Goal: Task Accomplishment & Management: Manage account settings

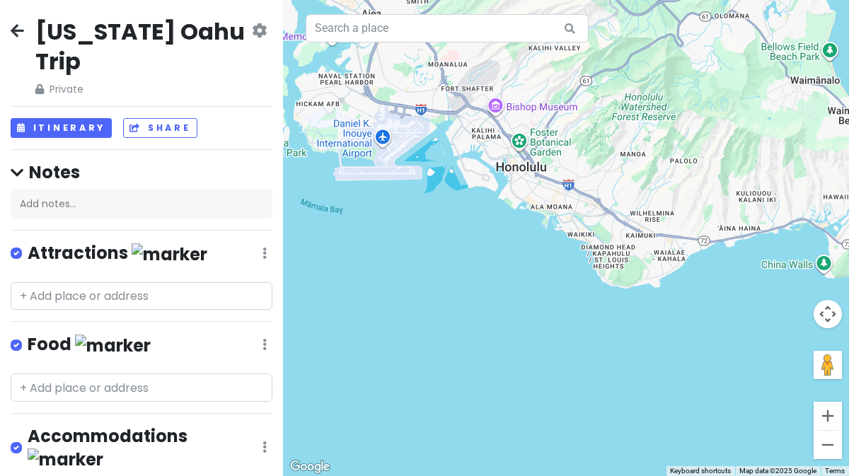
click at [55, 161] on h4 "Notes" at bounding box center [142, 172] width 262 height 22
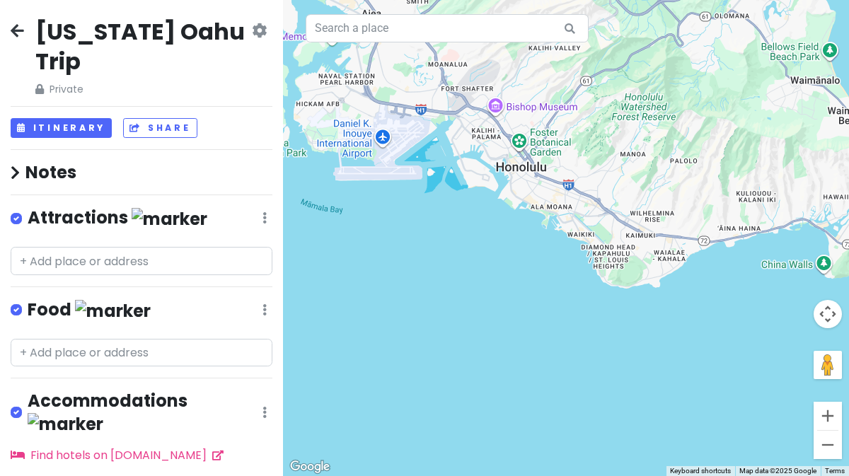
click at [55, 161] on h4 "Notes" at bounding box center [142, 172] width 262 height 22
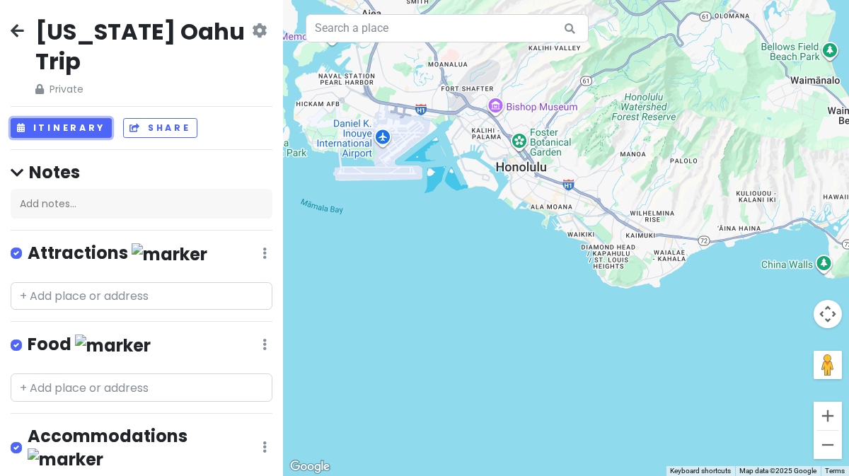
click at [38, 118] on button "Itinerary" at bounding box center [61, 128] width 101 height 21
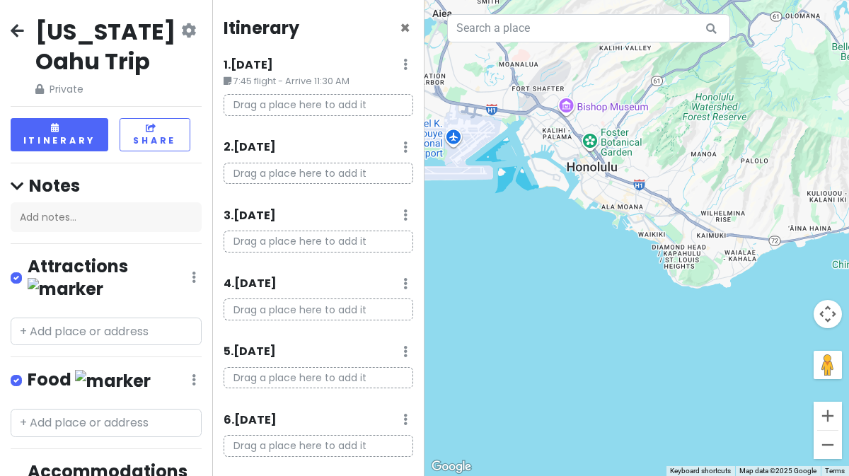
click at [311, 105] on p "Drag a place here to add it" at bounding box center [319, 105] width 190 height 22
click at [224, 79] on icon at bounding box center [228, 81] width 8 height 9
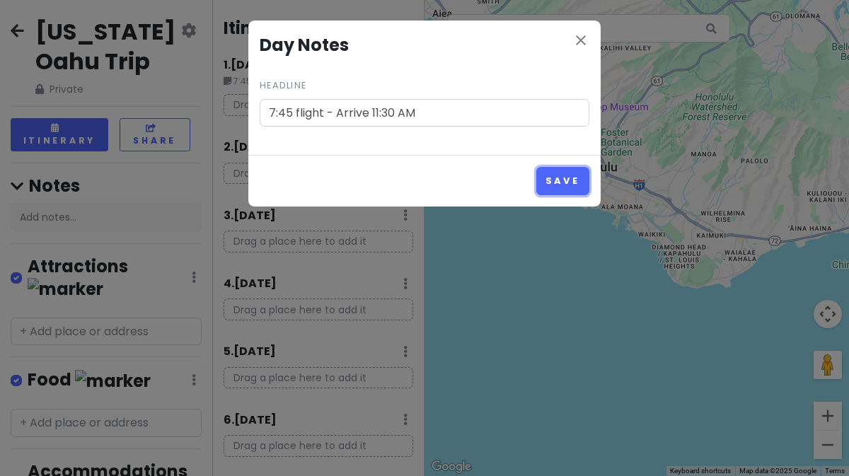
click at [573, 176] on button "Save" at bounding box center [562, 181] width 53 height 28
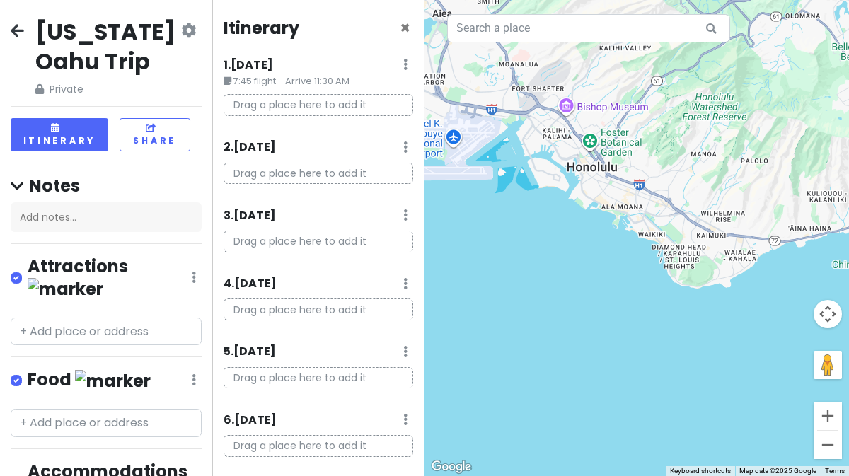
click at [338, 83] on small "7:45 flight - Arrive 11:30 AM" at bounding box center [319, 81] width 190 height 14
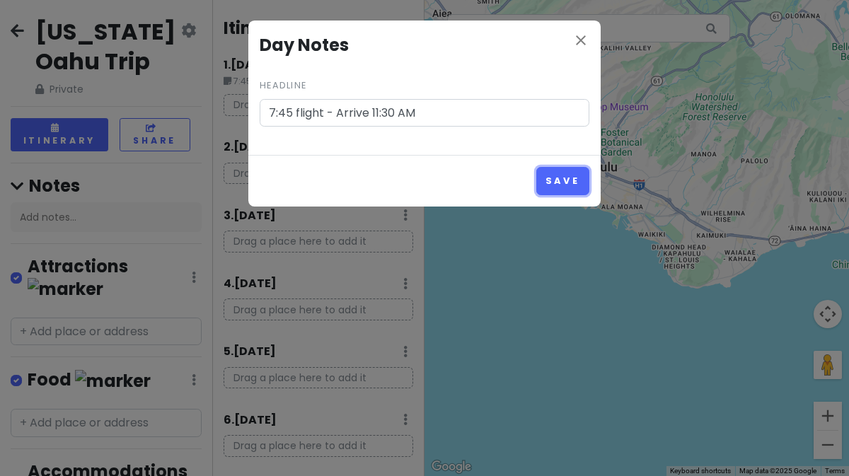
click at [552, 185] on button "Save" at bounding box center [562, 181] width 53 height 28
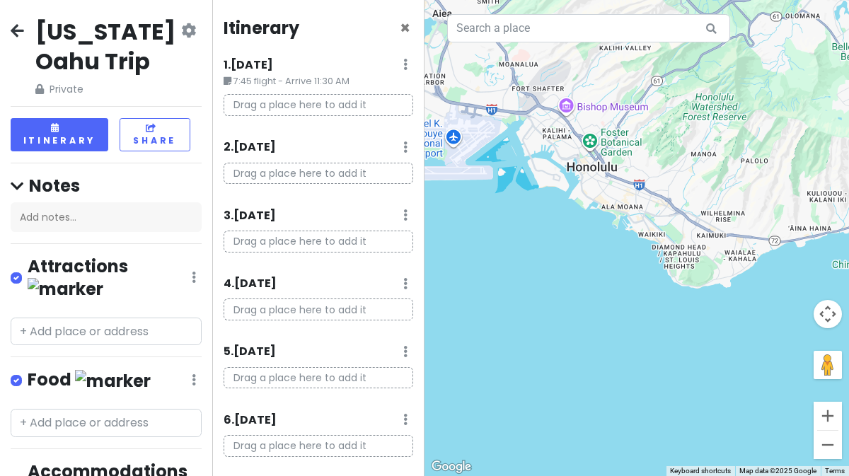
click at [310, 107] on p "Drag a place here to add it" at bounding box center [319, 105] width 190 height 22
click at [353, 104] on p "Drag a place here to add it" at bounding box center [319, 105] width 190 height 22
click at [338, 103] on p "Drag a place here to add it" at bounding box center [319, 105] width 190 height 22
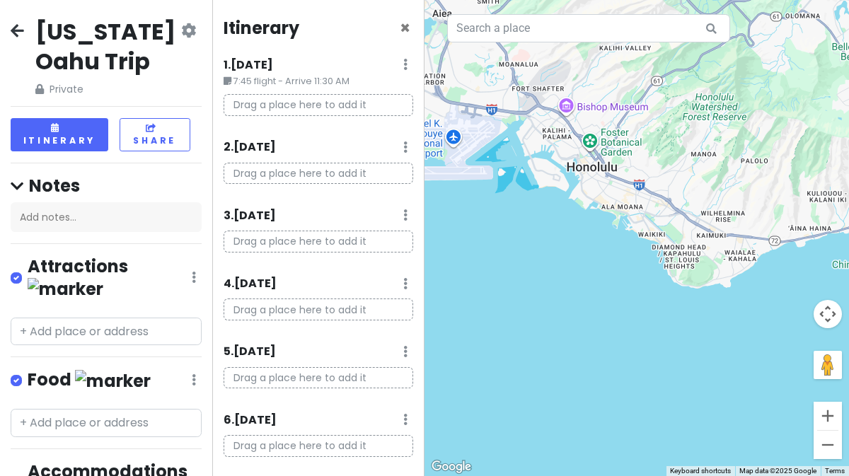
click at [338, 103] on p "Drag a place here to add it" at bounding box center [319, 105] width 190 height 22
click at [248, 99] on p "Drag a place here to add it" at bounding box center [319, 105] width 190 height 22
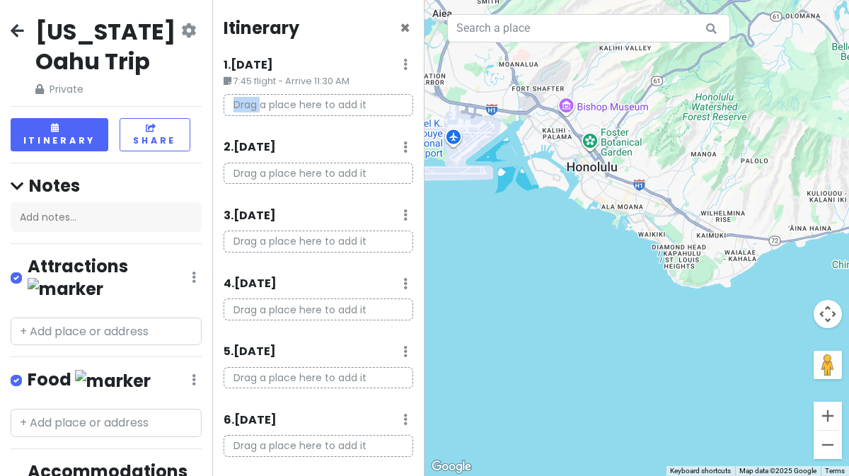
click at [248, 99] on p "Drag a place here to add it" at bounding box center [319, 105] width 190 height 22
click at [391, 67] on div "1 . [DATE] Edit Day Notes Delete Day" at bounding box center [319, 68] width 190 height 24
drag, startPoint x: 403, startPoint y: 65, endPoint x: 392, endPoint y: 66, distance: 10.6
click at [392, 66] on div "Itinerary × 1 . [DATE] Edit Day Notes Delete Day 7:45 flight - Arrive 11:30 AM …" at bounding box center [318, 238] width 212 height 476
click at [403, 66] on icon at bounding box center [405, 64] width 4 height 11
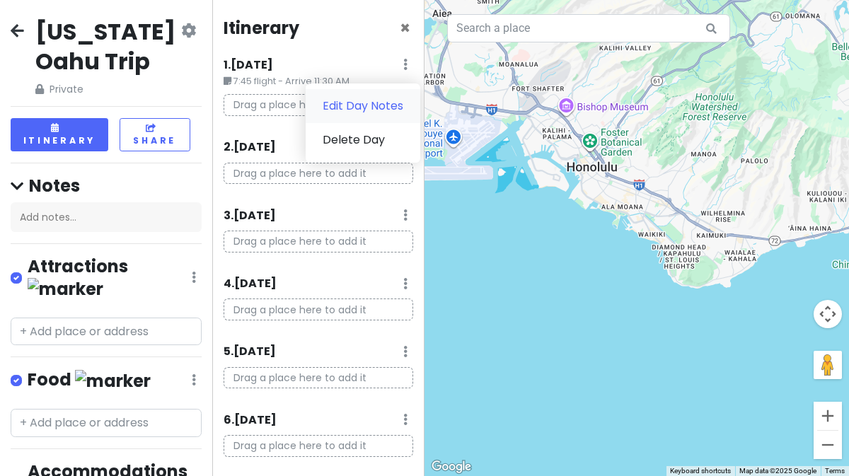
click at [349, 110] on link "Edit Day Notes" at bounding box center [363, 106] width 115 height 34
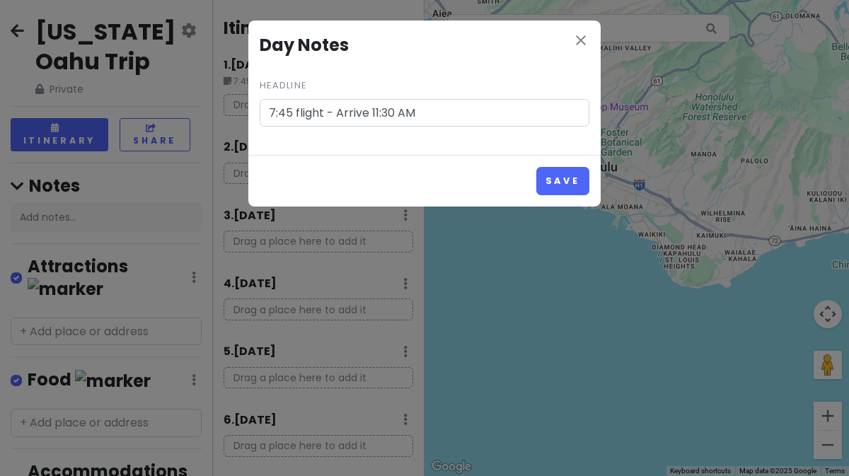
click at [536, 167] on button "Save" at bounding box center [562, 181] width 53 height 28
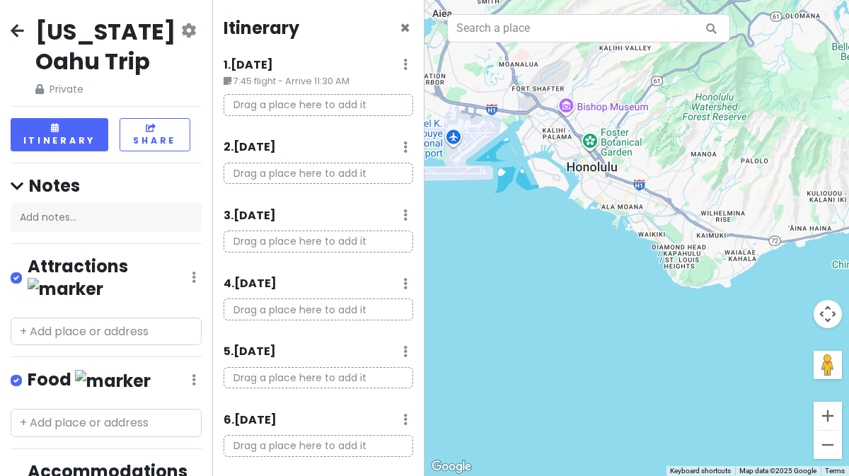
click at [398, 69] on div "1 . [DATE] Edit Day Notes Delete Day" at bounding box center [319, 68] width 190 height 24
click at [403, 64] on icon at bounding box center [405, 64] width 4 height 11
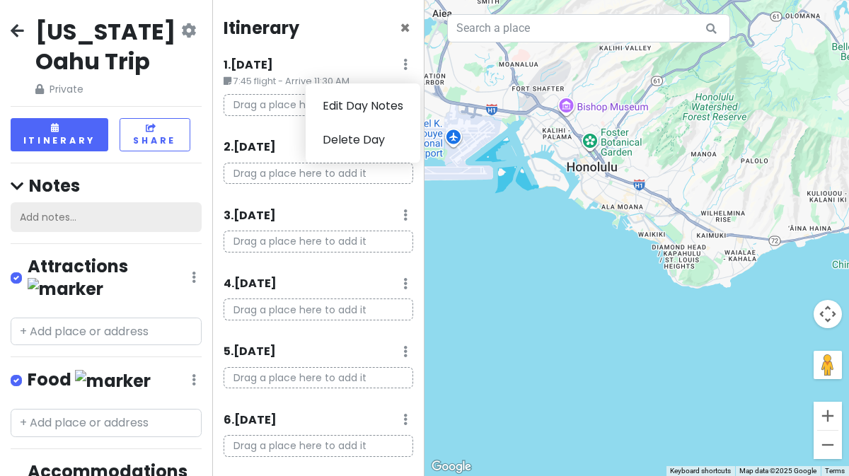
click at [77, 212] on div "Add notes..." at bounding box center [106, 217] width 191 height 30
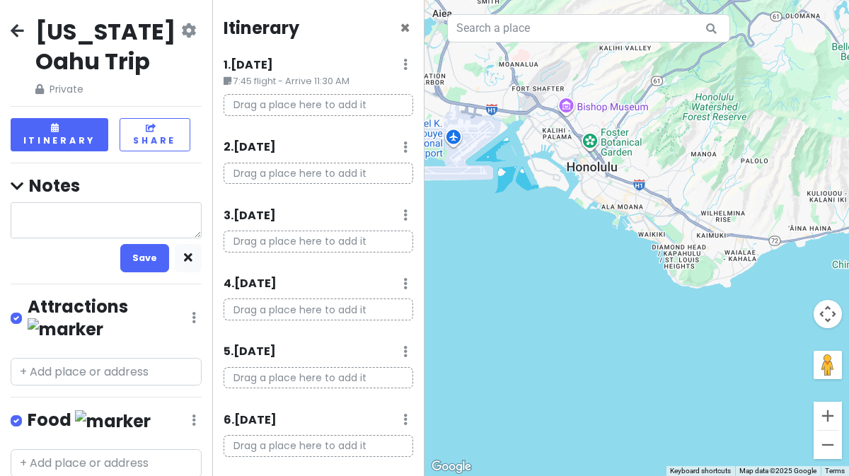
click at [403, 63] on icon at bounding box center [405, 64] width 4 height 11
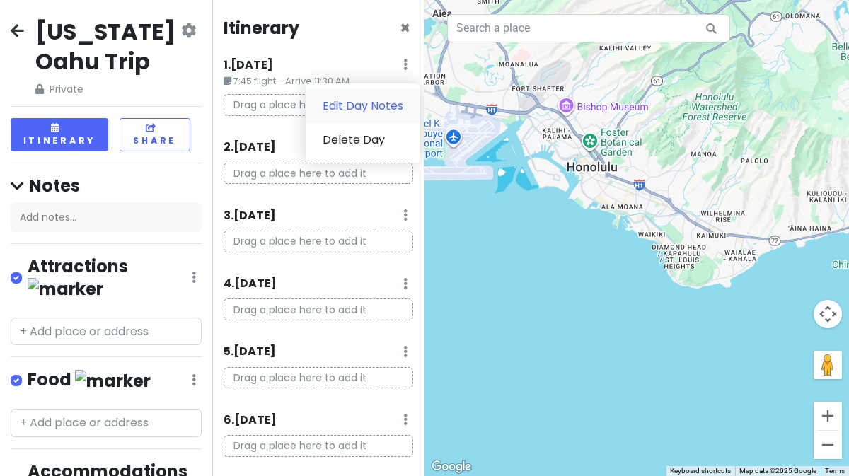
click at [345, 115] on link "Edit Day Notes" at bounding box center [363, 106] width 115 height 34
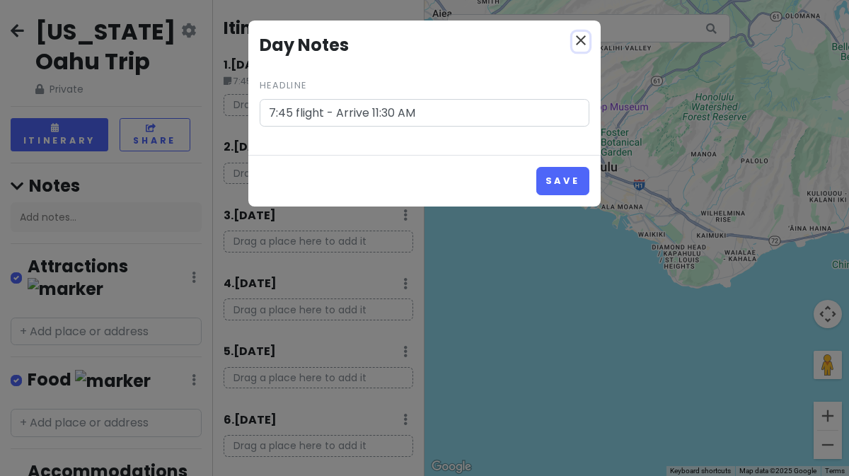
click at [575, 39] on icon "close" at bounding box center [580, 40] width 17 height 17
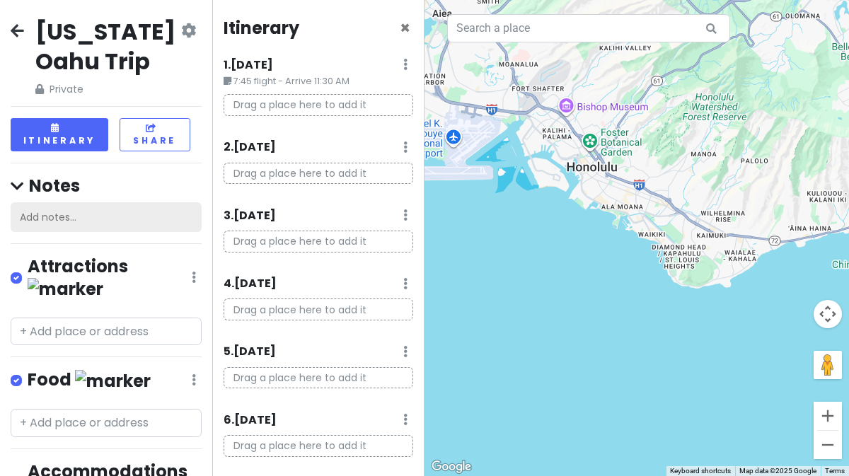
click at [135, 204] on div "Add notes..." at bounding box center [106, 217] width 191 height 30
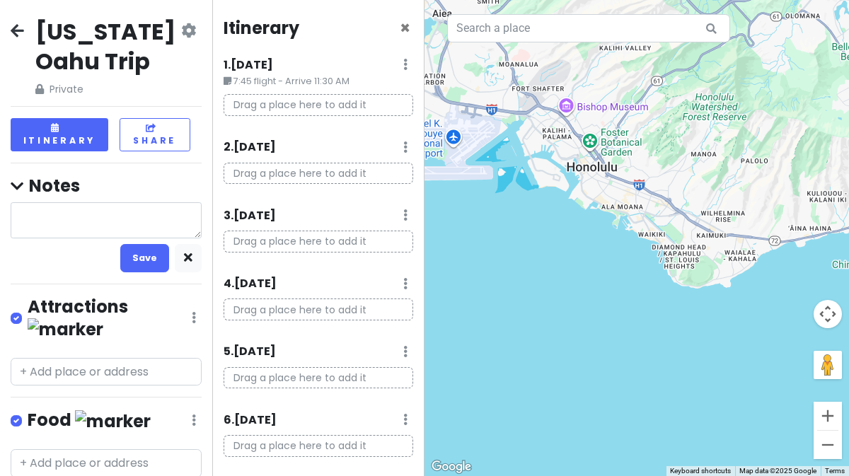
type textarea "x"
type textarea "g"
type textarea "x"
type textarea "get"
type textarea "x"
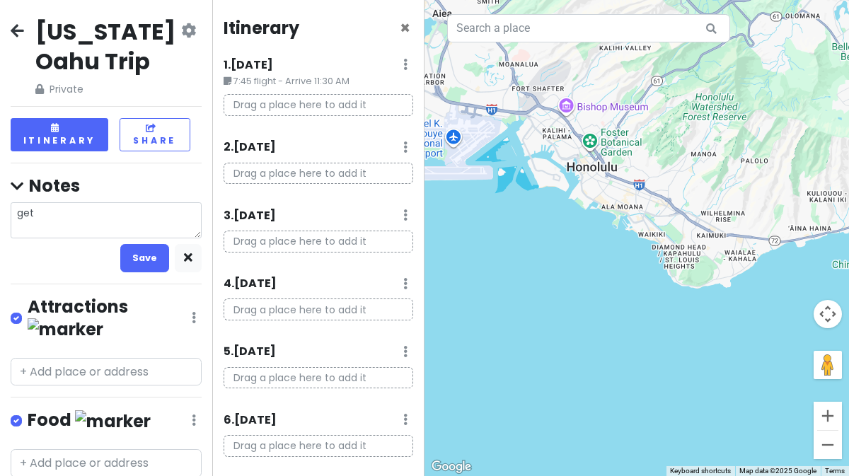
type textarea "get"
type textarea "x"
type textarea "get c"
type textarea "x"
type textarea "get ca"
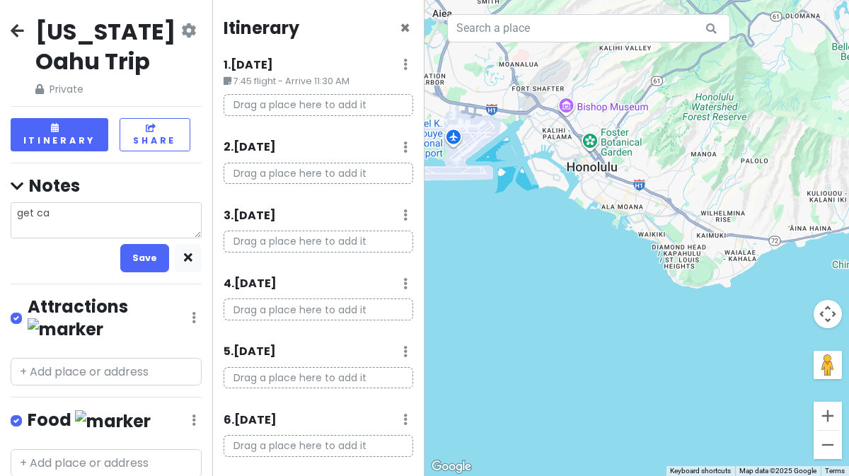
type textarea "x"
type textarea "get car"
click at [126, 250] on button "Save" at bounding box center [144, 258] width 49 height 28
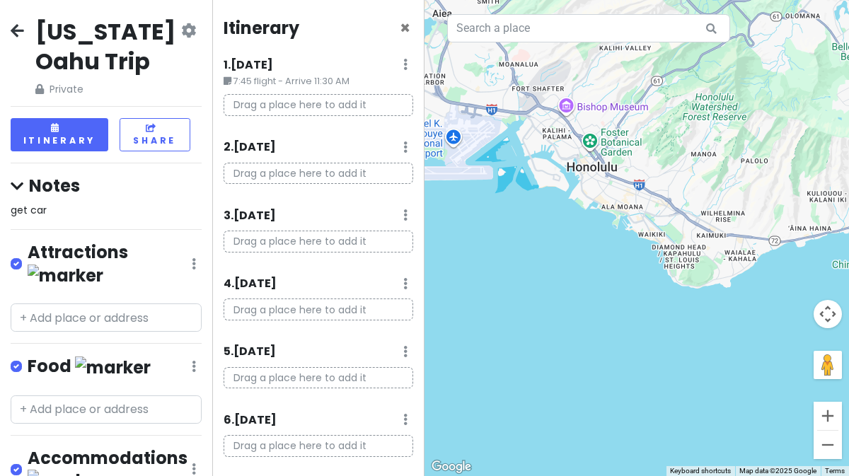
click at [134, 212] on div "get car" at bounding box center [106, 210] width 191 height 16
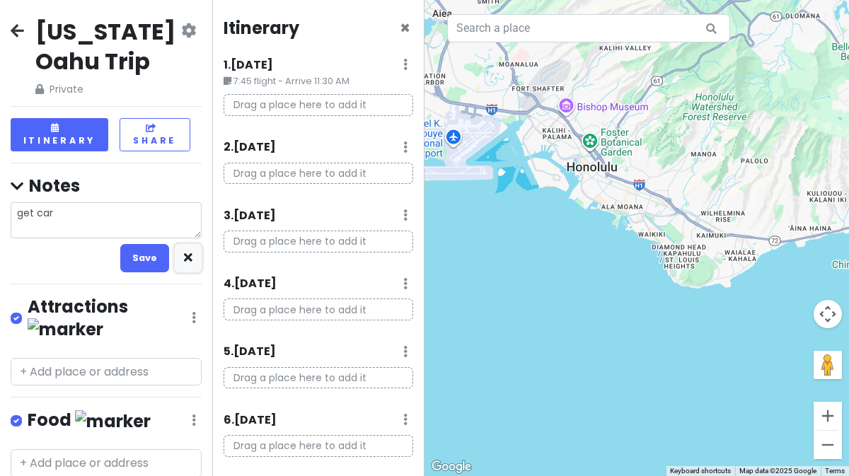
click at [184, 253] on icon "button" at bounding box center [188, 257] width 8 height 9
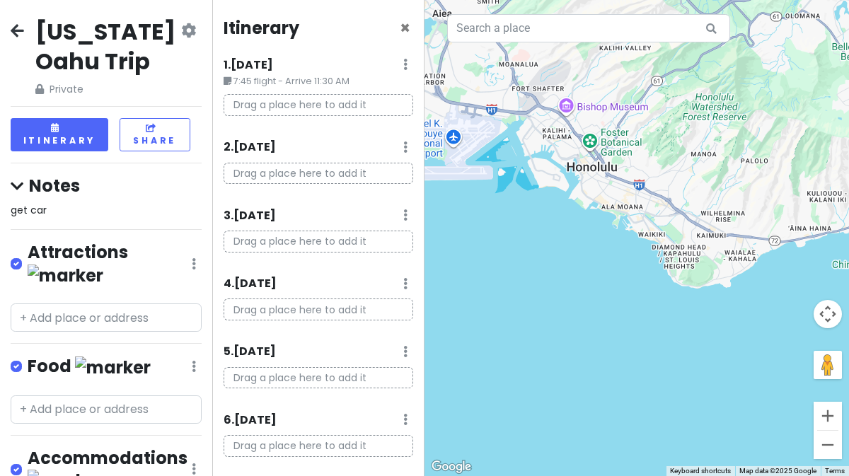
click at [69, 212] on div "get car" at bounding box center [106, 210] width 191 height 16
type textarea "x"
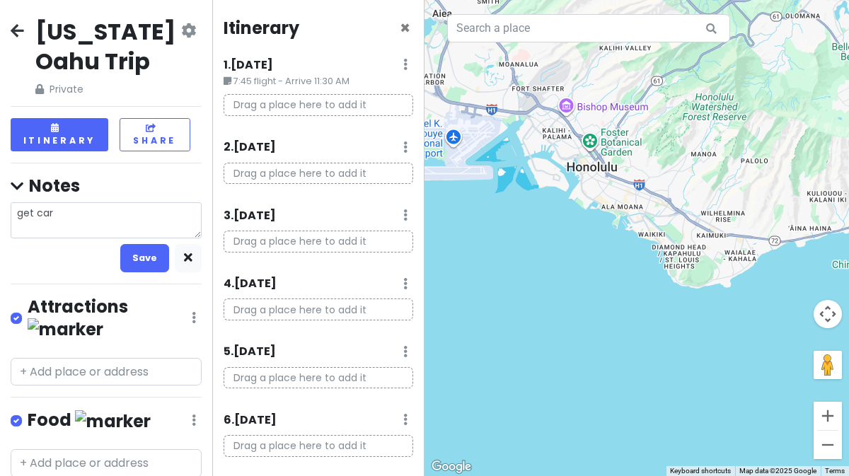
click at [69, 212] on textarea "get car" at bounding box center [106, 220] width 191 height 36
type textarea "get"
type textarea "x"
type textarea "get"
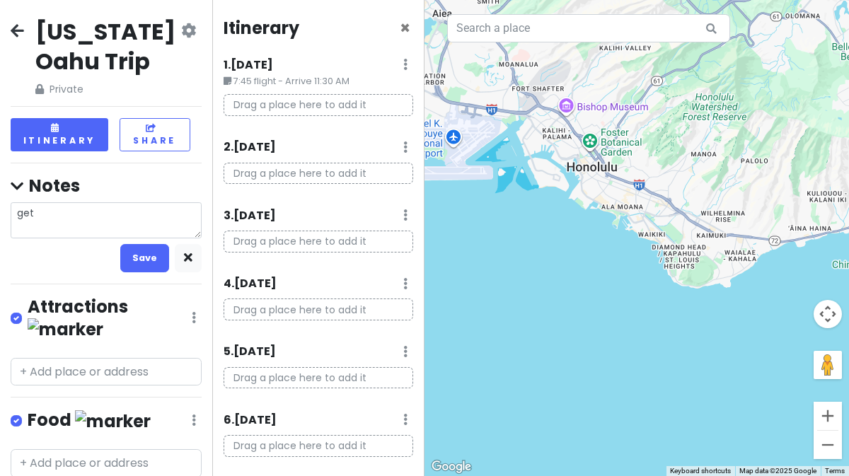
type textarea "x"
type textarea "ge"
type textarea "x"
type textarea "g"
click at [122, 263] on button "Save" at bounding box center [144, 258] width 49 height 28
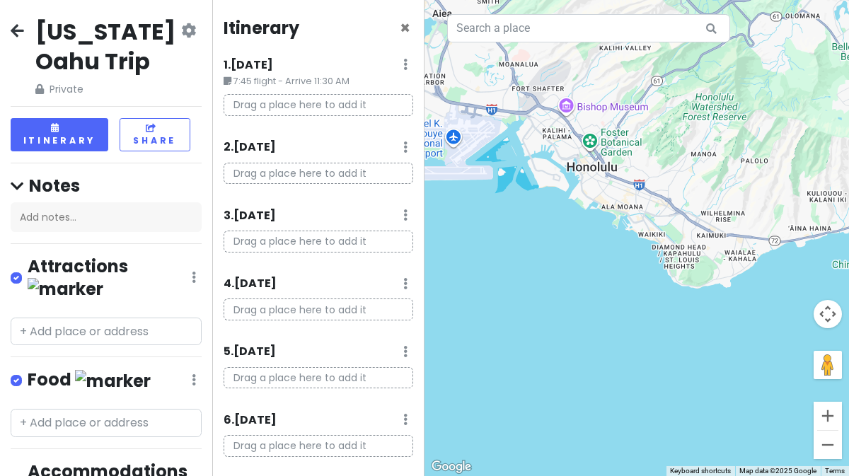
click at [403, 64] on icon at bounding box center [405, 64] width 4 height 11
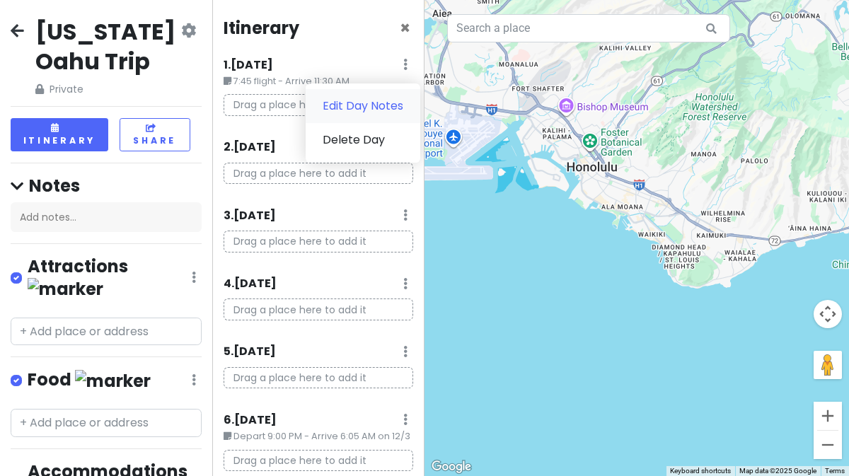
click at [370, 101] on link "Edit Day Notes" at bounding box center [363, 106] width 115 height 34
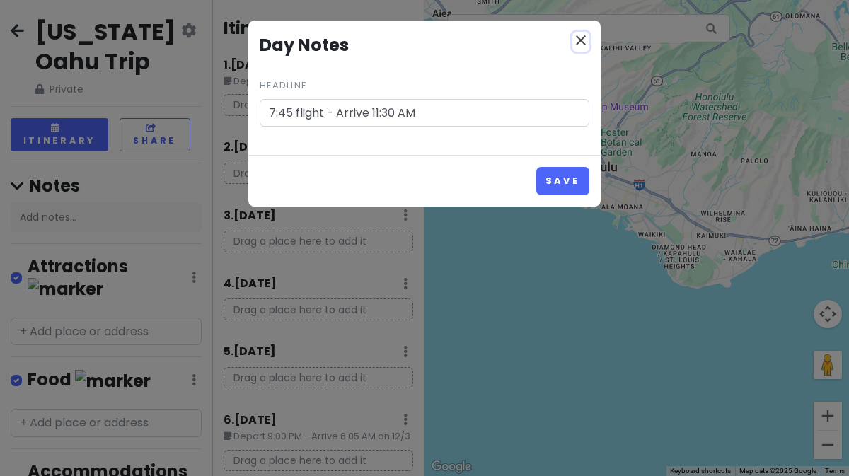
click at [587, 42] on icon "close" at bounding box center [580, 40] width 17 height 17
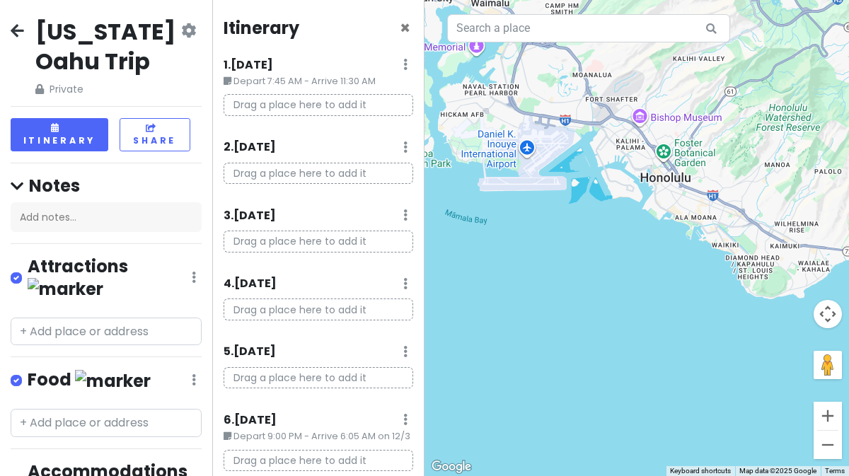
drag, startPoint x: 456, startPoint y: 146, endPoint x: 529, endPoint y: 156, distance: 74.2
click at [529, 156] on div at bounding box center [637, 238] width 425 height 476
click at [526, 148] on div at bounding box center [637, 238] width 425 height 476
click at [524, 153] on div at bounding box center [637, 238] width 425 height 476
click at [371, 106] on p "Drag a place here to add it" at bounding box center [319, 105] width 190 height 22
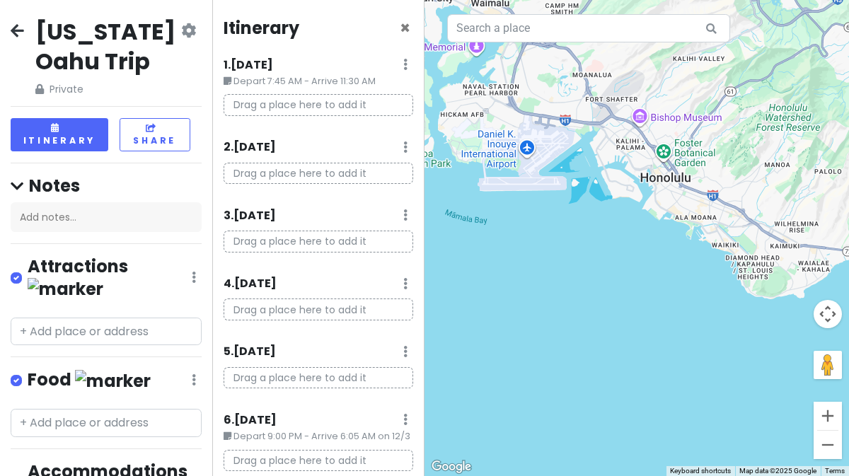
click at [347, 103] on p "Drag a place here to add it" at bounding box center [319, 105] width 190 height 22
click at [346, 102] on p "Drag a place here to add it" at bounding box center [319, 105] width 190 height 22
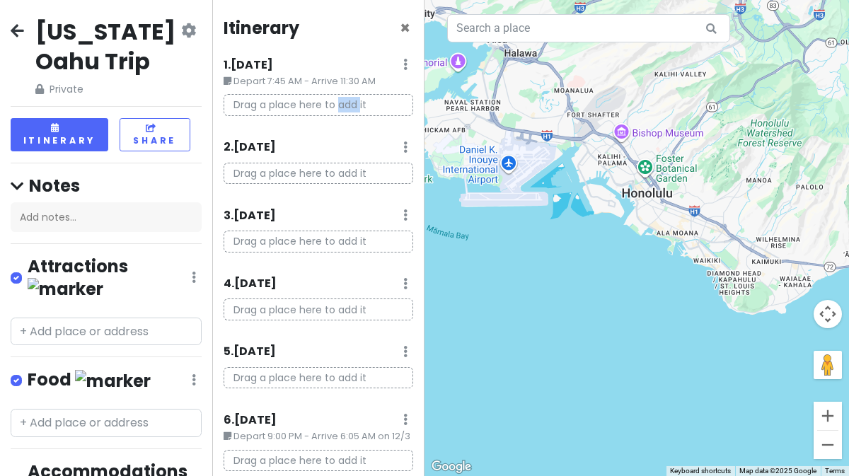
drag, startPoint x: 531, startPoint y: 158, endPoint x: 512, endPoint y: 170, distance: 23.2
click at [512, 171] on div at bounding box center [637, 238] width 425 height 476
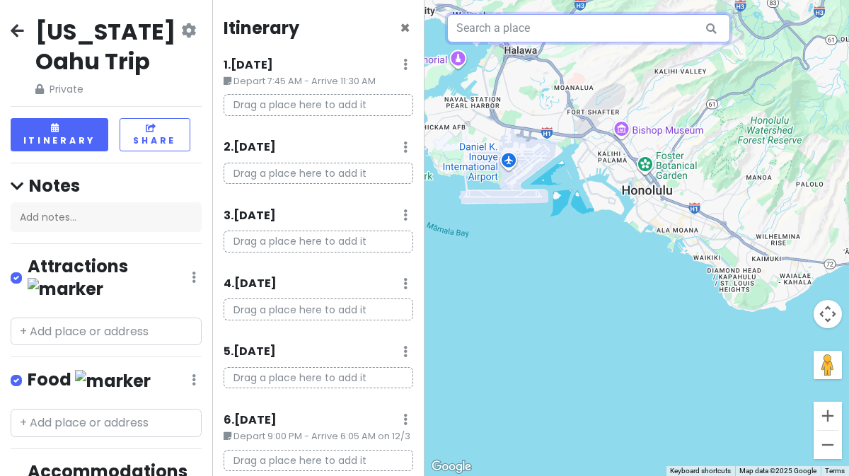
click at [515, 39] on input "text" at bounding box center [588, 28] width 283 height 28
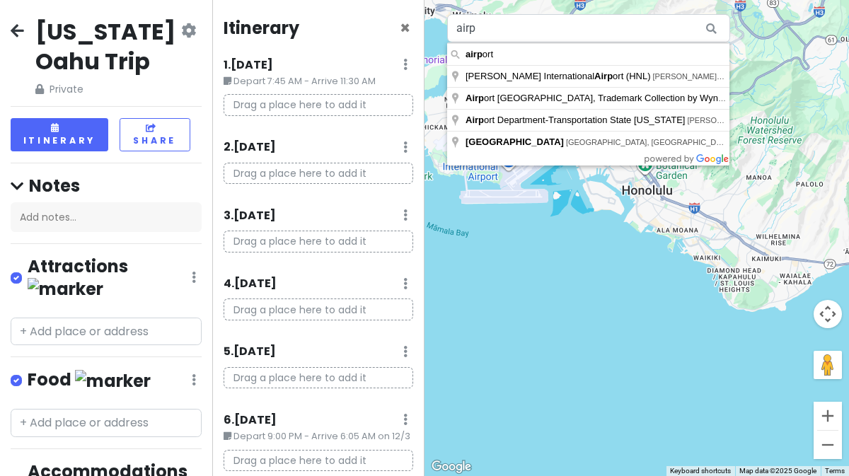
type input "airport"
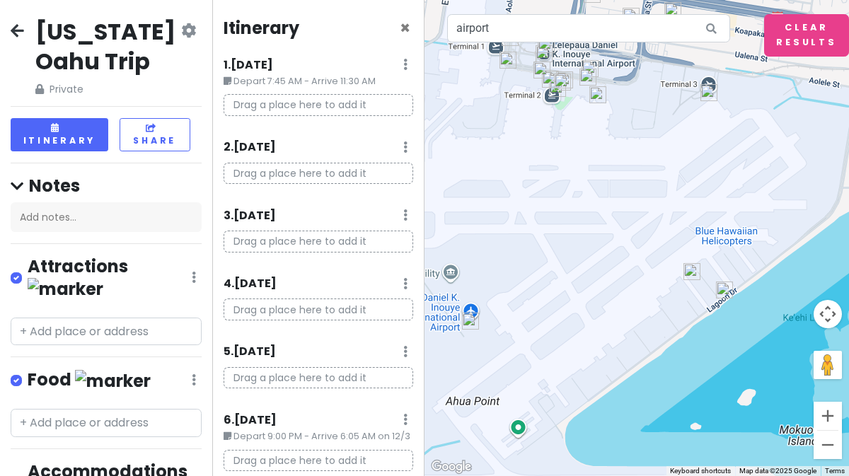
drag, startPoint x: 511, startPoint y: 406, endPoint x: 501, endPoint y: 325, distance: 82.0
click at [485, 325] on img at bounding box center [470, 321] width 28 height 28
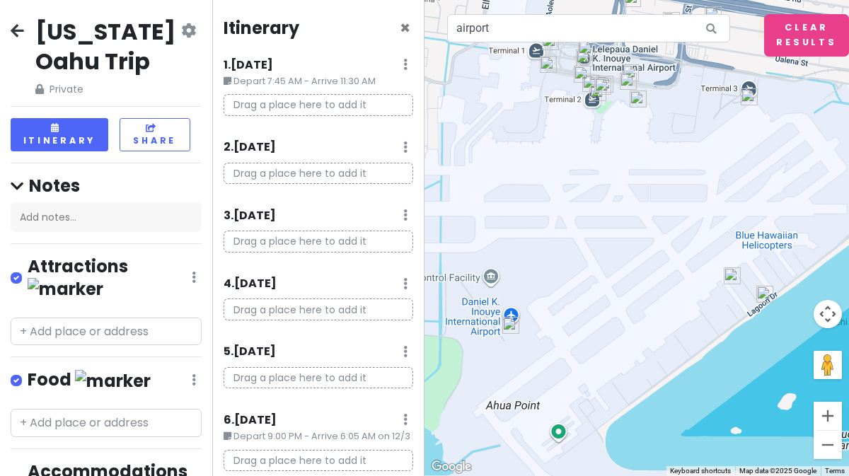
click at [500, 323] on img at bounding box center [511, 325] width 28 height 28
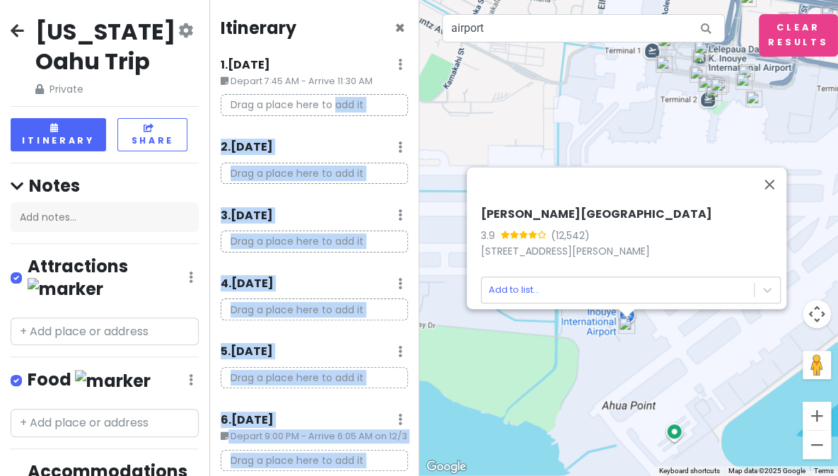
drag, startPoint x: 592, startPoint y: 180, endPoint x: 337, endPoint y: 113, distance: 263.6
click at [337, 110] on div "[US_STATE] Oahu Trip Private Change Dates Make a Copy Delete Trip Go Pro ⚡️ Giv…" at bounding box center [419, 238] width 838 height 476
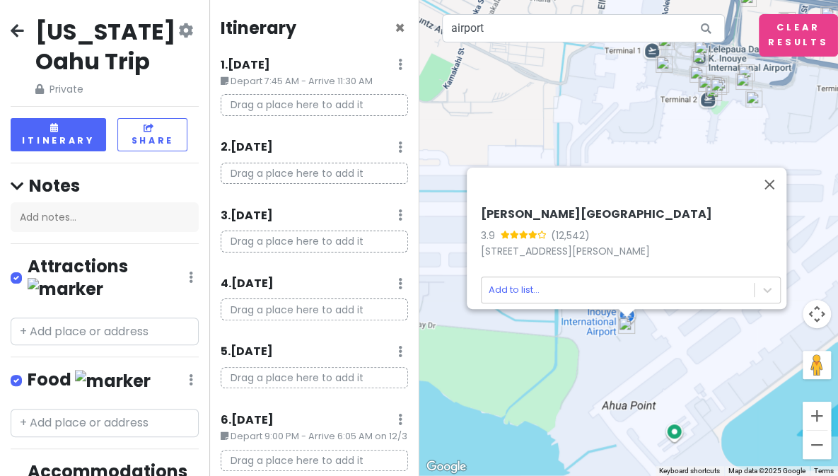
click at [325, 109] on p "Drag a place here to add it" at bounding box center [314, 105] width 187 height 22
click at [327, 108] on p "Drag a place here to add it" at bounding box center [314, 105] width 187 height 22
click at [781, 183] on button "Close" at bounding box center [770, 185] width 34 height 34
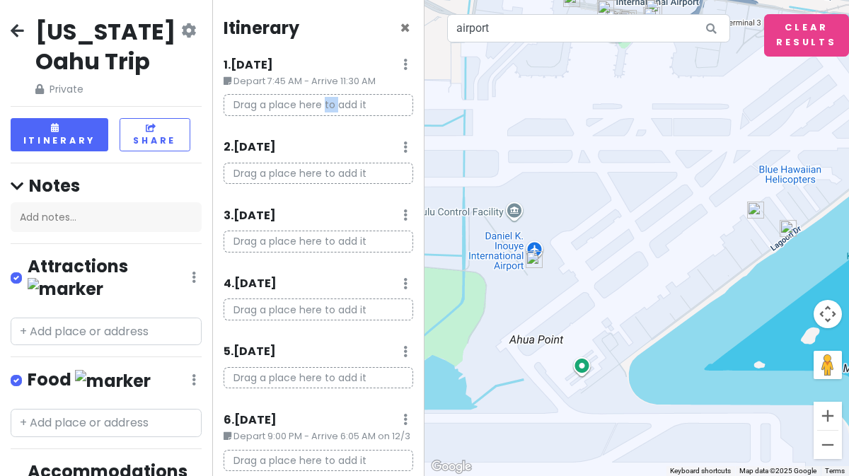
drag, startPoint x: 636, startPoint y: 328, endPoint x: 539, endPoint y: 261, distance: 118.0
click at [537, 261] on img at bounding box center [534, 260] width 28 height 28
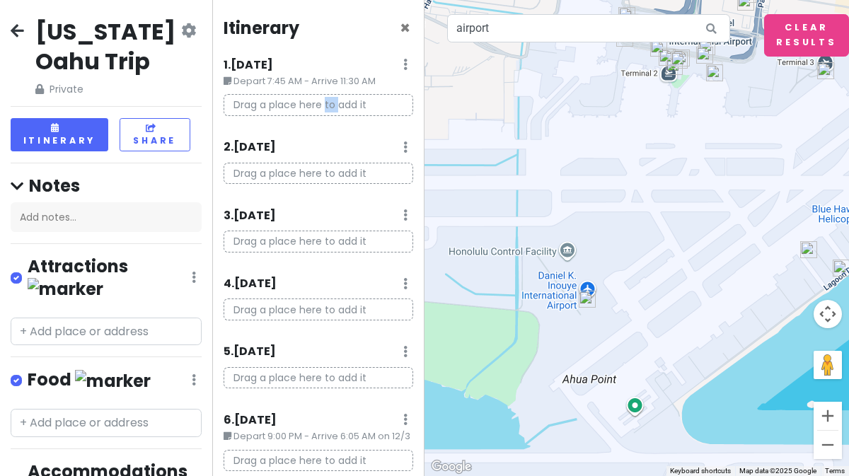
drag, startPoint x: 536, startPoint y: 247, endPoint x: 580, endPoint y: 282, distance: 56.4
click at [580, 282] on div "To navigate, press the arrow keys." at bounding box center [637, 238] width 425 height 476
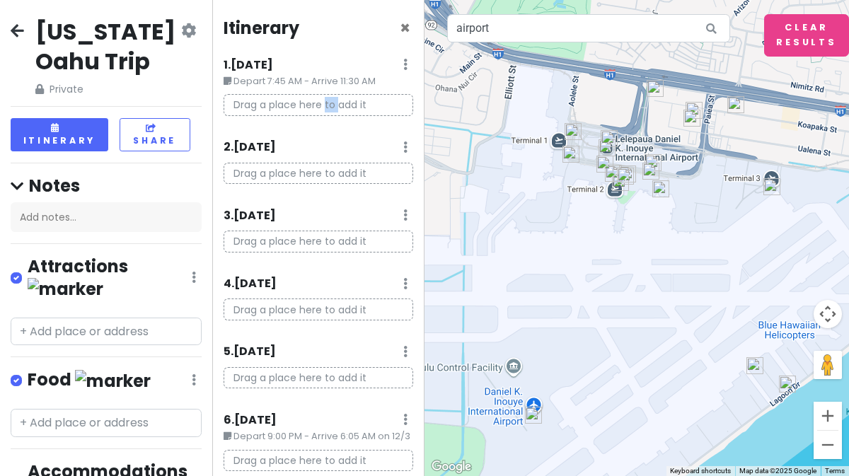
drag, startPoint x: 612, startPoint y: 168, endPoint x: 558, endPoint y: 286, distance: 129.5
click at [558, 286] on div at bounding box center [637, 238] width 425 height 476
click at [623, 180] on img at bounding box center [625, 176] width 28 height 28
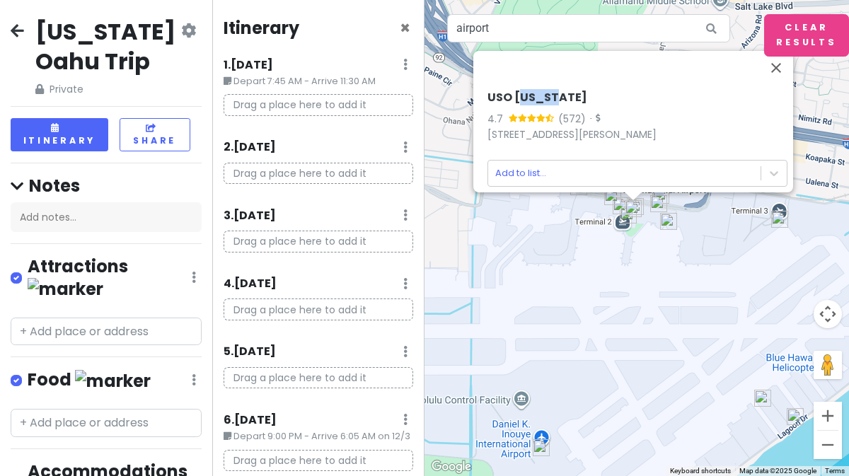
drag, startPoint x: 515, startPoint y: 90, endPoint x: 623, endPoint y: 91, distance: 108.3
click at [623, 91] on h6 "USO [US_STATE]" at bounding box center [638, 98] width 300 height 15
click at [784, 70] on button "Close" at bounding box center [776, 68] width 34 height 34
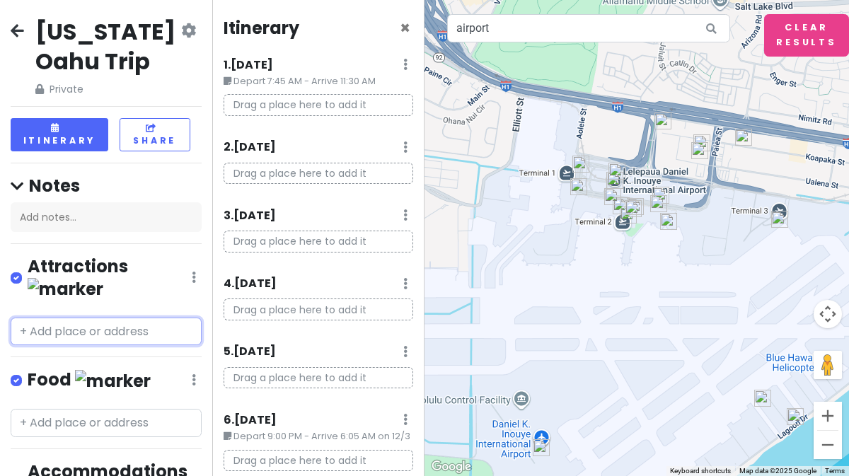
drag, startPoint x: 98, startPoint y: 307, endPoint x: 102, endPoint y: 321, distance: 14.8
click at [98, 318] on input "text" at bounding box center [106, 332] width 191 height 28
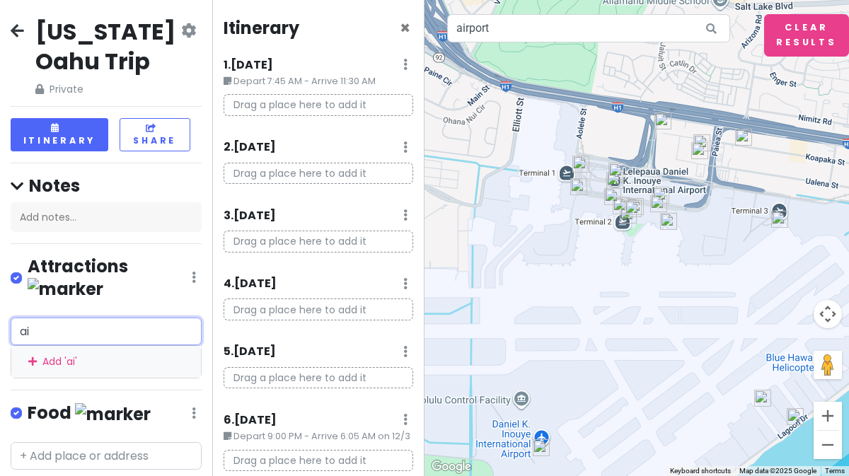
type input "air"
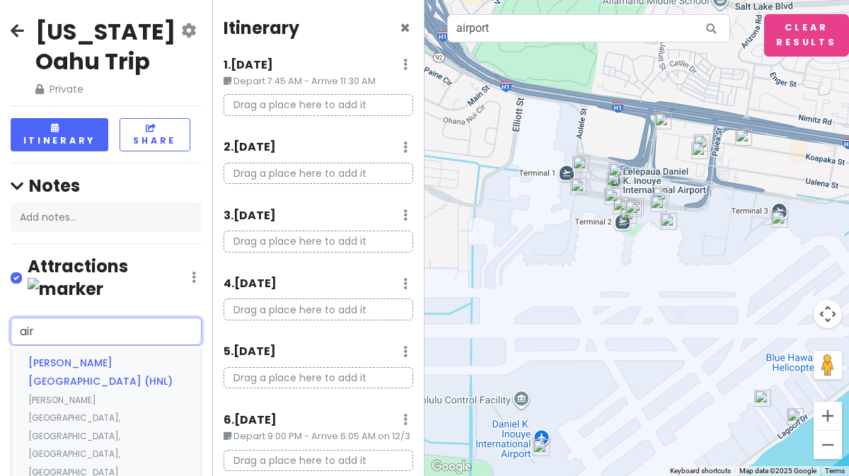
click at [88, 348] on div "[PERSON_NAME][GEOGRAPHIC_DATA] (HNL) [PERSON_NAME][GEOGRAPHIC_DATA], [GEOGRAPHI…" at bounding box center [106, 417] width 190 height 143
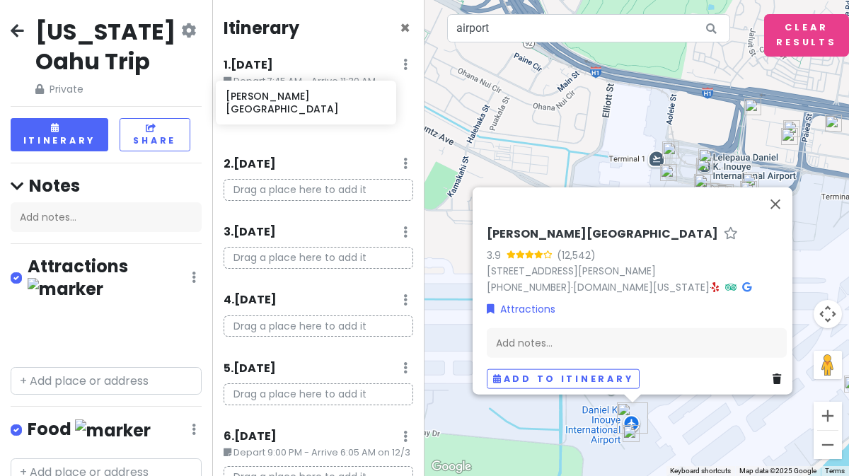
drag, startPoint x: 109, startPoint y: 318, endPoint x: 313, endPoint y: 114, distance: 288.7
click at [313, 114] on div "[US_STATE] Oahu Trip Private Change Dates Make a Copy Delete Trip Go Pro ⚡️ Giv…" at bounding box center [424, 238] width 849 height 476
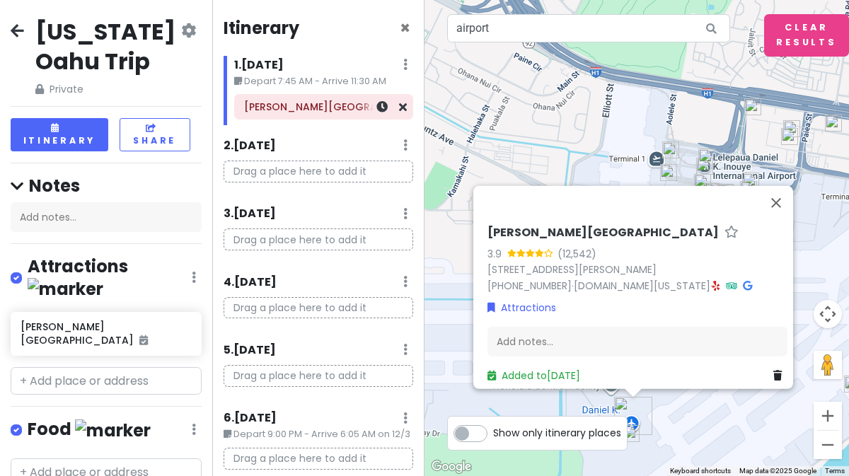
click at [376, 113] on link at bounding box center [381, 107] width 11 height 16
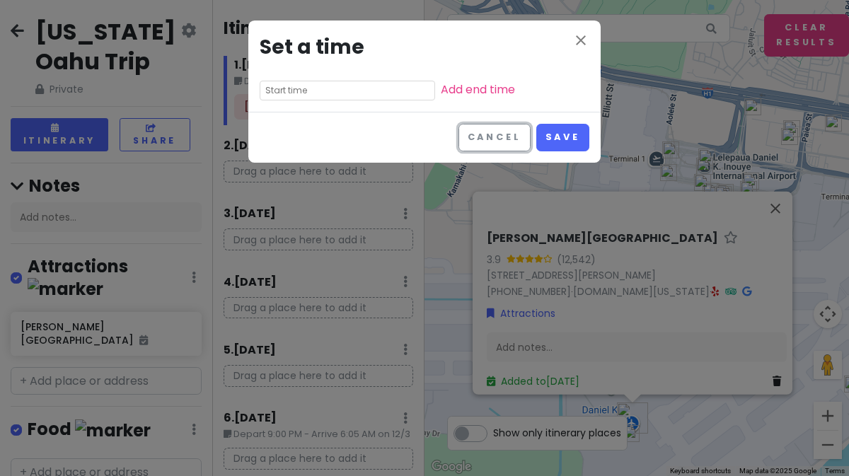
click at [473, 129] on button "Cancel" at bounding box center [495, 138] width 72 height 28
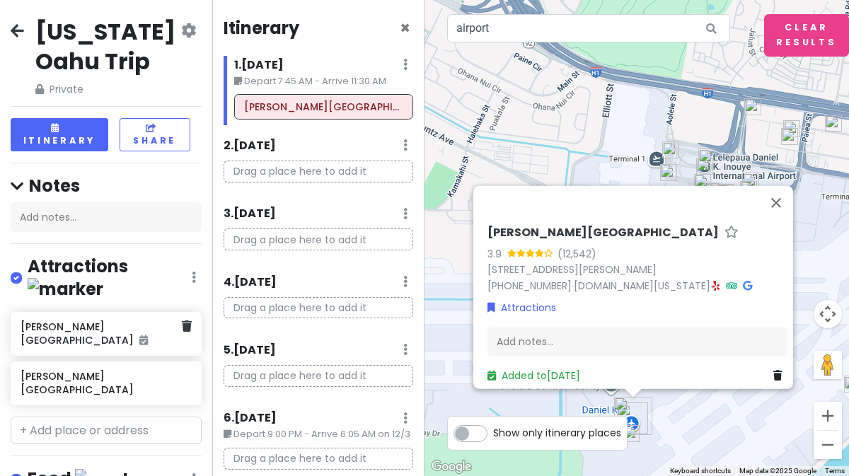
click at [180, 313] on div "[PERSON_NAME][GEOGRAPHIC_DATA]" at bounding box center [106, 334] width 191 height 44
click at [182, 318] on link at bounding box center [187, 327] width 10 height 18
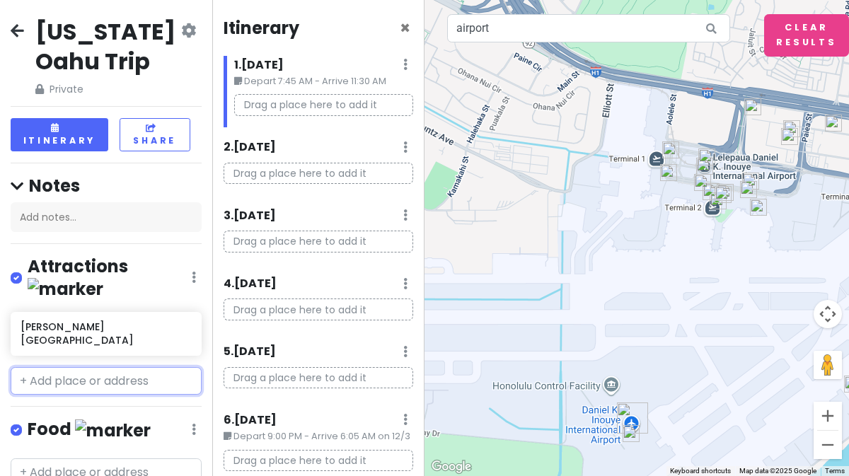
click at [180, 312] on div "[PERSON_NAME][GEOGRAPHIC_DATA]" at bounding box center [106, 334] width 191 height 44
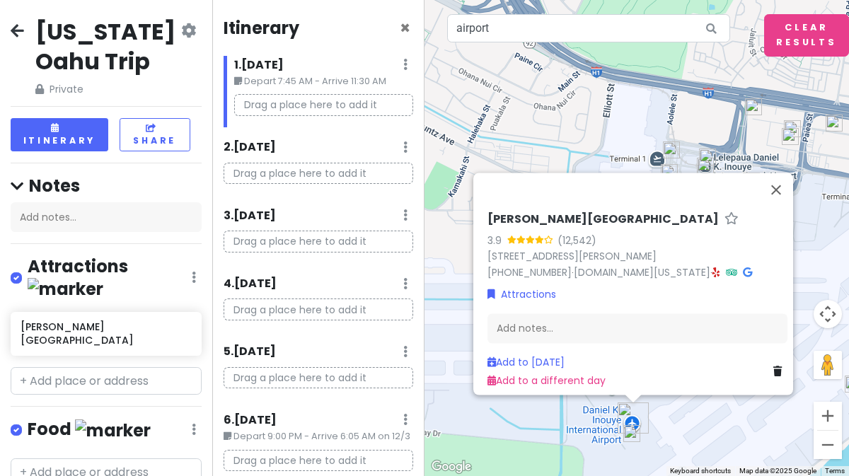
click at [179, 321] on h6 "[PERSON_NAME][GEOGRAPHIC_DATA]" at bounding box center [106, 333] width 171 height 25
click at [183, 312] on div "[PERSON_NAME][GEOGRAPHIC_DATA]" at bounding box center [106, 334] width 191 height 44
click at [178, 315] on div "[PERSON_NAME][GEOGRAPHIC_DATA]" at bounding box center [106, 337] width 212 height 50
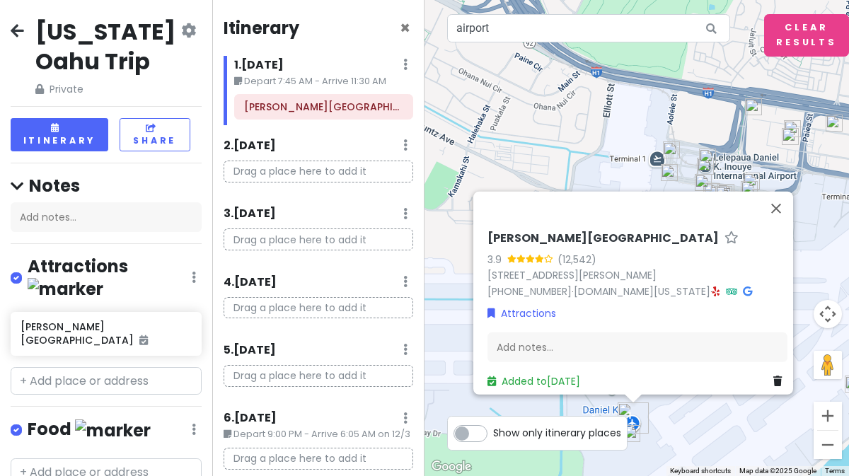
click at [326, 86] on small "Depart 7:45 AM - Arrive 11:30 AM" at bounding box center [323, 81] width 179 height 14
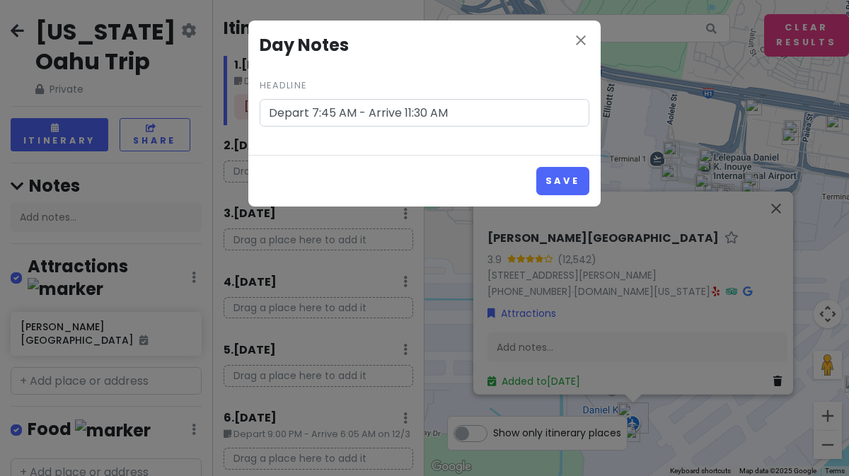
click at [586, 25] on div "close Day Notes Headline Depart 7:45 AM - Arrive 11:30 AM" at bounding box center [424, 88] width 352 height 134
click at [584, 34] on icon "close" at bounding box center [580, 40] width 17 height 17
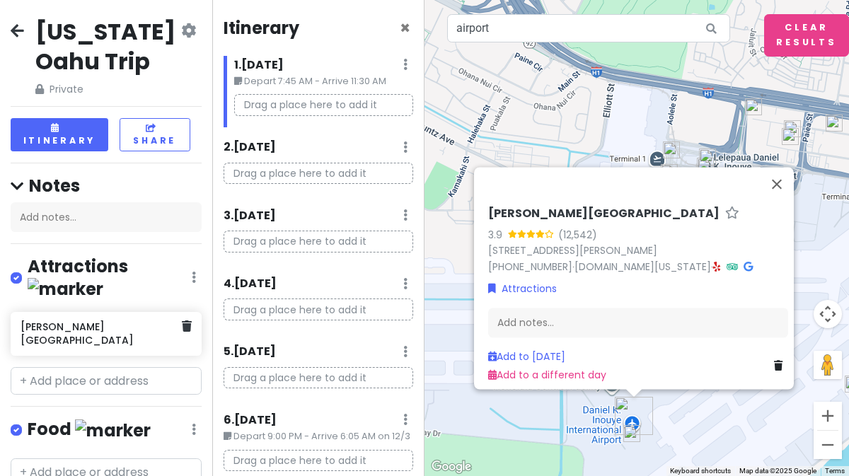
click at [182, 321] on icon at bounding box center [187, 326] width 10 height 11
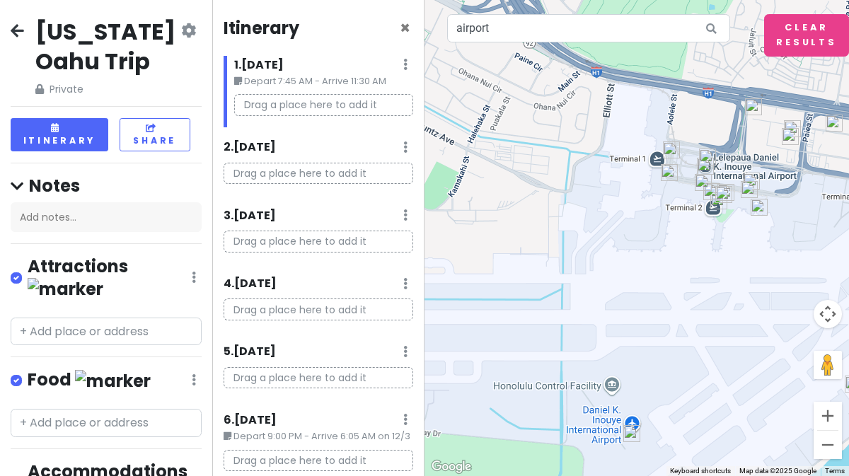
click at [286, 99] on p "Drag a place here to add it" at bounding box center [323, 105] width 179 height 22
click at [90, 220] on div "Add notes..." at bounding box center [106, 217] width 191 height 30
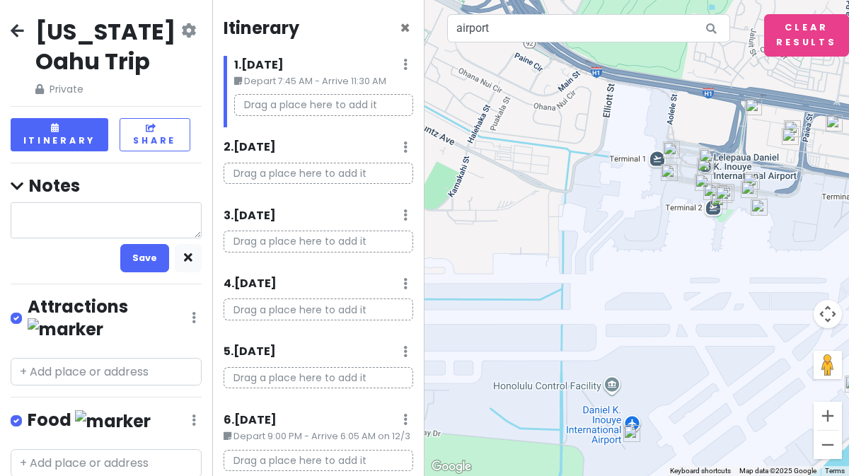
type textarea "x"
type textarea "a"
type textarea "x"
type textarea "ai"
type textarea "x"
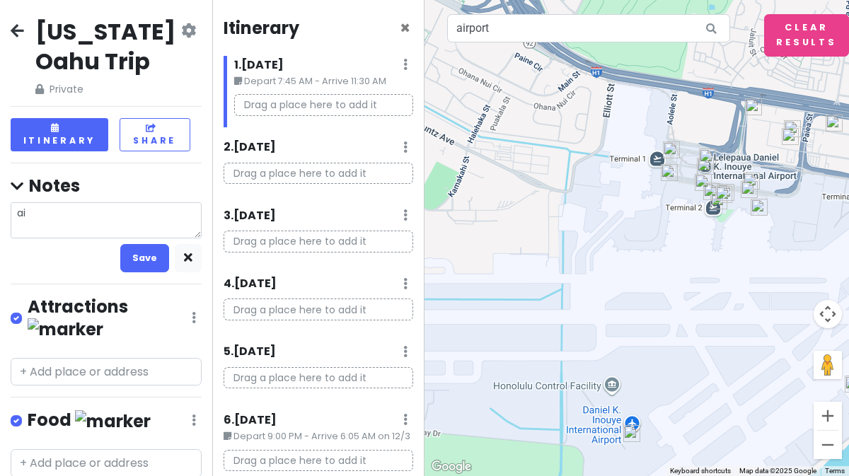
type textarea "air"
type textarea "x"
type textarea "airp"
type textarea "x"
type textarea "air"
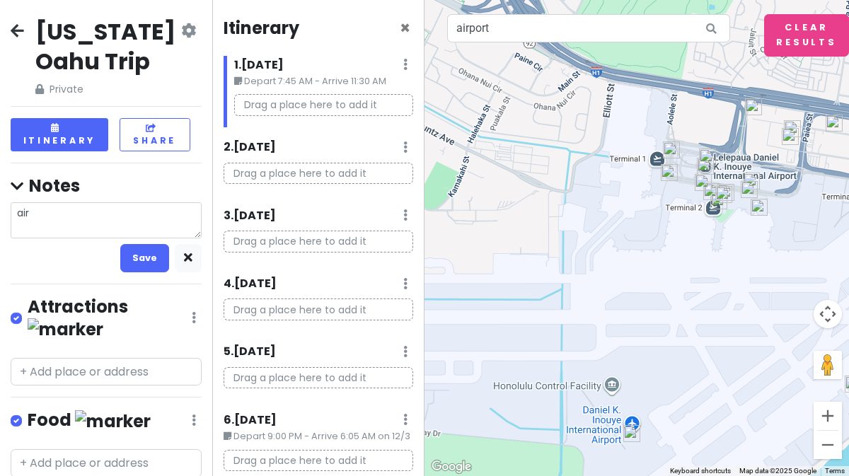
type textarea "x"
type textarea "ai"
type textarea "x"
type textarea "a"
click at [107, 352] on div "[US_STATE] Oahu Trip Private Change Dates Make a Copy Delete Trip Go Pro ⚡️ Giv…" at bounding box center [106, 238] width 212 height 476
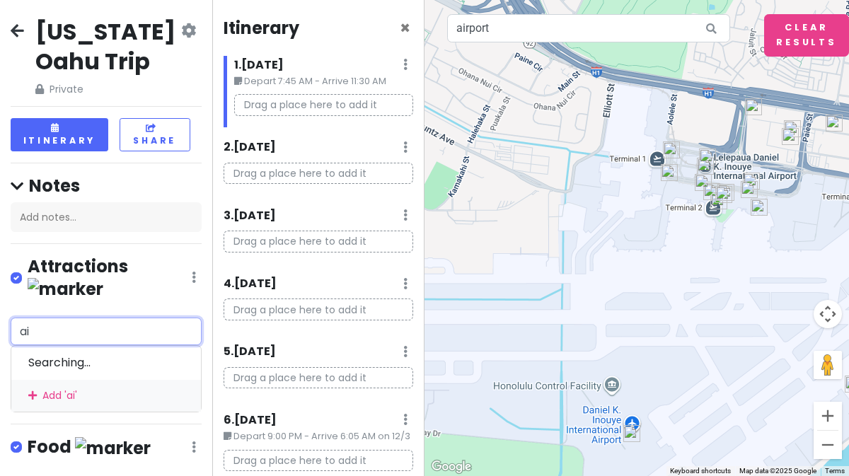
type input "air"
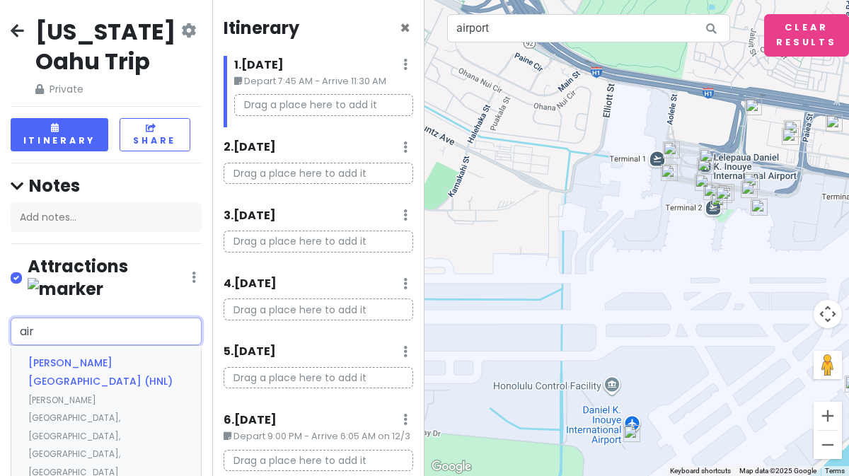
click at [117, 346] on div "[PERSON_NAME][GEOGRAPHIC_DATA] (HNL) [PERSON_NAME][GEOGRAPHIC_DATA], [GEOGRAPHI…" at bounding box center [106, 417] width 190 height 143
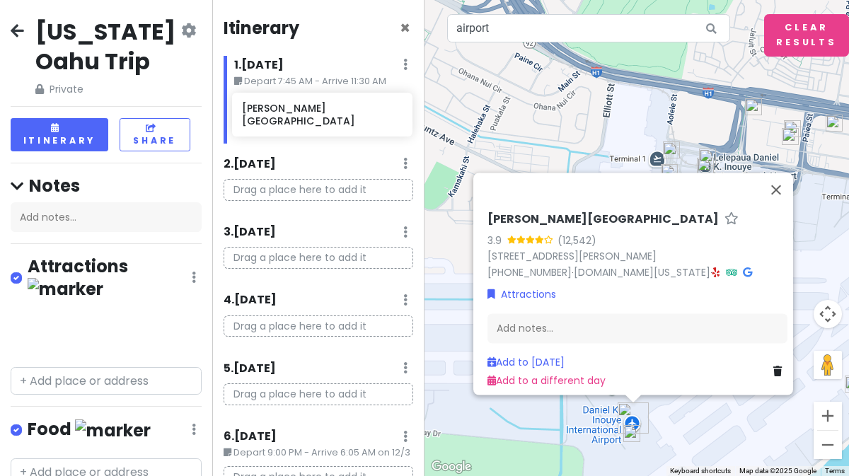
drag, startPoint x: 103, startPoint y: 316, endPoint x: 325, endPoint y: 126, distance: 292.6
click at [324, 120] on div "[US_STATE] Oahu Trip Private Change Dates Make a Copy Delete Trip Go Pro ⚡️ Giv…" at bounding box center [424, 238] width 849 height 476
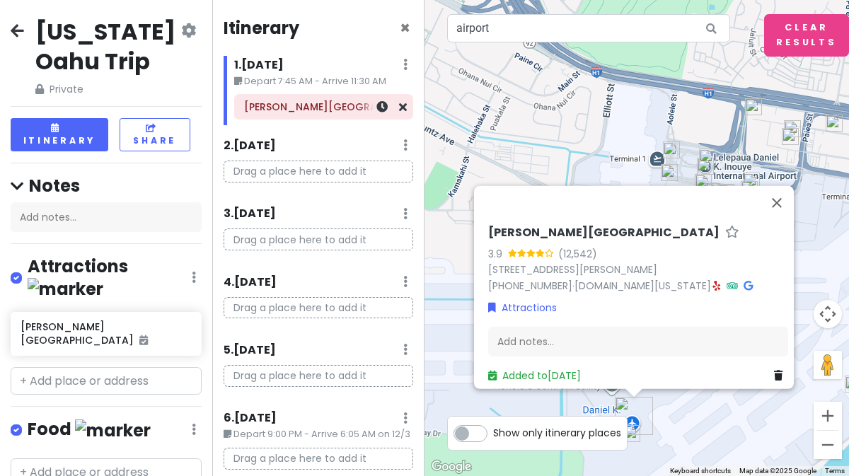
click at [325, 108] on h6 "[PERSON_NAME][GEOGRAPHIC_DATA]" at bounding box center [323, 106] width 159 height 13
click at [376, 110] on icon at bounding box center [381, 106] width 11 height 11
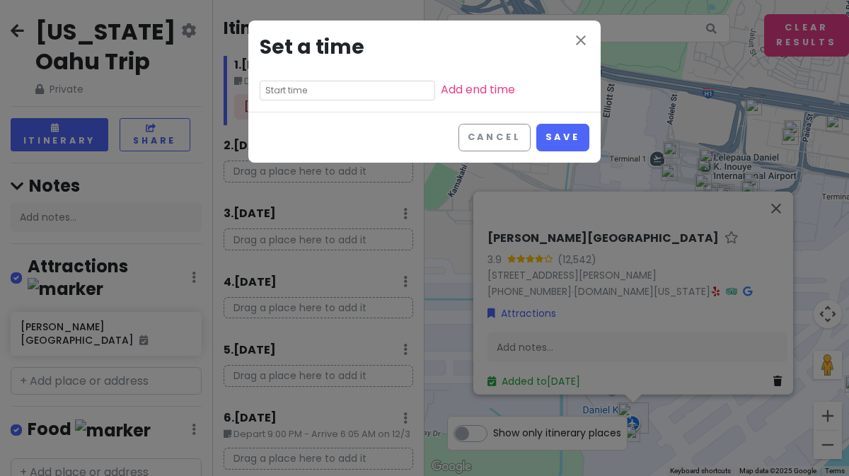
click at [335, 91] on input "text" at bounding box center [347, 91] width 175 height 20
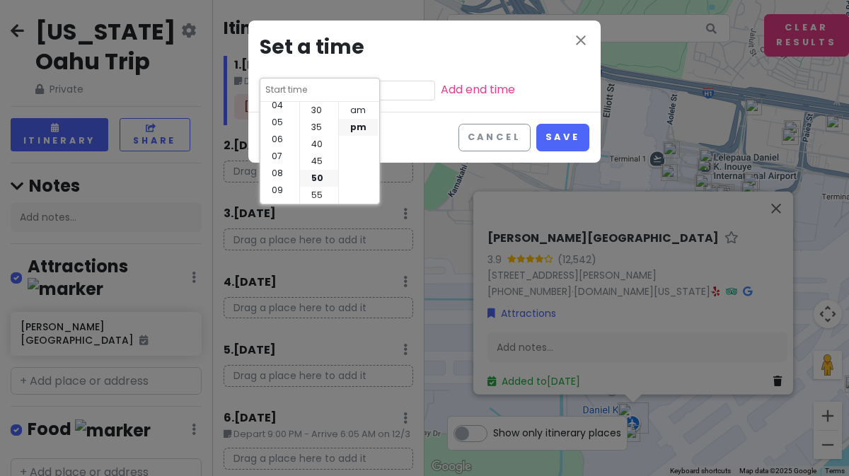
scroll to position [102, 0]
click at [282, 188] on li "11" at bounding box center [279, 195] width 39 height 17
type input "11:50 pm"
click at [318, 111] on li "30" at bounding box center [319, 110] width 38 height 17
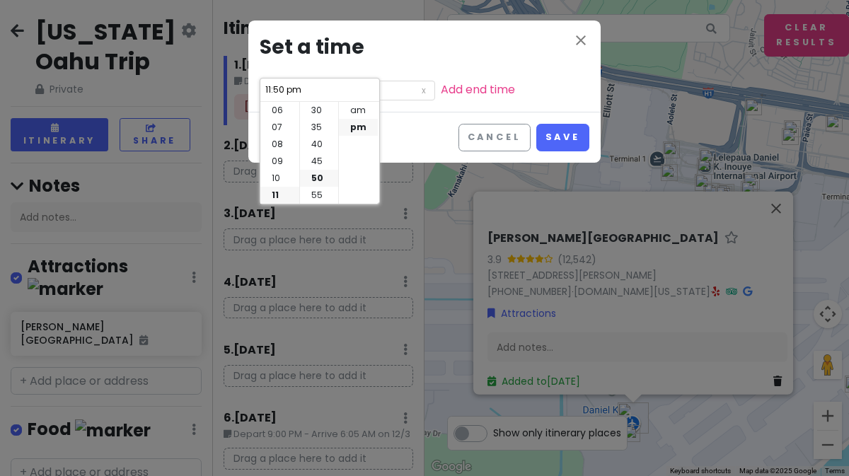
type input "11:30 pm"
click at [351, 114] on li "am" at bounding box center [358, 110] width 39 height 17
type input "11:30 am"
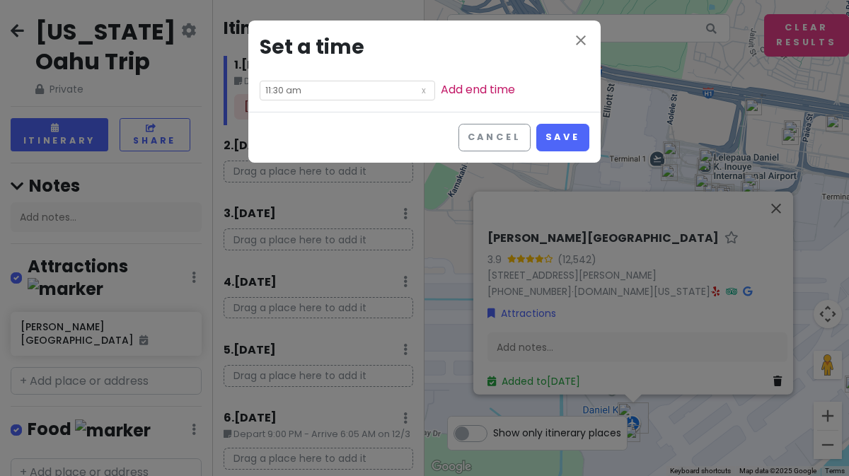
click at [441, 89] on link "Add end time" at bounding box center [478, 89] width 74 height 16
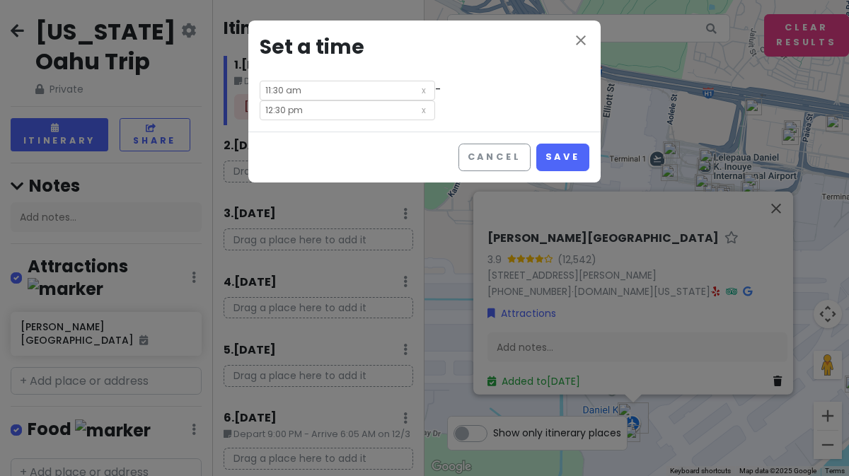
click at [435, 100] on input "12:30 pm" at bounding box center [347, 110] width 175 height 20
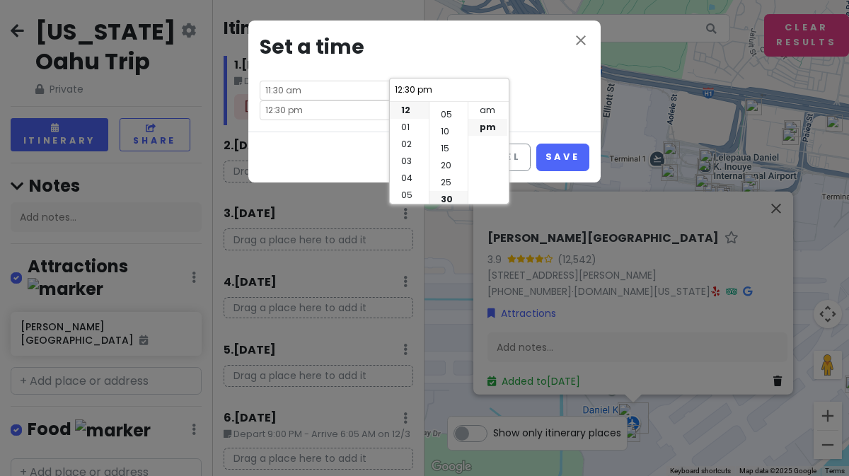
scroll to position [8, 0]
click at [440, 158] on li "15" at bounding box center [448, 153] width 38 height 17
type input "12:15 pm"
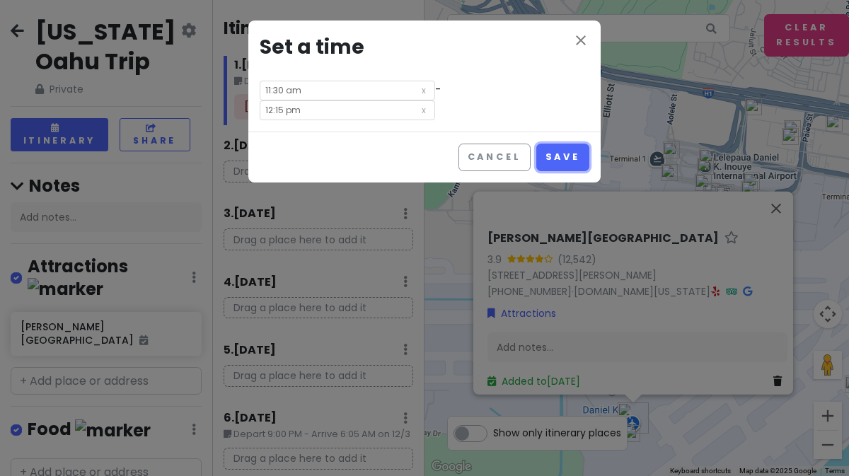
click at [553, 144] on button "Save" at bounding box center [562, 158] width 53 height 28
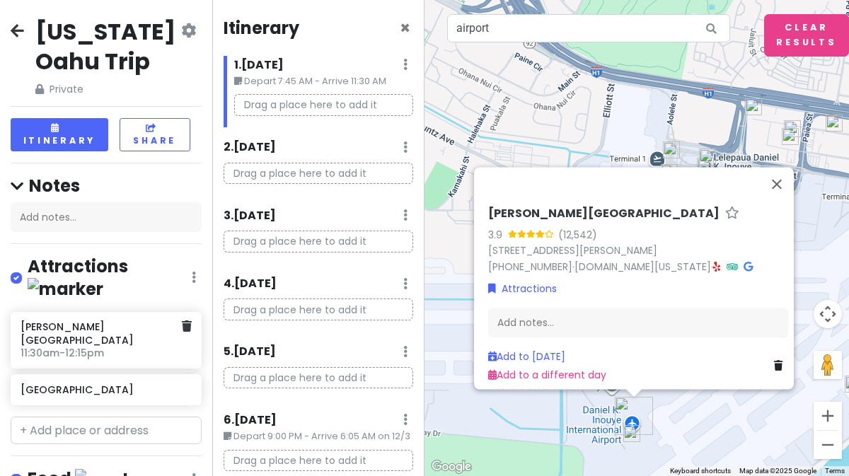
click at [96, 321] on h6 "[PERSON_NAME][GEOGRAPHIC_DATA]" at bounding box center [101, 333] width 161 height 25
click at [183, 312] on div "[PERSON_NAME][GEOGRAPHIC_DATA] 11:30am - 12:15pm" at bounding box center [106, 340] width 191 height 57
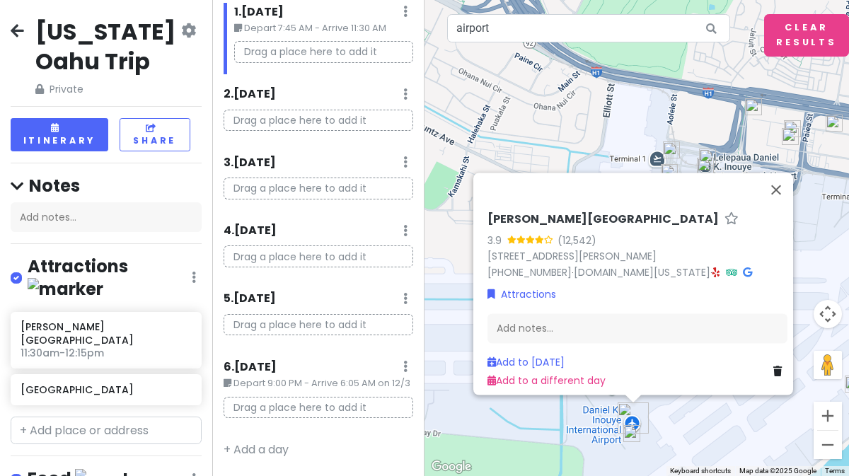
scroll to position [0, 0]
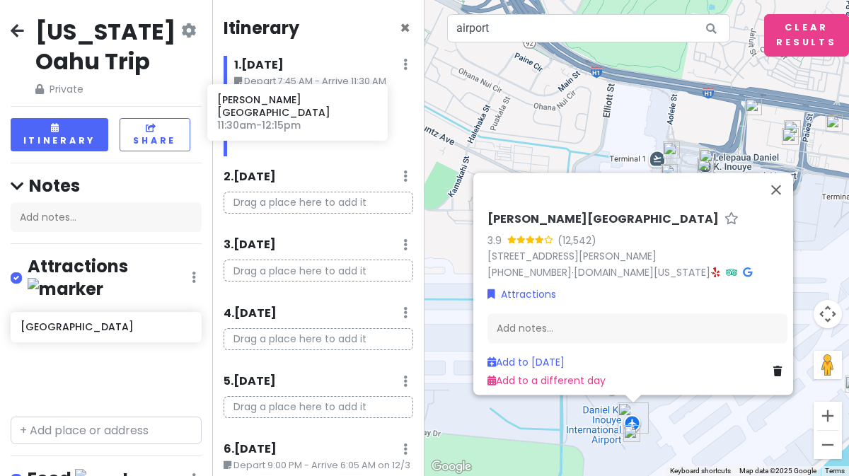
drag, startPoint x: 110, startPoint y: 317, endPoint x: 308, endPoint y: 114, distance: 283.2
click at [308, 114] on div "[US_STATE] Oahu Trip Private Change Dates Make a Copy Delete Trip Go Pro ⚡️ Giv…" at bounding box center [424, 238] width 849 height 476
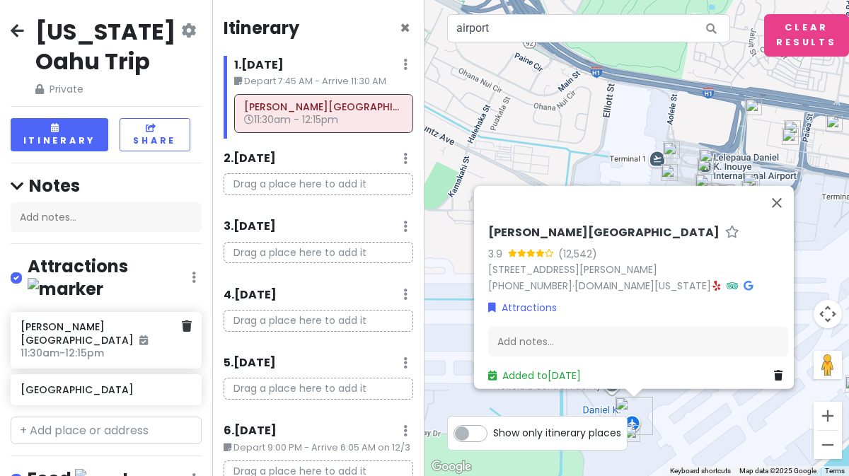
click at [182, 321] on icon at bounding box center [187, 326] width 10 height 11
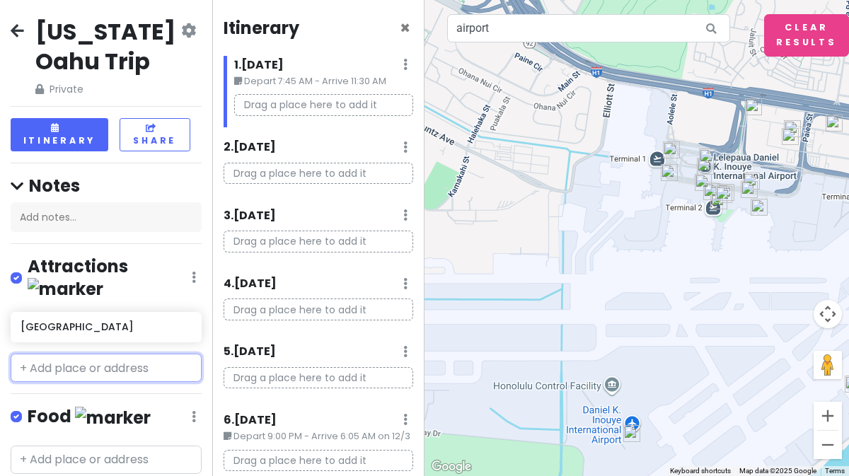
click at [119, 313] on div "[GEOGRAPHIC_DATA]" at bounding box center [106, 327] width 191 height 31
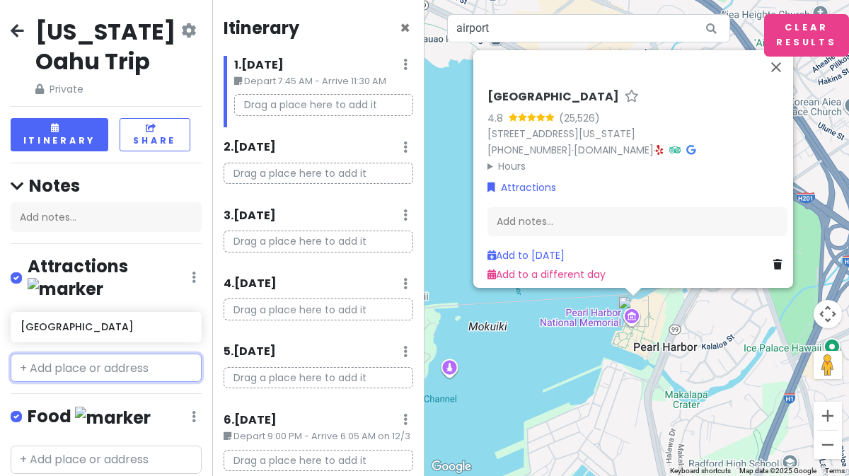
click at [125, 354] on input "text" at bounding box center [106, 368] width 191 height 28
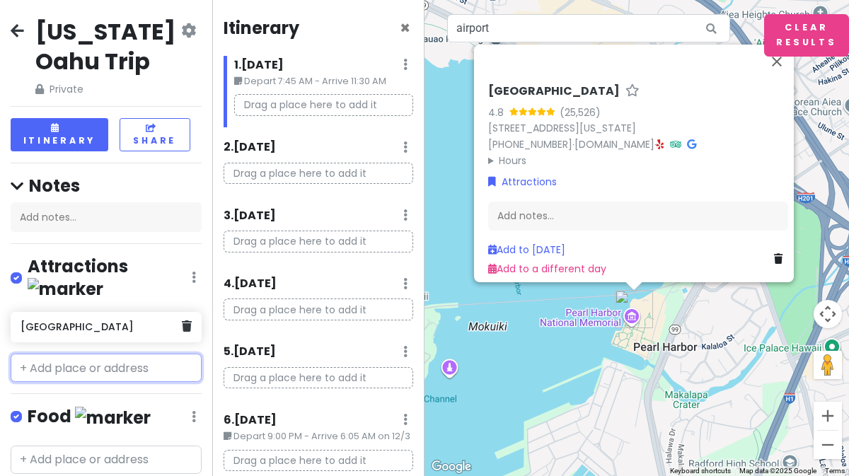
click at [111, 321] on h6 "[GEOGRAPHIC_DATA]" at bounding box center [101, 327] width 161 height 13
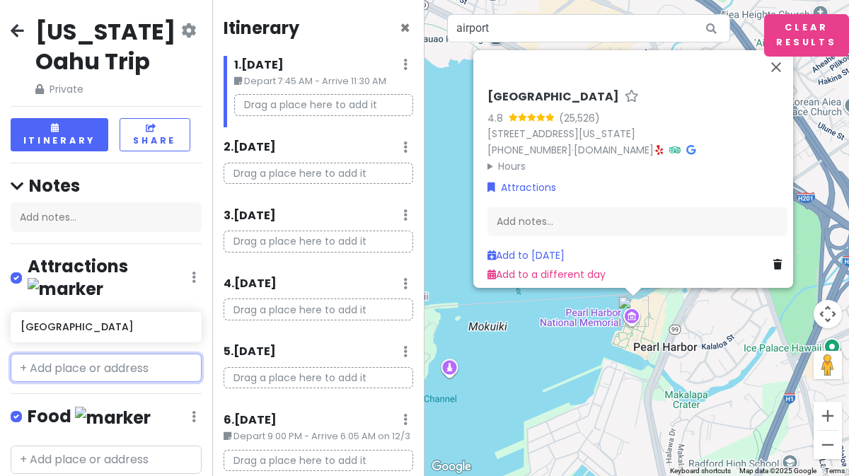
click at [119, 354] on input "text" at bounding box center [106, 368] width 191 height 28
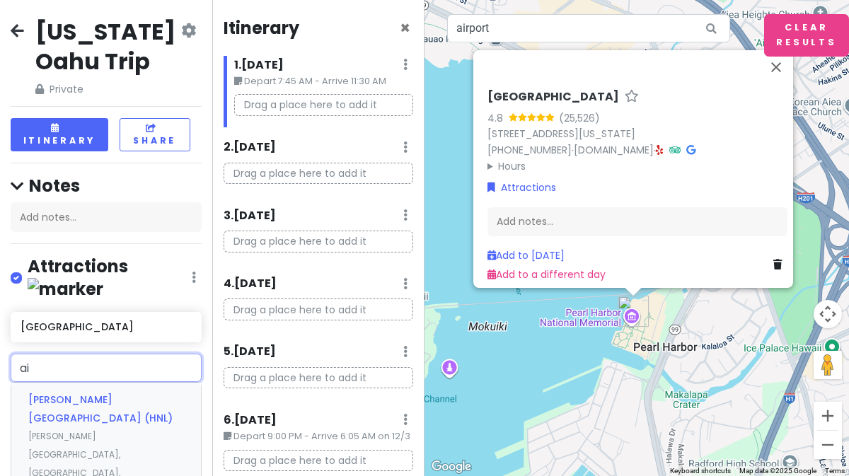
type input "a"
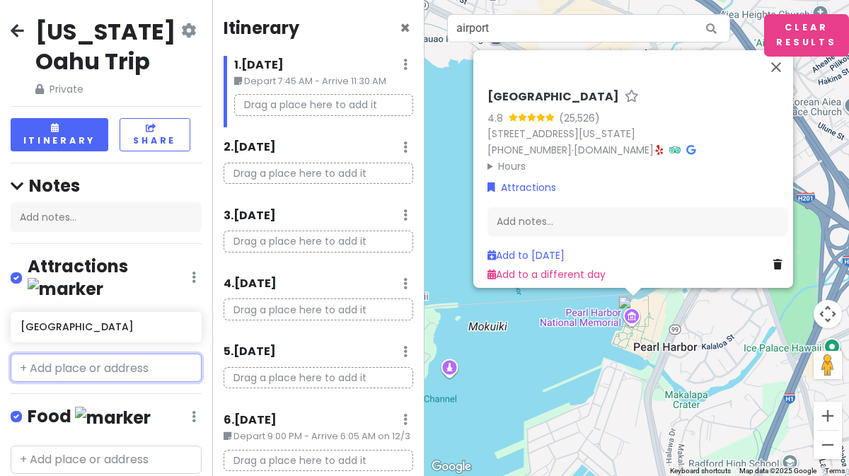
paste input "[STREET_ADDRESS]"
type input "[STREET_ADDRESS]"
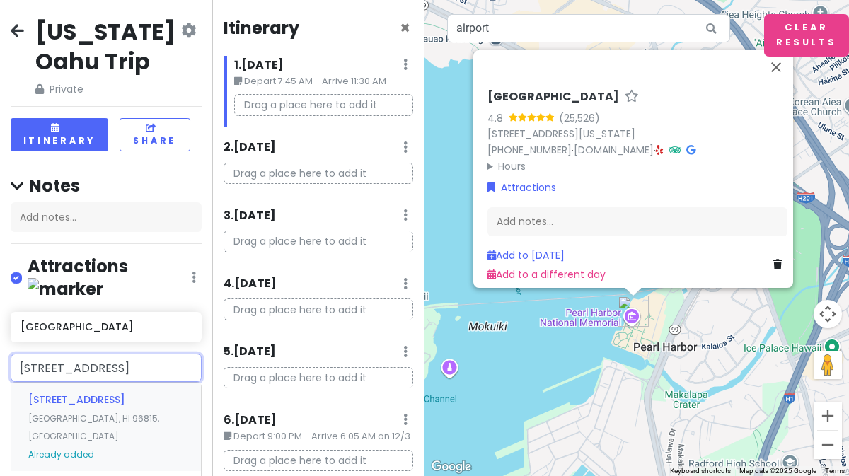
click at [96, 383] on div "[STREET_ADDRESS] Already added" at bounding box center [106, 427] width 190 height 88
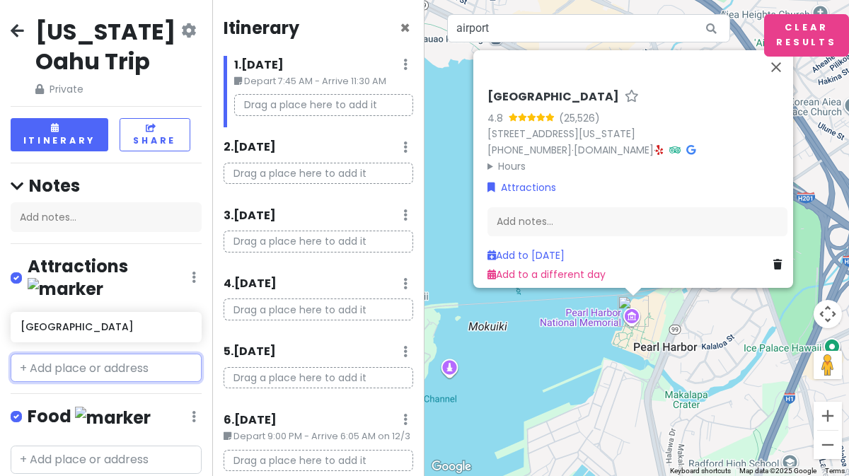
scroll to position [0, 0]
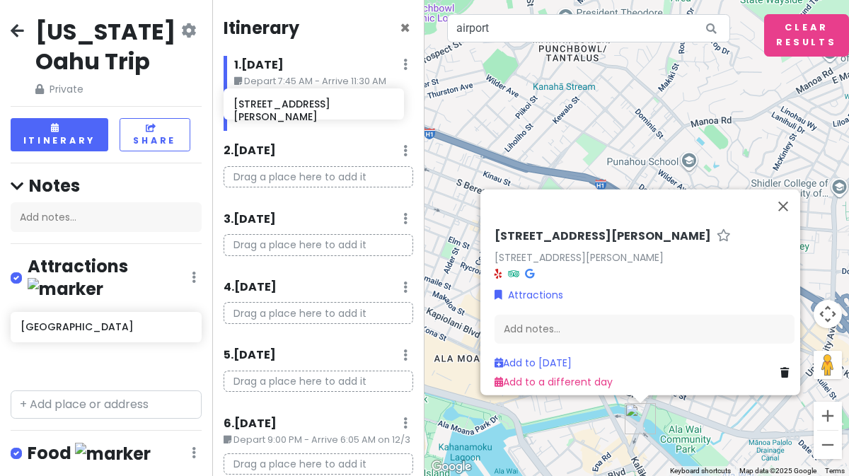
drag, startPoint x: 97, startPoint y: 352, endPoint x: 310, endPoint y: 117, distance: 317.6
click at [310, 117] on div "[US_STATE] Oahu Trip Private Change Dates Make a Copy Delete Trip Go Pro ⚡️ Giv…" at bounding box center [424, 238] width 849 height 476
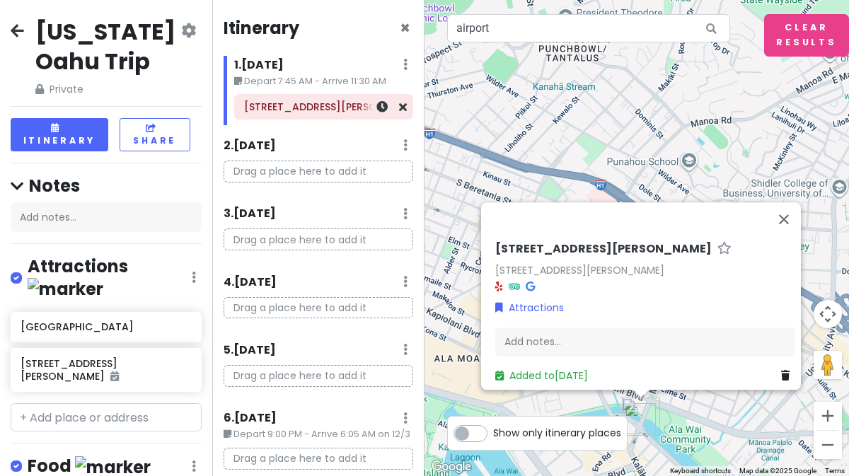
click at [303, 115] on div "[STREET_ADDRESS][PERSON_NAME]" at bounding box center [323, 107] width 159 height 20
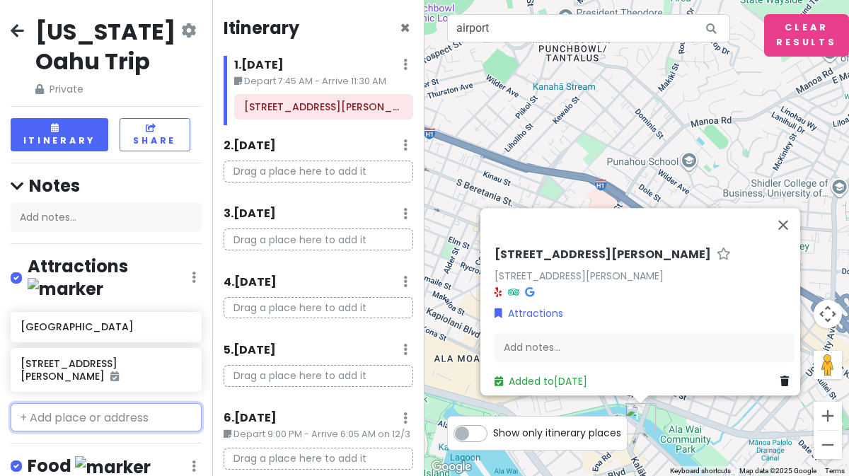
click at [71, 403] on input "text" at bounding box center [106, 417] width 191 height 28
type input "airpor"
click at [57, 442] on span "[PERSON_NAME][GEOGRAPHIC_DATA] (HNL)" at bounding box center [100, 458] width 144 height 33
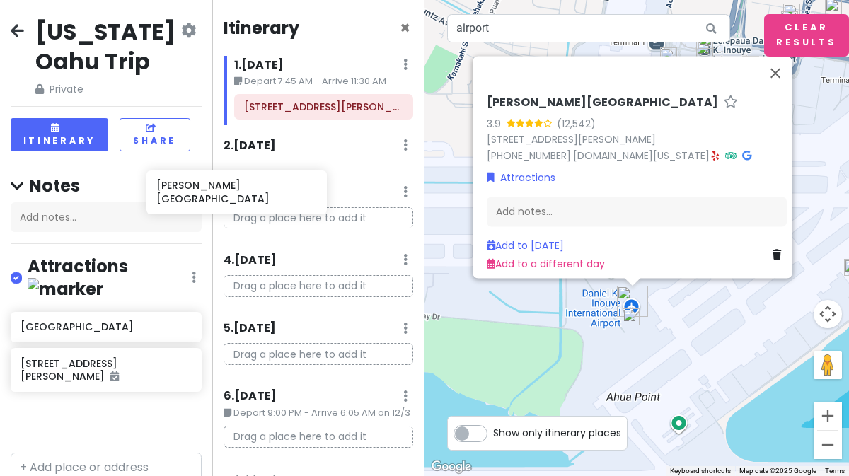
scroll to position [1, 0]
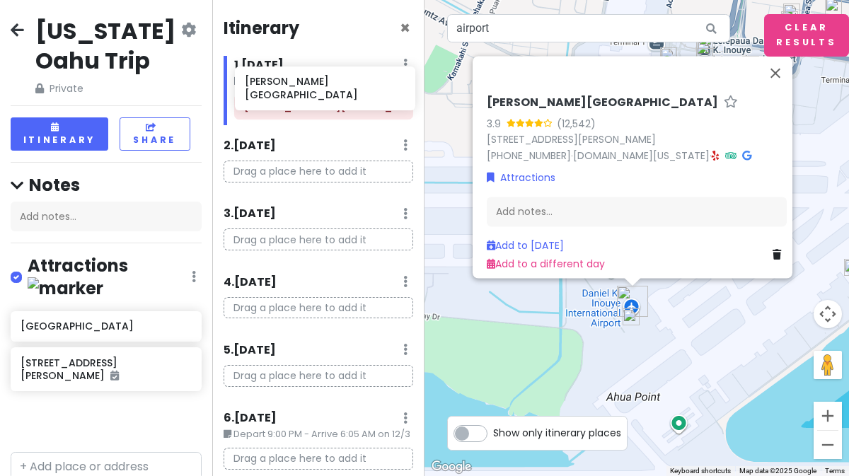
drag, startPoint x: 75, startPoint y: 391, endPoint x: 299, endPoint y: 96, distance: 370.1
click at [299, 96] on div "[US_STATE] Oahu Trip Private Change Dates Make a Copy Delete Trip Go Pro ⚡️ Giv…" at bounding box center [424, 238] width 849 height 476
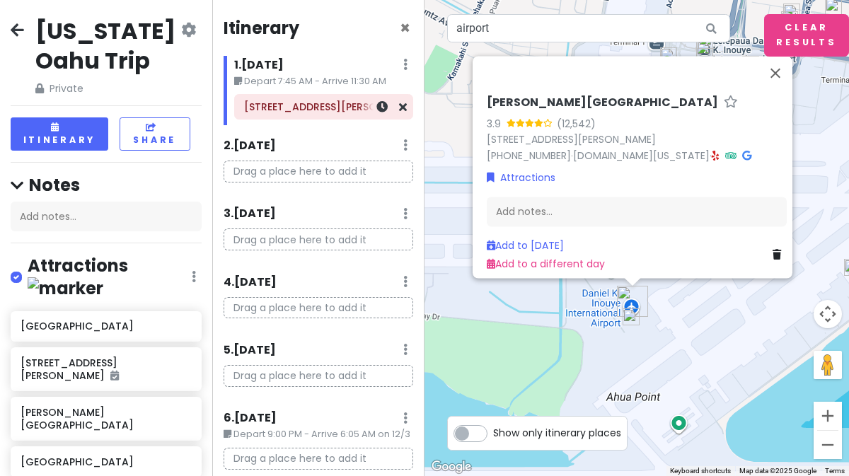
click at [376, 105] on icon at bounding box center [381, 106] width 11 height 11
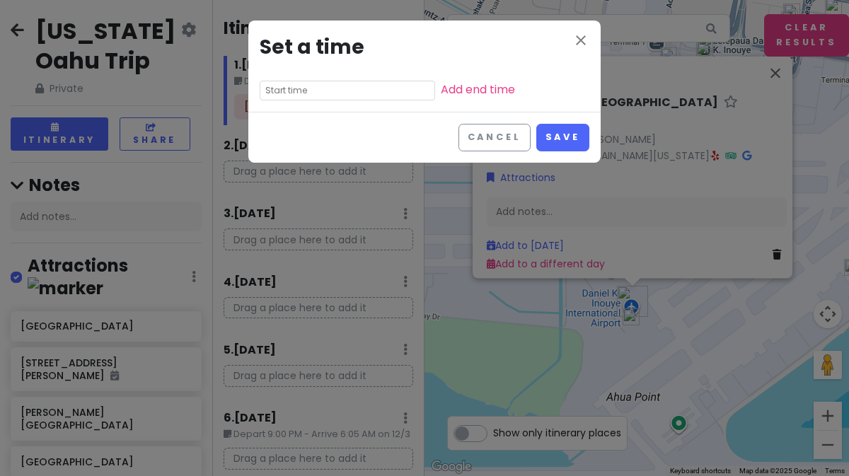
click at [330, 94] on input "text" at bounding box center [347, 91] width 175 height 20
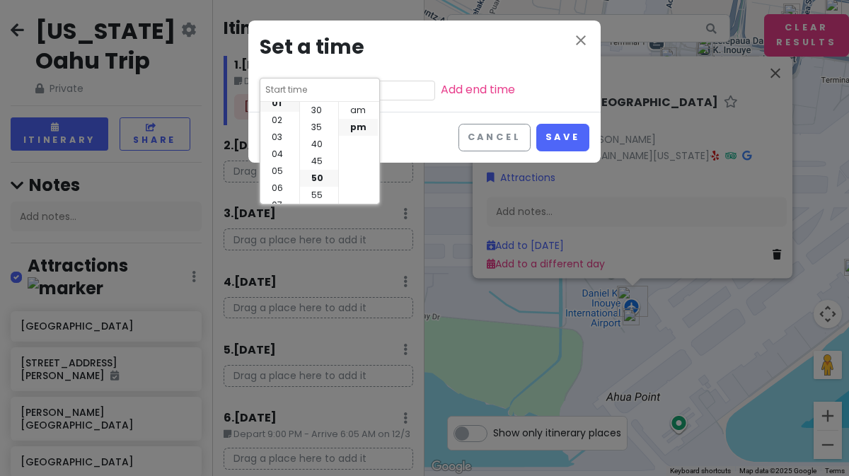
scroll to position [0, 0]
click at [274, 130] on li "01" at bounding box center [279, 127] width 39 height 17
type input "1:50 pm"
click at [314, 108] on li "00" at bounding box center [319, 110] width 38 height 17
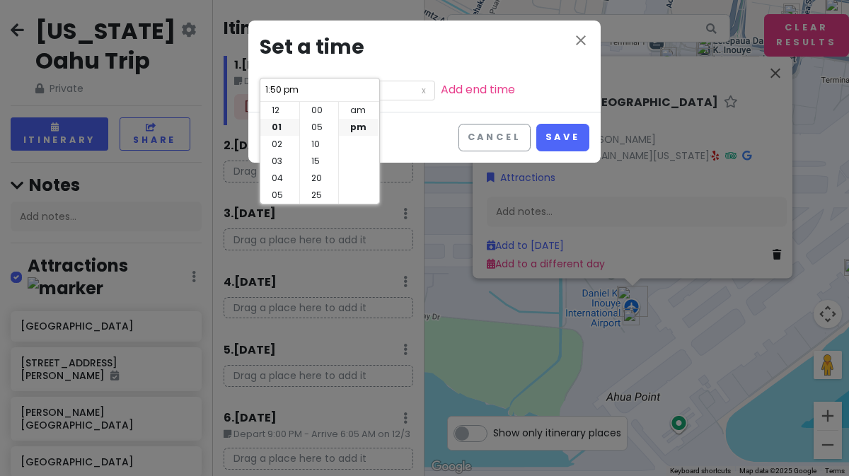
type input "1:00 pm"
click at [554, 130] on button "Save" at bounding box center [562, 138] width 53 height 28
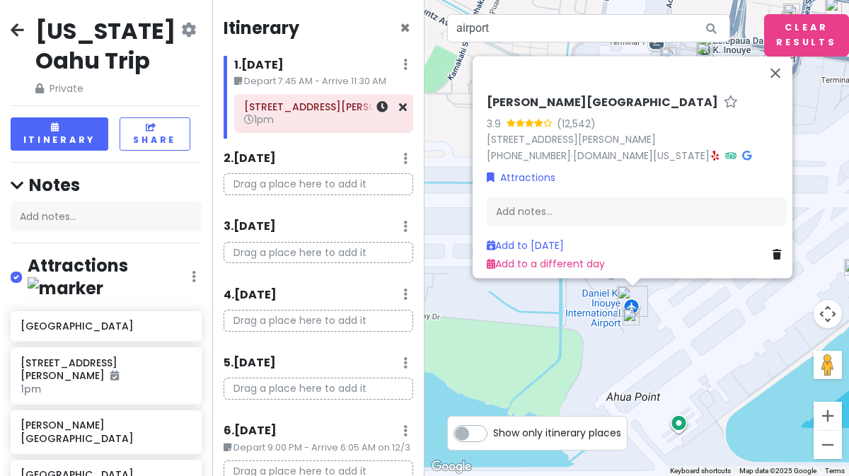
click at [311, 127] on div "[STREET_ADDRESS] 1pm" at bounding box center [323, 113] width 159 height 33
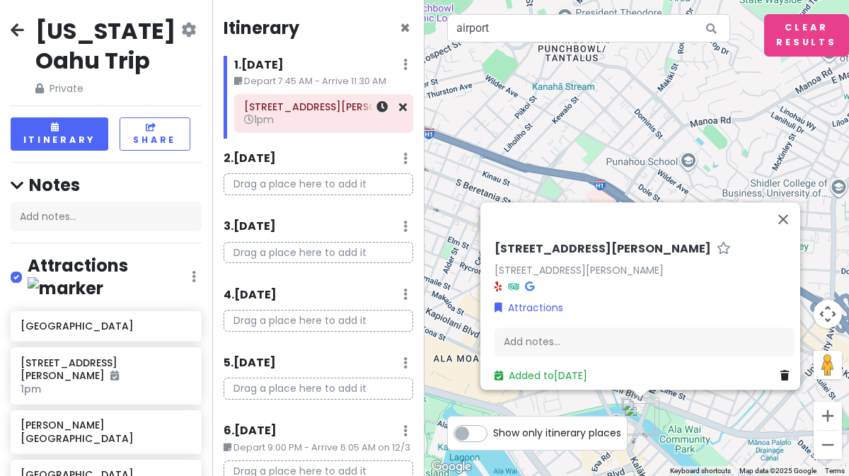
click at [376, 106] on icon at bounding box center [381, 106] width 11 height 11
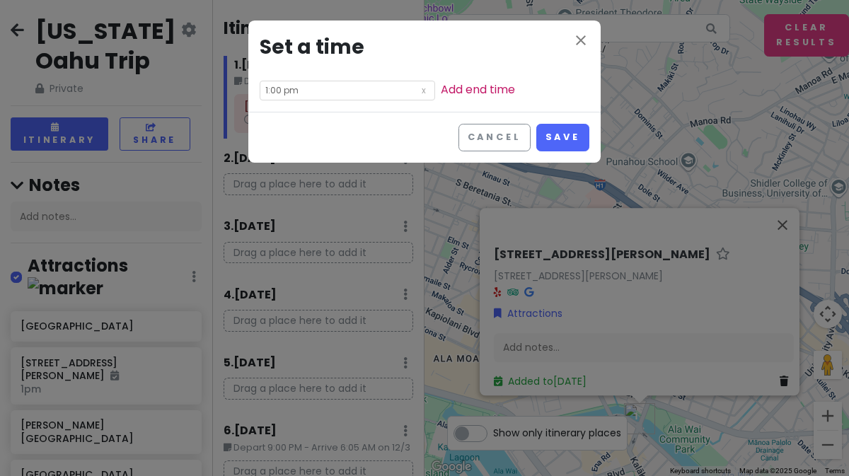
click at [441, 88] on link "Add end time" at bounding box center [478, 89] width 74 height 16
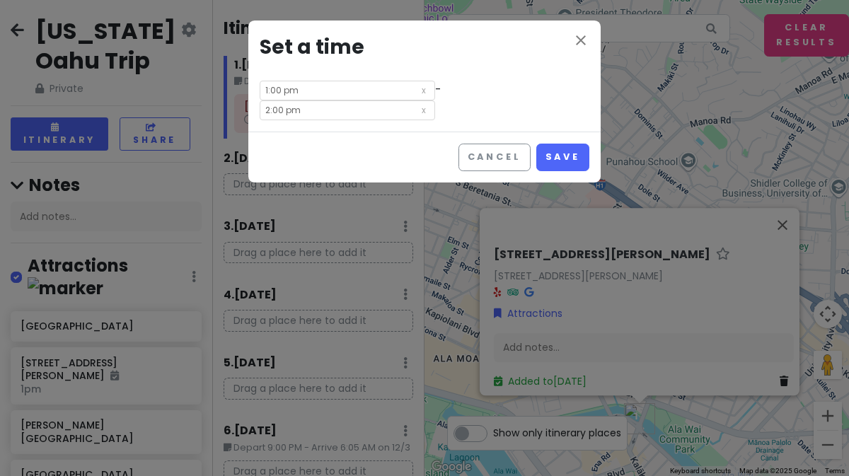
click at [435, 100] on input "2:00 pm" at bounding box center [347, 110] width 175 height 20
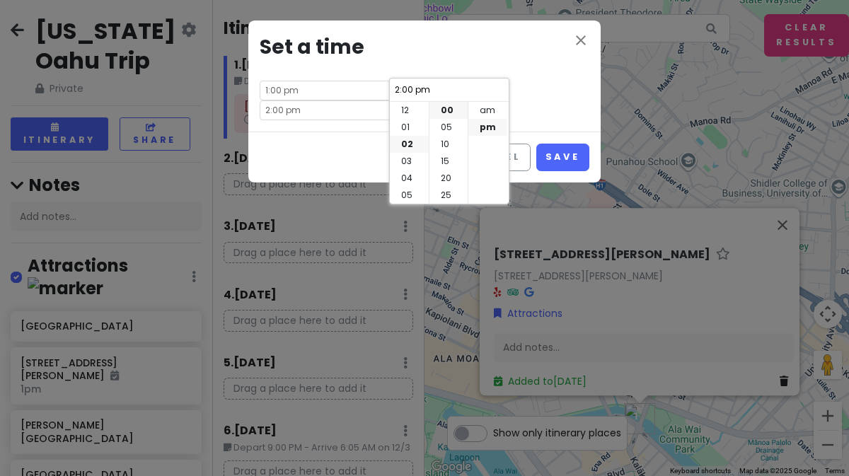
scroll to position [34, 0]
click at [446, 159] on li "15" at bounding box center [448, 161] width 38 height 17
type input "2:15 pm"
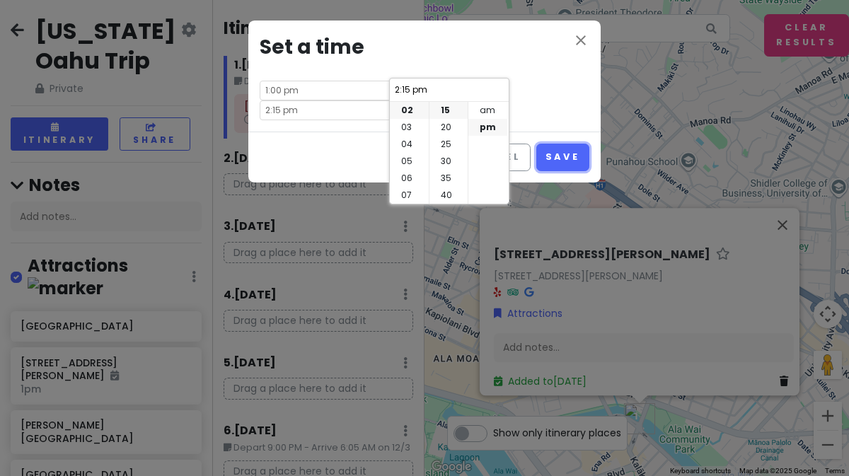
click at [553, 144] on button "Save" at bounding box center [562, 158] width 53 height 28
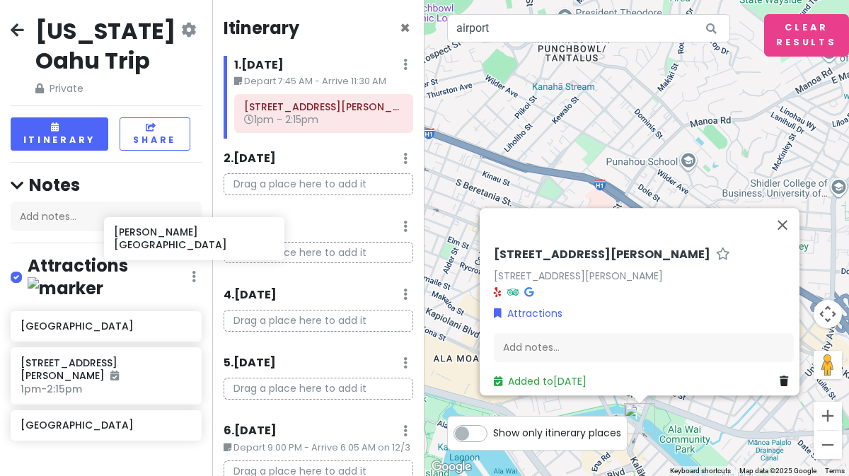
scroll to position [3, 0]
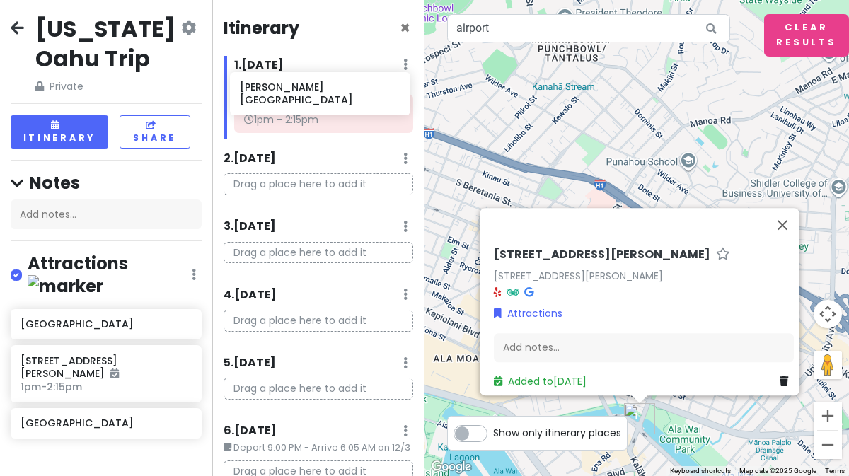
drag, startPoint x: 108, startPoint y: 396, endPoint x: 328, endPoint y: 97, distance: 370.5
click at [328, 96] on div "[US_STATE] Oahu Trip Private Change Dates Make a Copy Delete Trip Go Pro ⚡️ Giv…" at bounding box center [424, 238] width 849 height 476
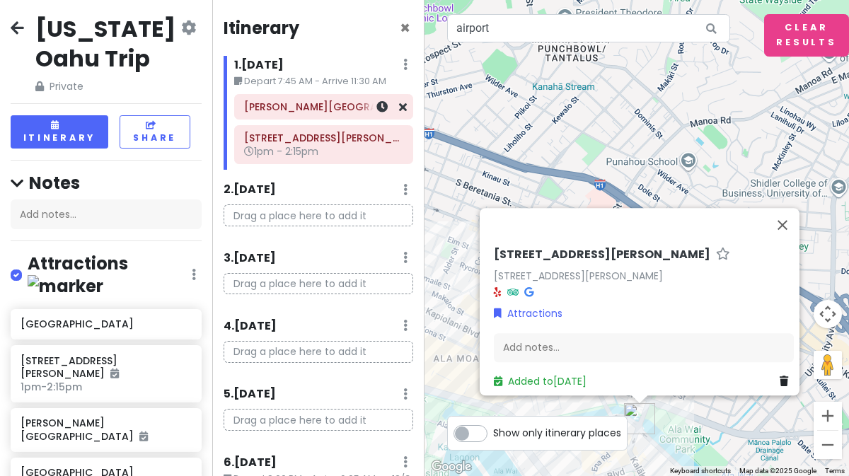
click at [373, 116] on div at bounding box center [382, 107] width 47 height 24
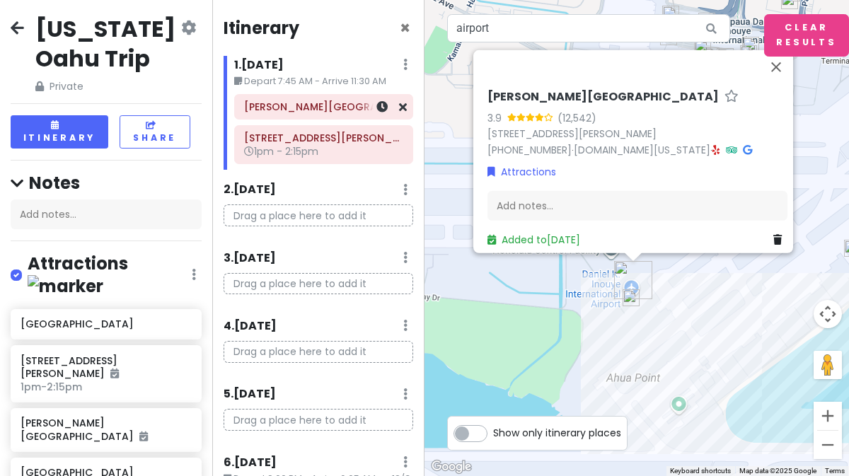
click at [376, 113] on link at bounding box center [381, 107] width 11 height 16
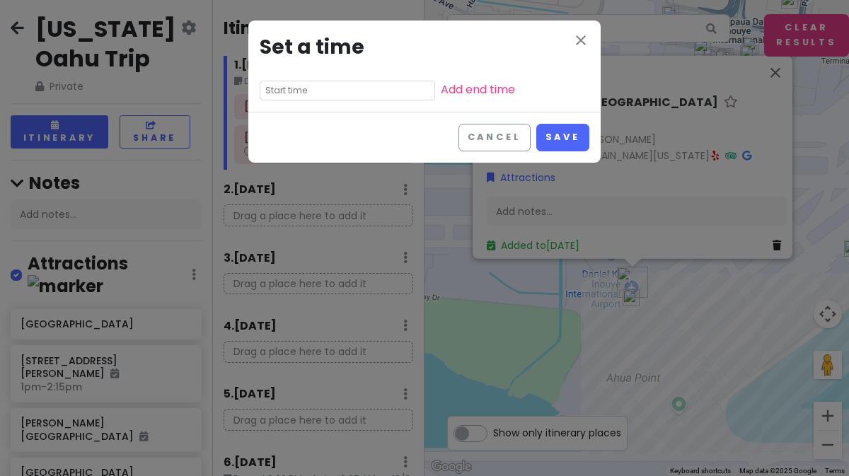
click at [352, 88] on input "text" at bounding box center [347, 91] width 175 height 20
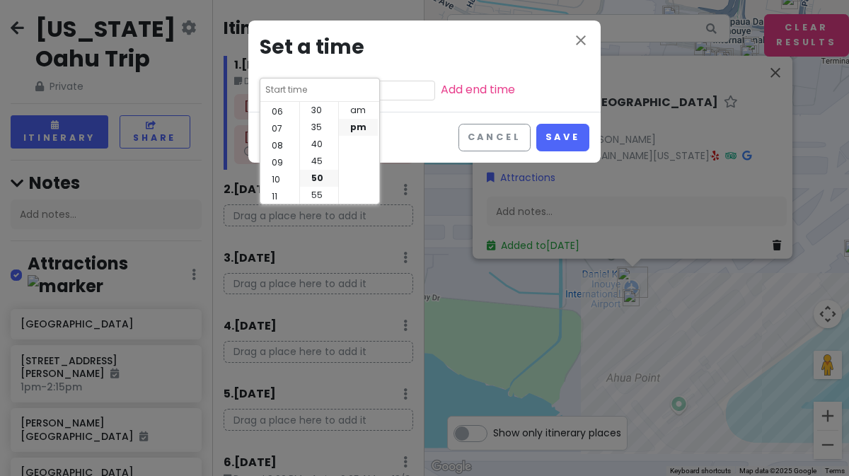
scroll to position [102, 0]
click at [280, 190] on li "11" at bounding box center [279, 195] width 39 height 17
type input "11:50 pm"
click at [310, 151] on li "30" at bounding box center [319, 148] width 38 height 17
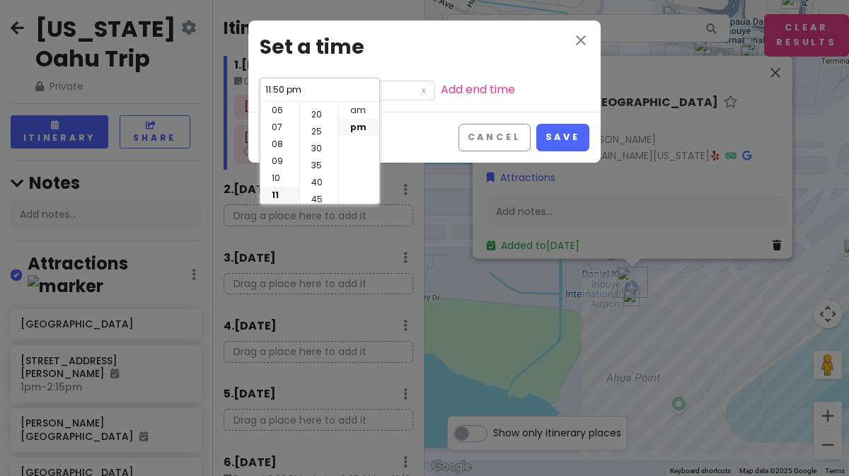
type input "11:30 pm"
click at [364, 107] on li "am" at bounding box center [358, 110] width 39 height 17
type input "11:30 am"
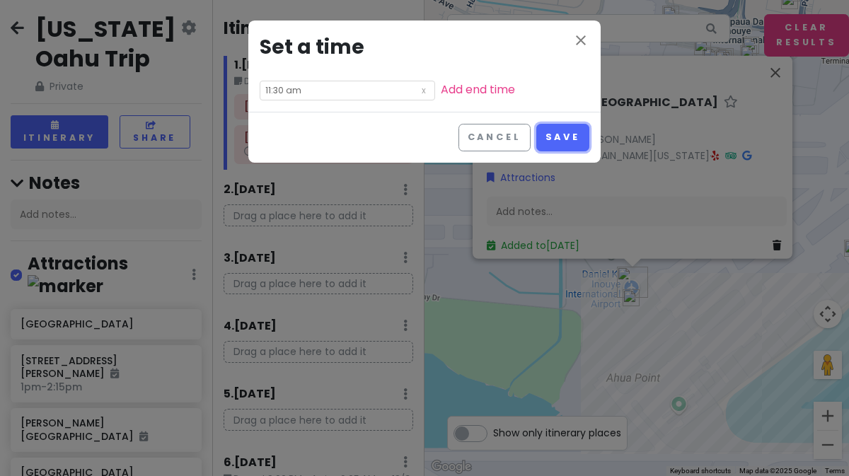
click at [560, 137] on button "Save" at bounding box center [562, 138] width 53 height 28
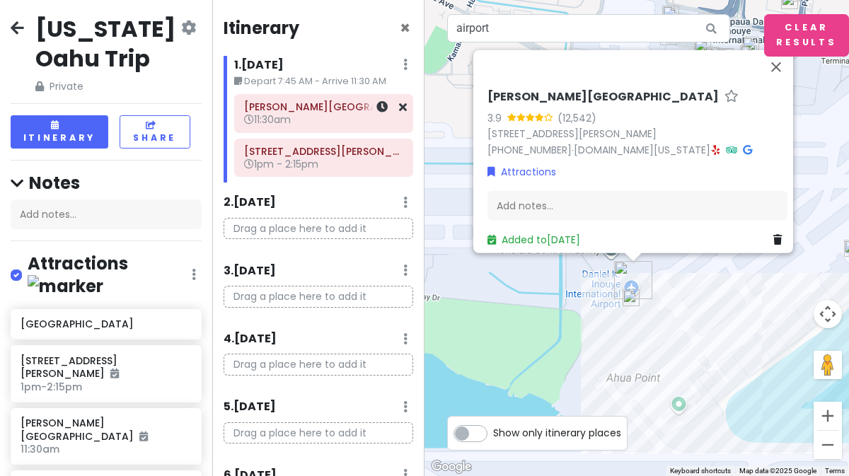
click at [371, 117] on div at bounding box center [382, 113] width 47 height 37
click at [372, 115] on div at bounding box center [382, 113] width 47 height 37
click at [376, 113] on link at bounding box center [381, 107] width 11 height 16
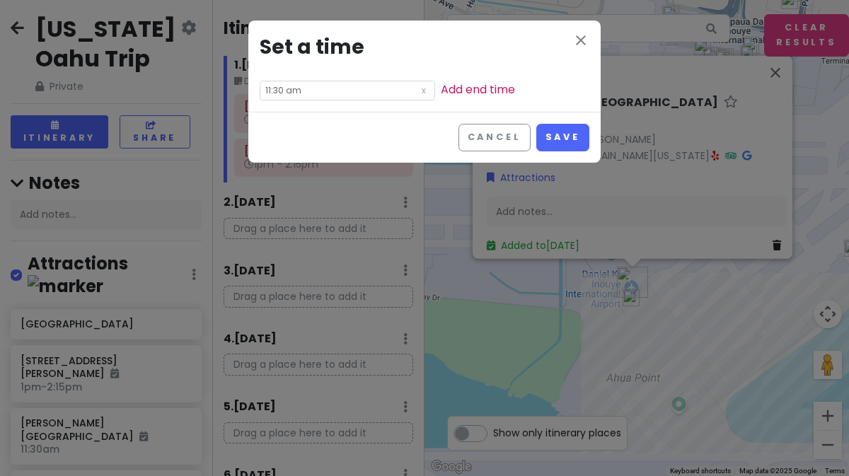
click at [441, 93] on link "Add end time" at bounding box center [478, 89] width 74 height 16
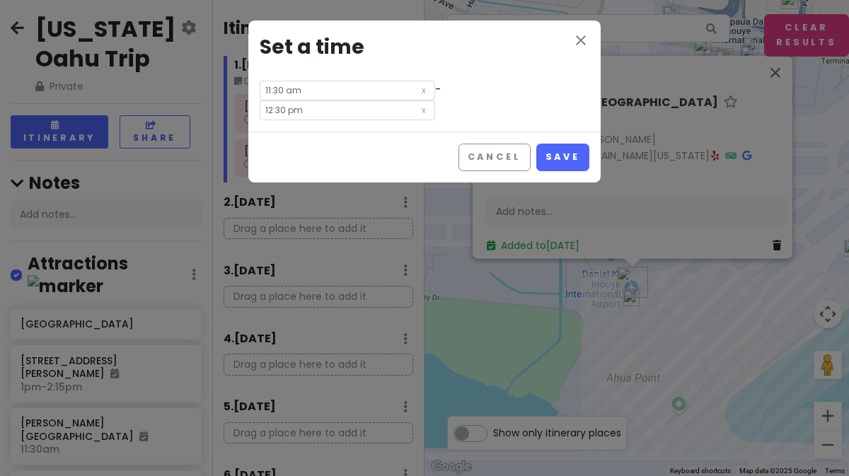
click at [435, 100] on input "12:30 pm" at bounding box center [347, 110] width 175 height 20
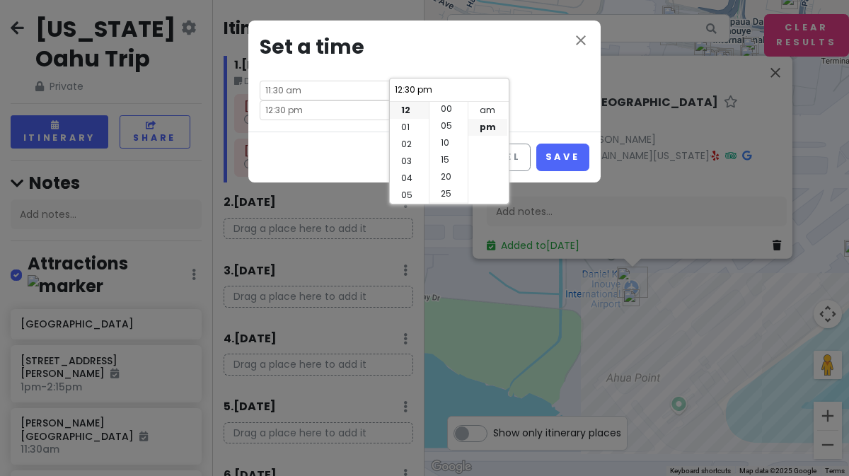
scroll to position [0, 0]
click at [449, 113] on li "00" at bounding box center [448, 110] width 38 height 17
type input "12:00 pm"
click at [555, 144] on button "Save" at bounding box center [562, 158] width 53 height 28
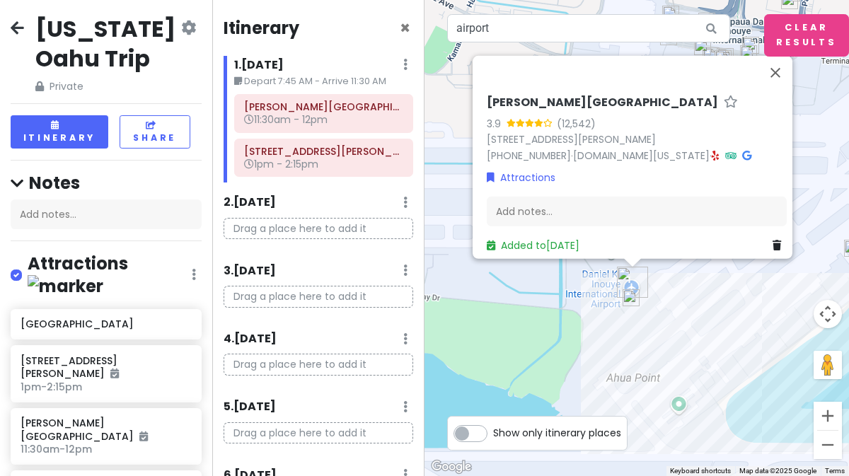
scroll to position [120, 0]
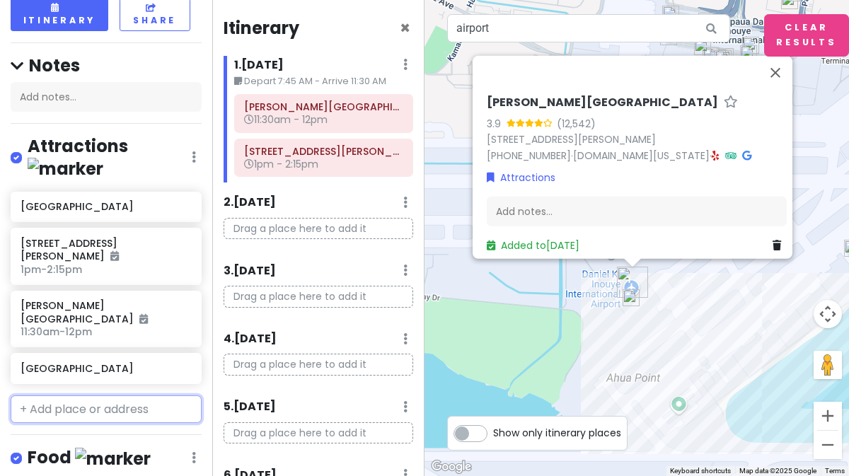
click at [72, 396] on input "text" at bounding box center [106, 410] width 191 height 28
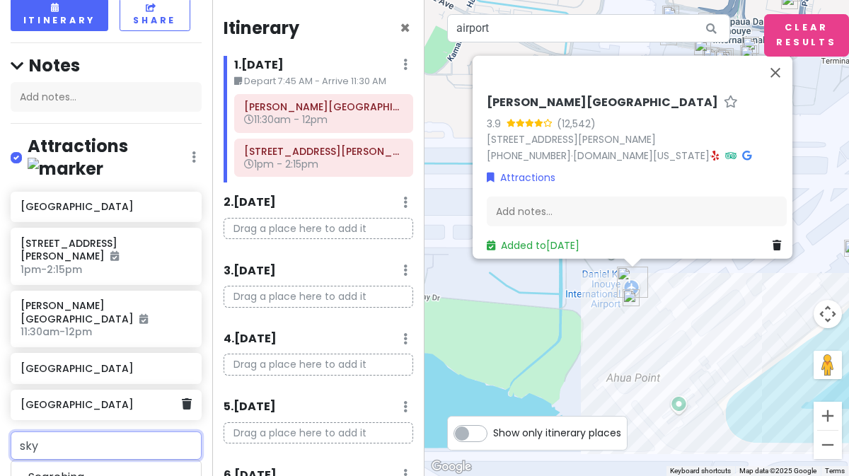
click at [72, 398] on h6 "[GEOGRAPHIC_DATA]" at bounding box center [101, 404] width 161 height 13
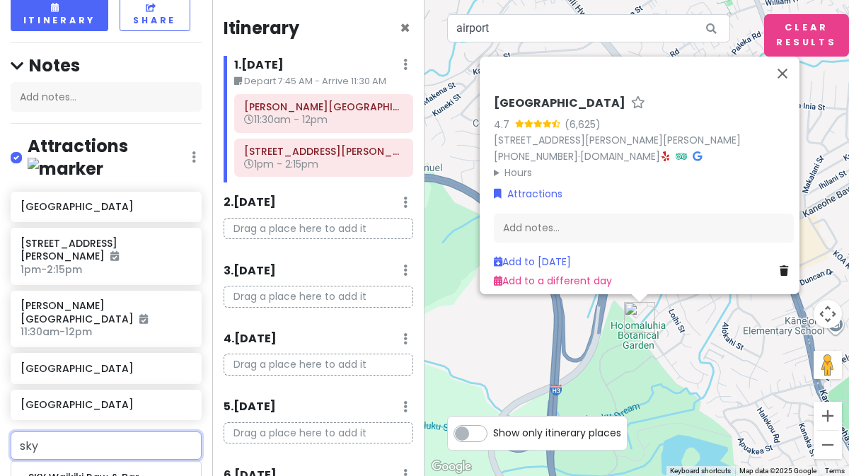
click at [86, 432] on input "sky" at bounding box center [106, 446] width 191 height 28
type input "s"
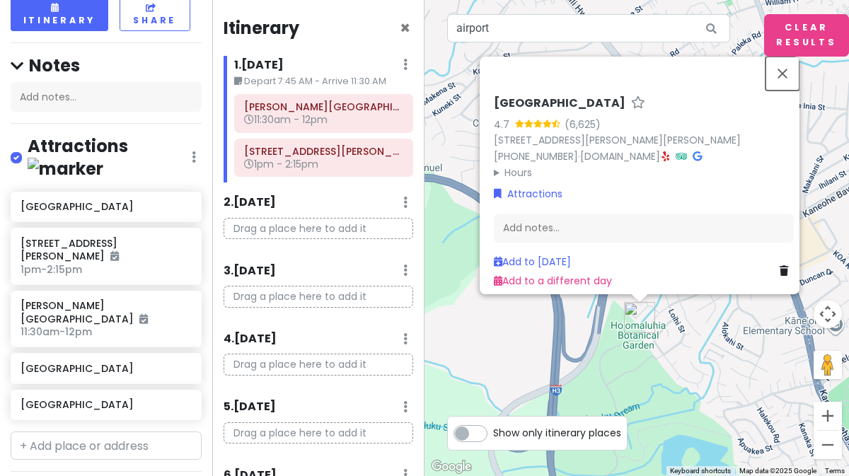
click at [783, 64] on button "Close" at bounding box center [783, 74] width 34 height 34
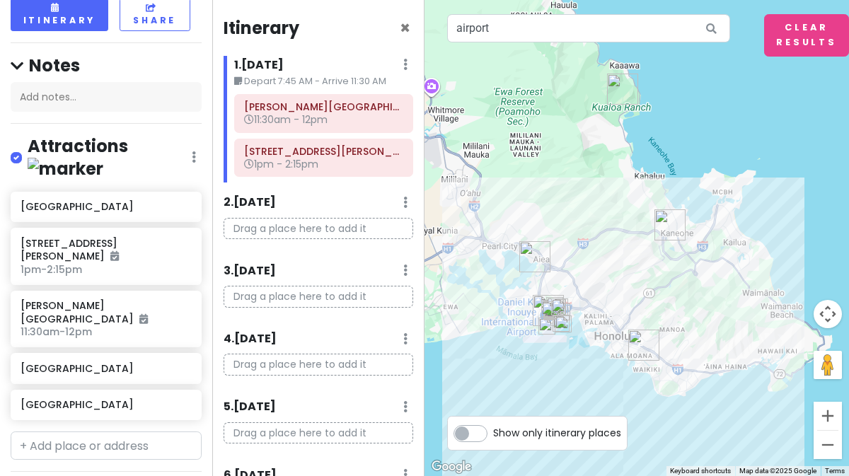
drag, startPoint x: 640, startPoint y: 158, endPoint x: 652, endPoint y: 134, distance: 27.2
click at [652, 135] on div at bounding box center [637, 238] width 425 height 476
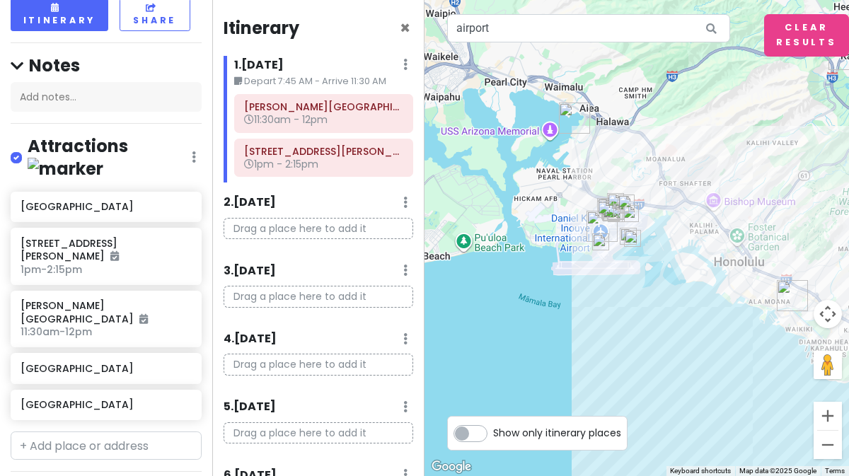
click at [785, 294] on img "1909 Ala Wai Blvd" at bounding box center [792, 296] width 42 height 42
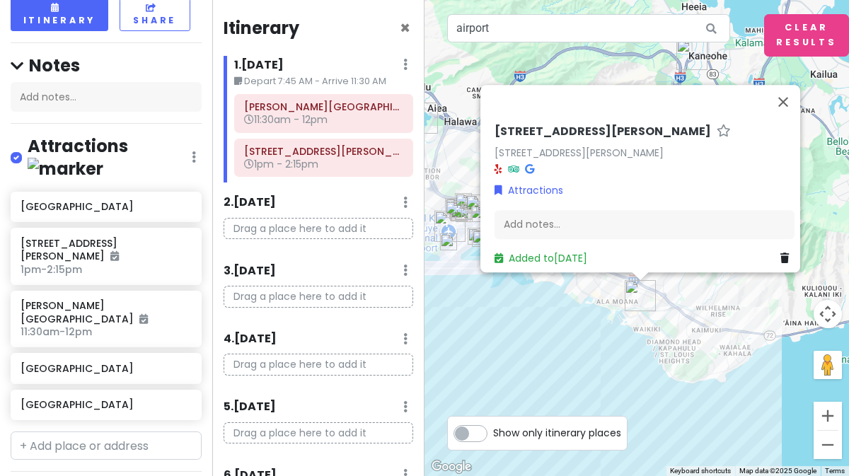
click at [612, 333] on div "[STREET_ADDRESS][PERSON_NAME] Attractions Add notes... Added to [DATE]" at bounding box center [637, 238] width 425 height 476
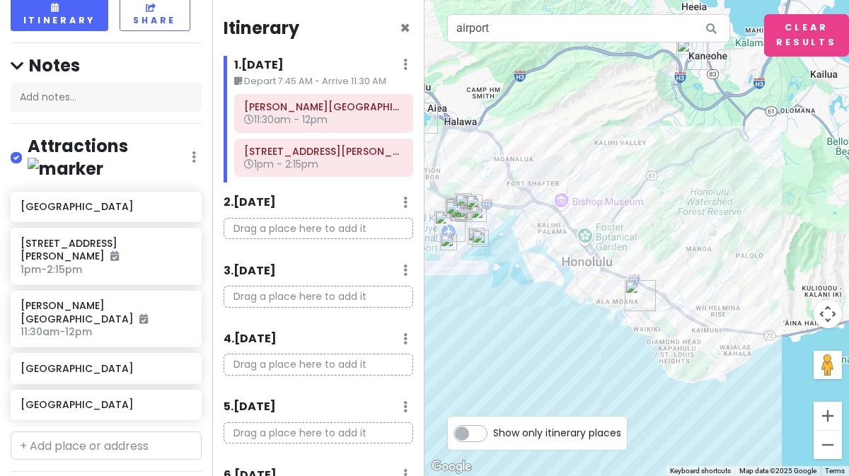
click at [630, 294] on img "1909 Ala Wai Blvd" at bounding box center [640, 296] width 42 height 42
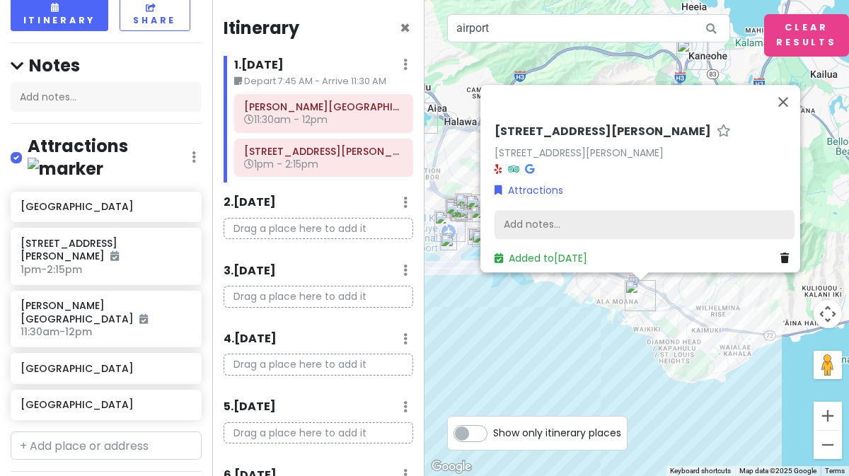
click at [576, 226] on div "Add notes..." at bounding box center [645, 225] width 300 height 30
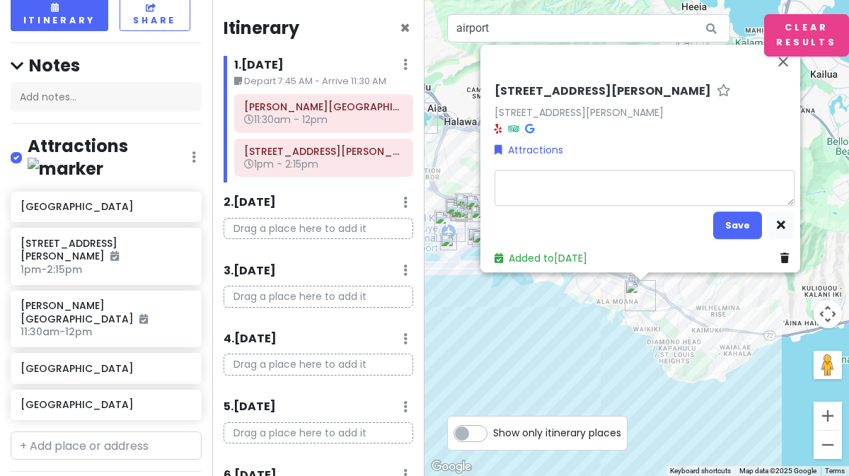
type textarea "x"
type textarea "d"
type textarea "x"
type textarea "dr"
type textarea "x"
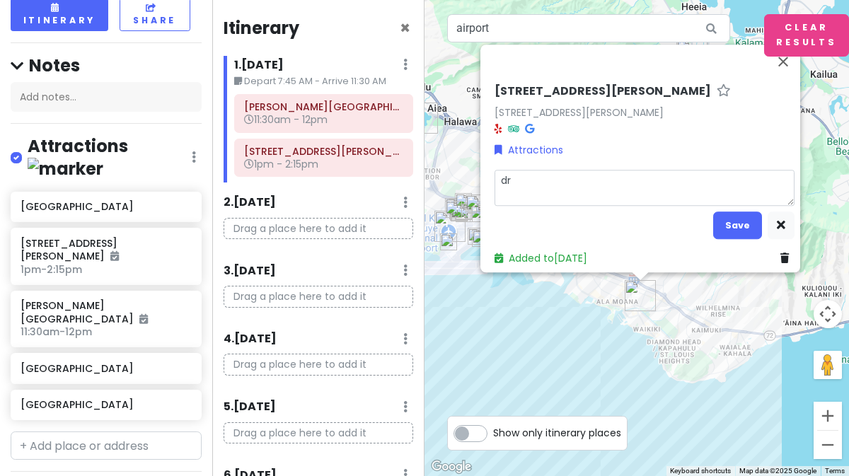
type textarea "dro"
type textarea "x"
type textarea "drop"
type textarea "x"
type textarea "drop"
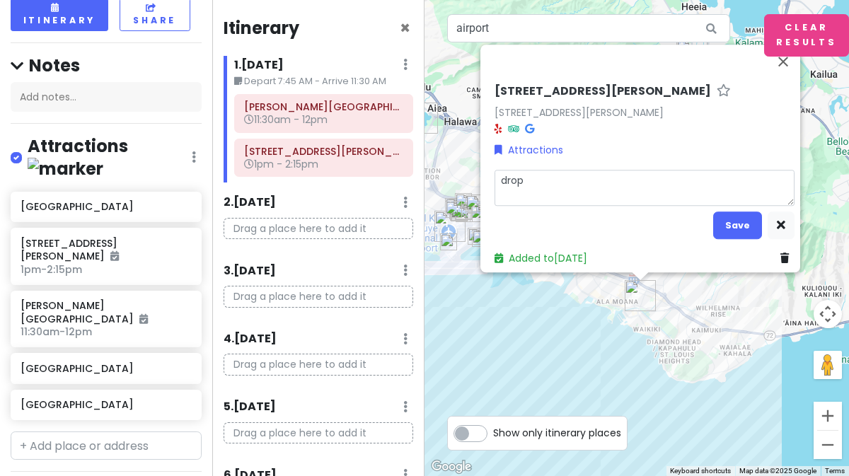
type textarea "x"
type textarea "drop i"
type textarea "x"
type textarea "drop if"
type textarea "x"
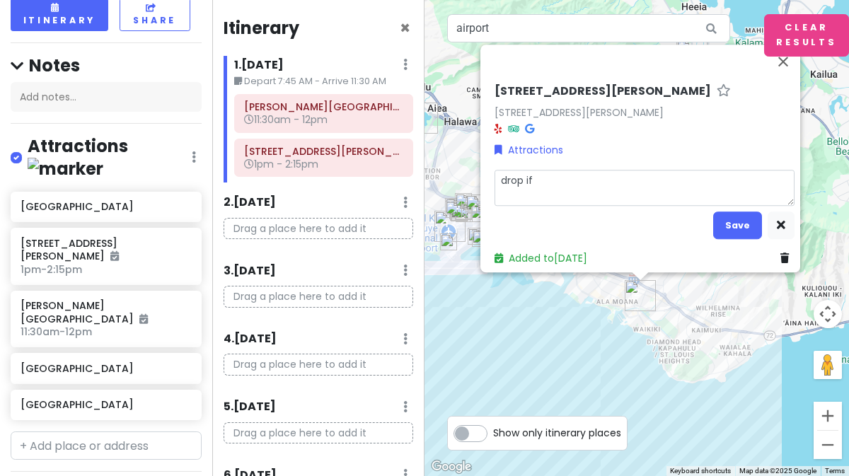
type textarea "drop i"
type textarea "x"
type textarea "drop"
type textarea "x"
type textarea "drop o"
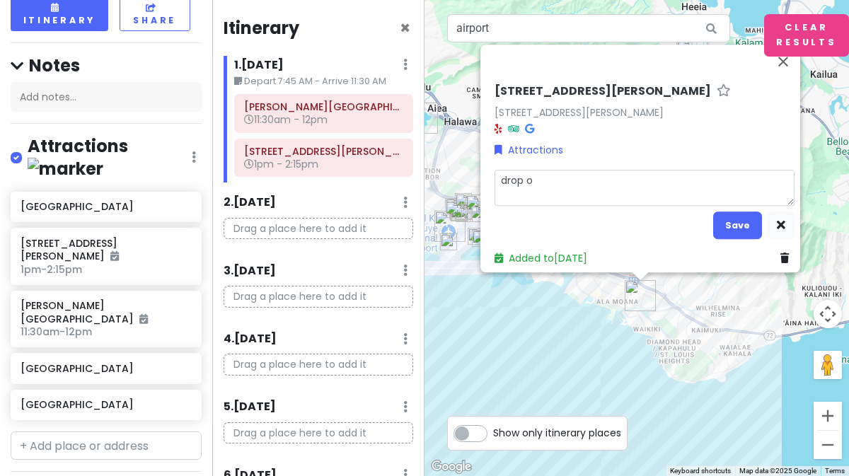
type textarea "x"
type textarea "drop of"
type textarea "x"
type textarea "drop off"
type textarea "x"
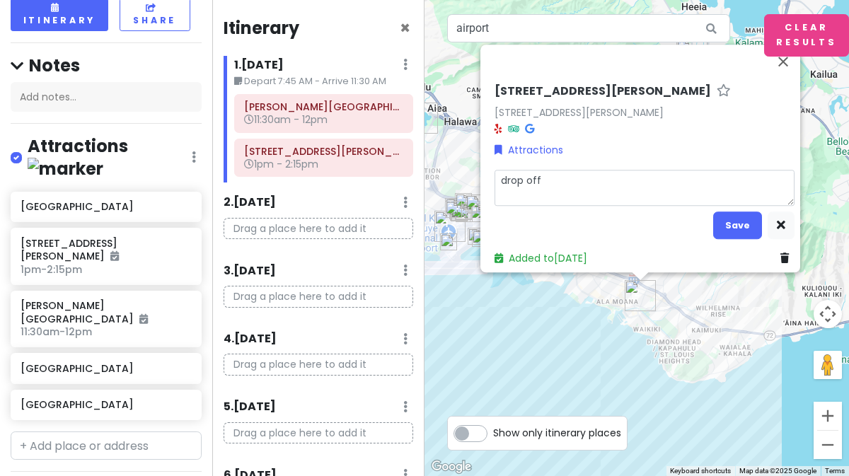
type textarea "drop off"
type textarea "x"
type textarea "drop off l"
type textarea "x"
type textarea "drop off lu"
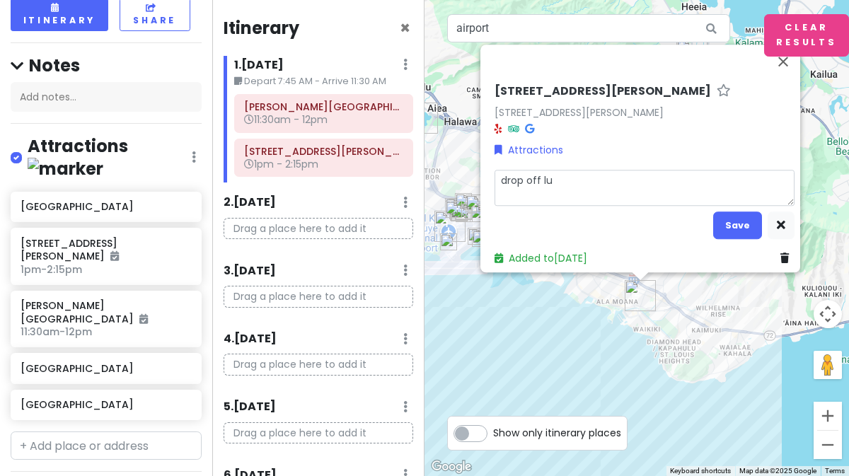
type textarea "x"
type textarea "drop off lug"
type textarea "x"
type textarea "drop off [PERSON_NAME]"
type textarea "x"
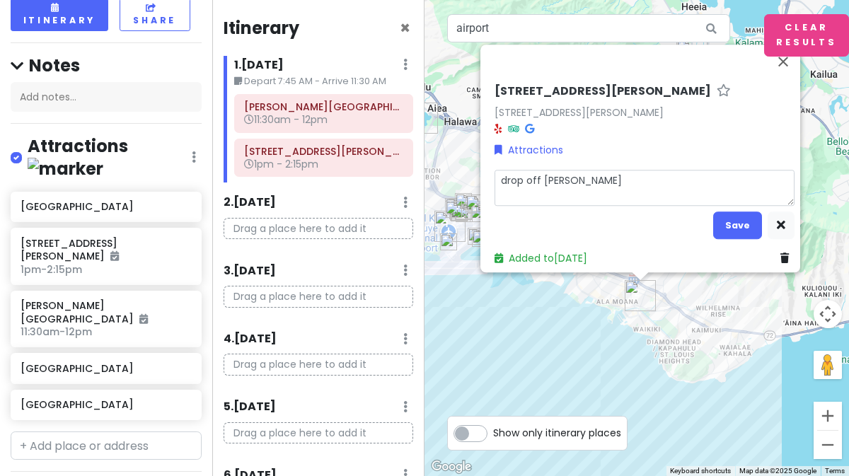
type textarea "drop off lugga"
type textarea "x"
type textarea "drop off luggag"
type textarea "x"
type textarea "drop off luggage"
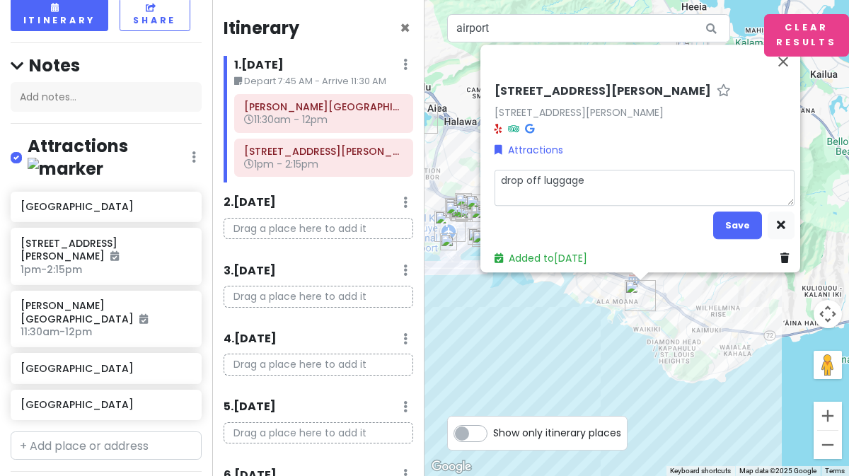
type textarea "x"
type textarea "drop off luggage"
type textarea "x"
type textarea "drop off luggage"
type textarea "x"
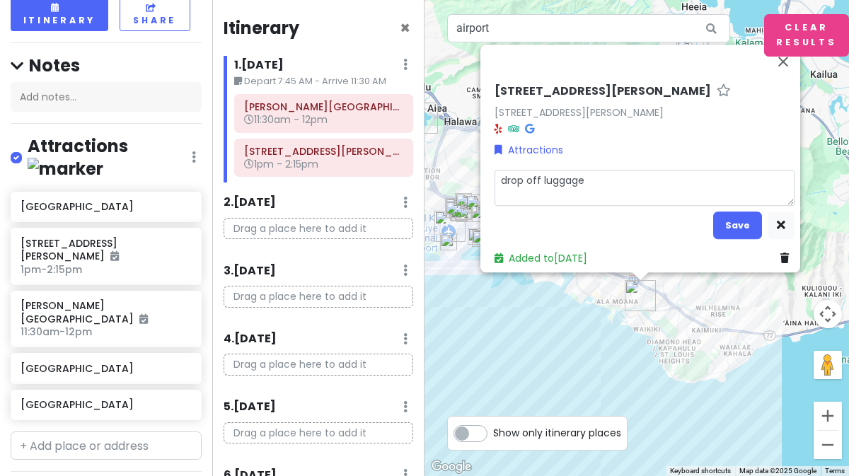
type textarea "drop off luggage"
click at [720, 212] on button "Save" at bounding box center [737, 226] width 49 height 28
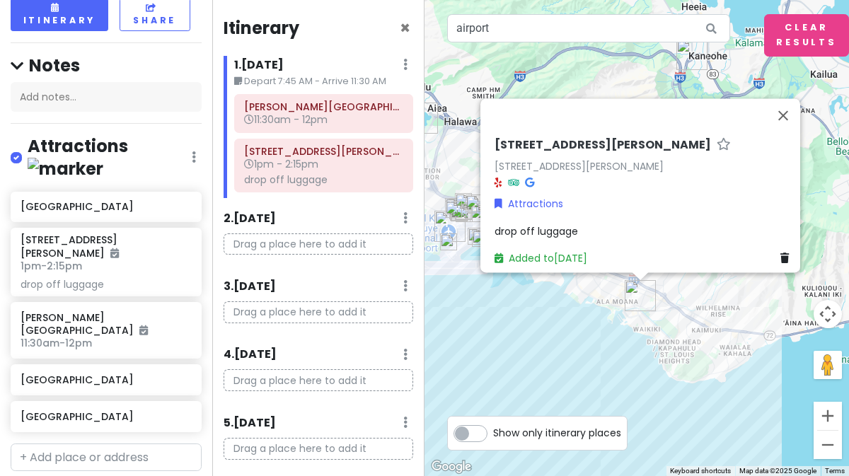
click at [447, 229] on img at bounding box center [448, 242] width 28 height 28
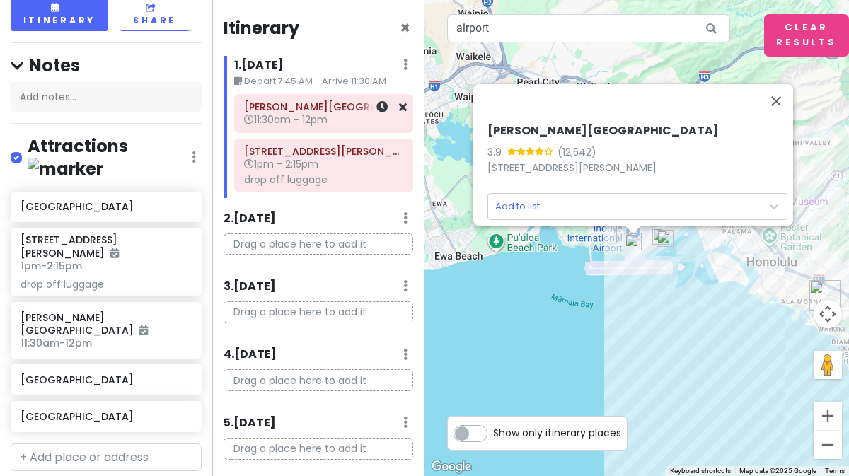
click at [339, 115] on h6 "11:30am - 12pm" at bounding box center [323, 119] width 159 height 13
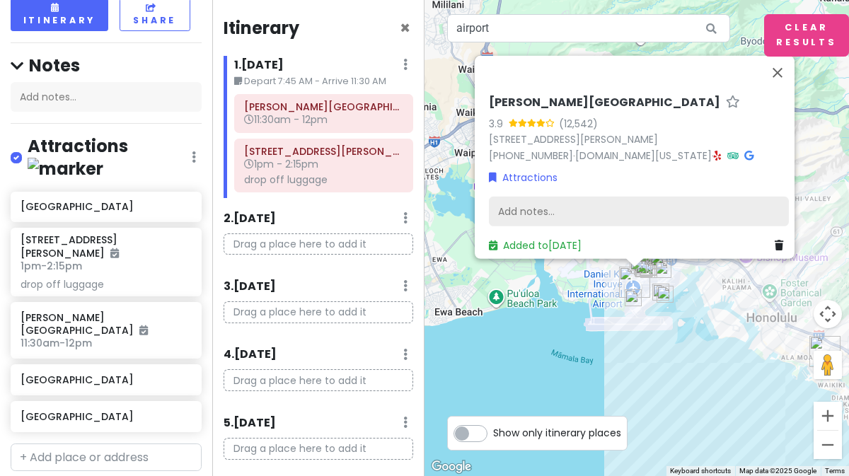
click at [560, 204] on div "Add notes..." at bounding box center [639, 212] width 300 height 30
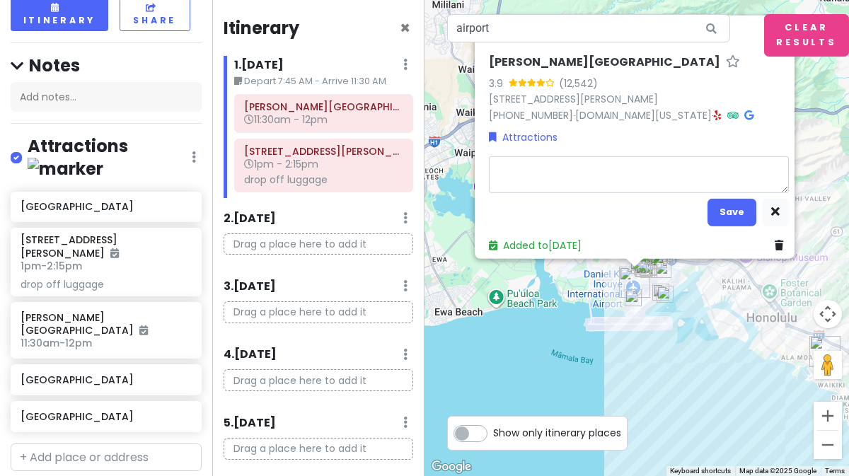
type textarea "x"
type textarea "A"
type textarea "x"
type textarea "Ar"
type textarea "x"
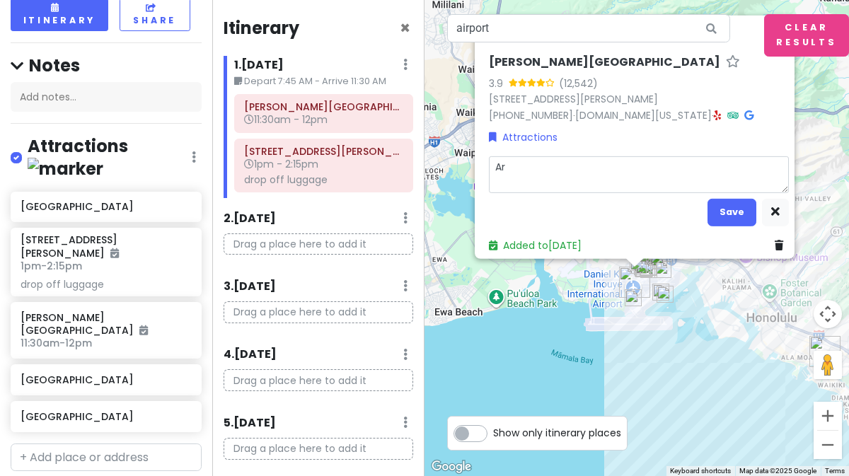
type textarea "Arr"
type textarea "x"
type textarea "Arri"
type textarea "x"
type textarea "Arrive"
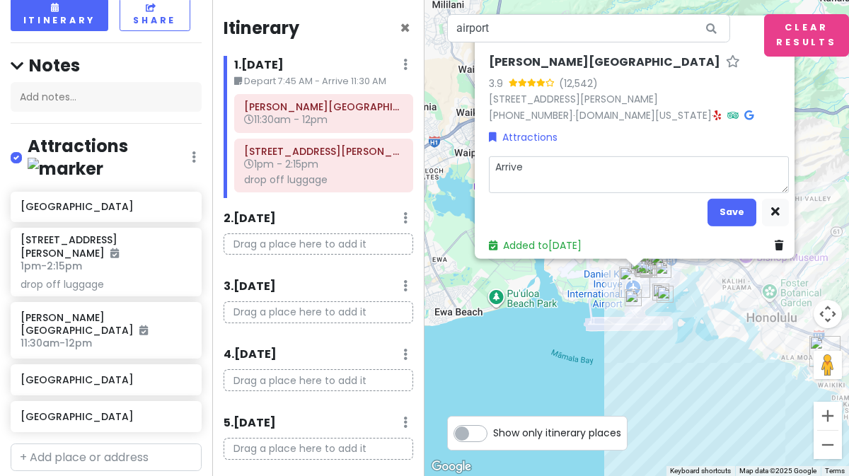
type textarea "x"
type textarea "Arrive"
type textarea "x"
type textarea "Arrive"
type textarea "x"
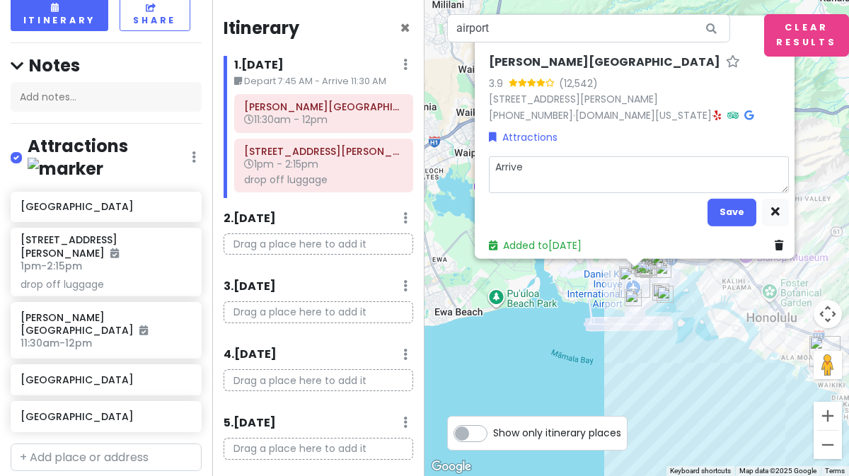
type textarea "Arrive,"
type textarea "x"
type textarea "Arrive,"
type textarea "x"
type textarea "Arrive, p"
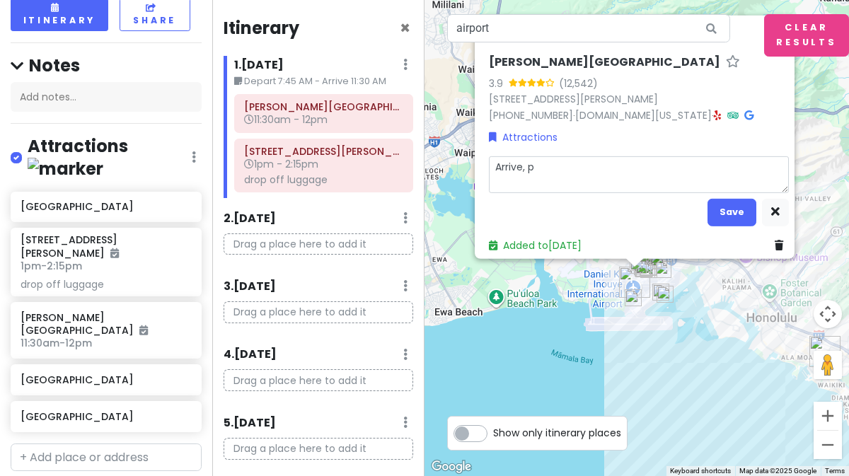
type textarea "x"
type textarea "Arrive, pi"
type textarea "x"
type textarea "Arrive, pick"
type textarea "x"
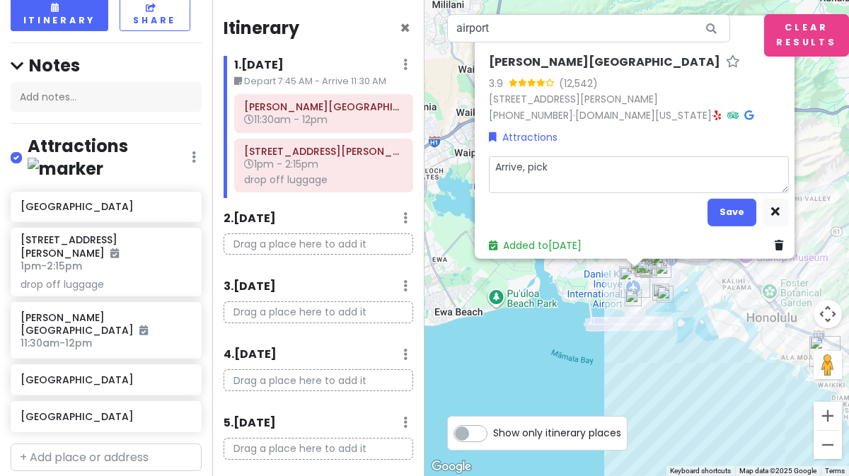
type textarea "Arrive, pick"
type textarea "x"
type textarea "Arrive, pick u"
type textarea "x"
type textarea "Arrive, pick up"
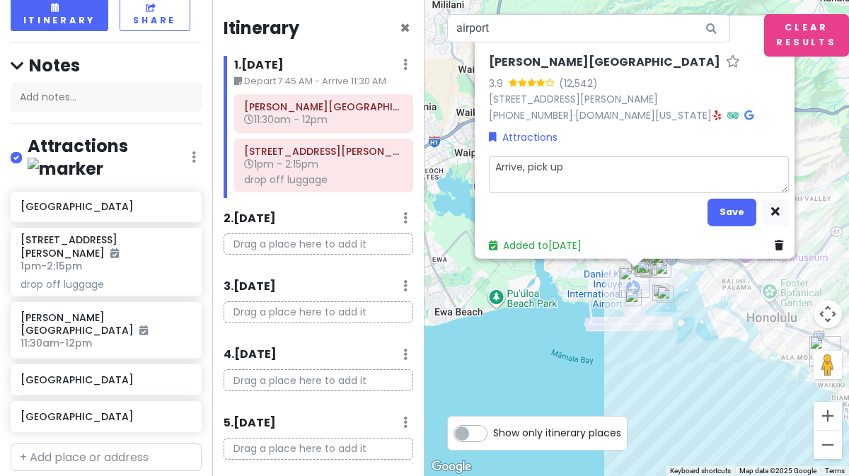
type textarea "x"
type textarea "Arrive, pick up"
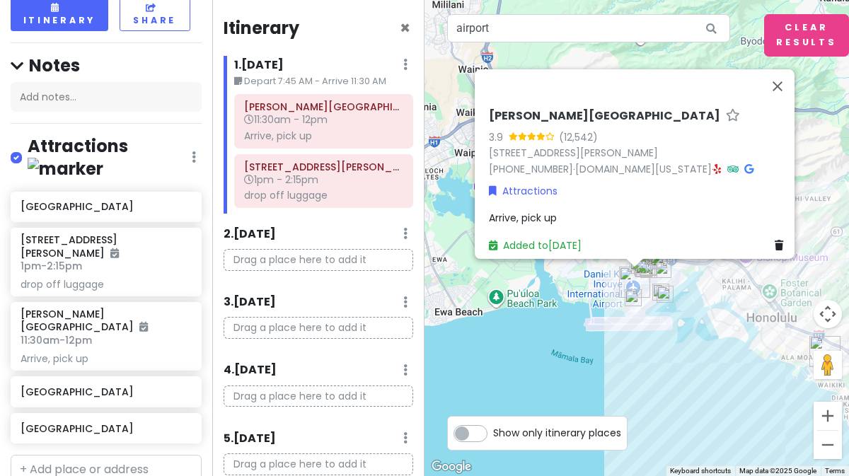
click at [560, 210] on div "Arrive, pick up" at bounding box center [639, 218] width 300 height 16
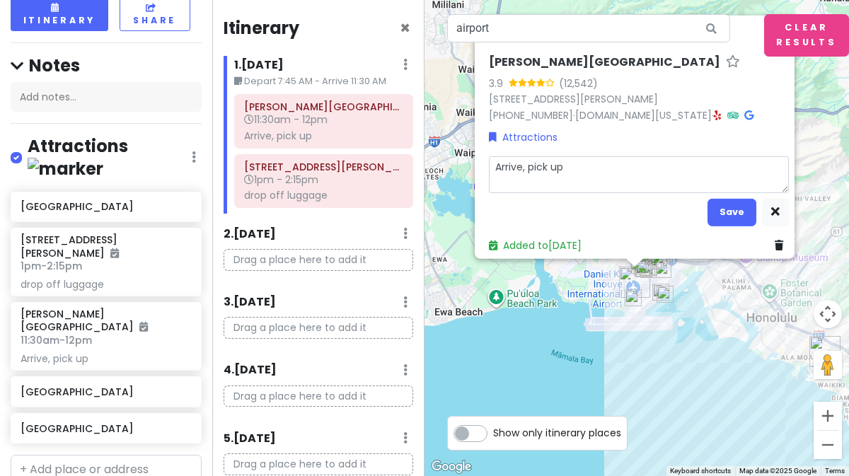
click at [579, 173] on textarea "Arrive, pick up" at bounding box center [639, 174] width 300 height 36
type textarea "x"
type textarea "Arrive, pick up"
type textarea "x"
type textarea "Arrive, pick up l"
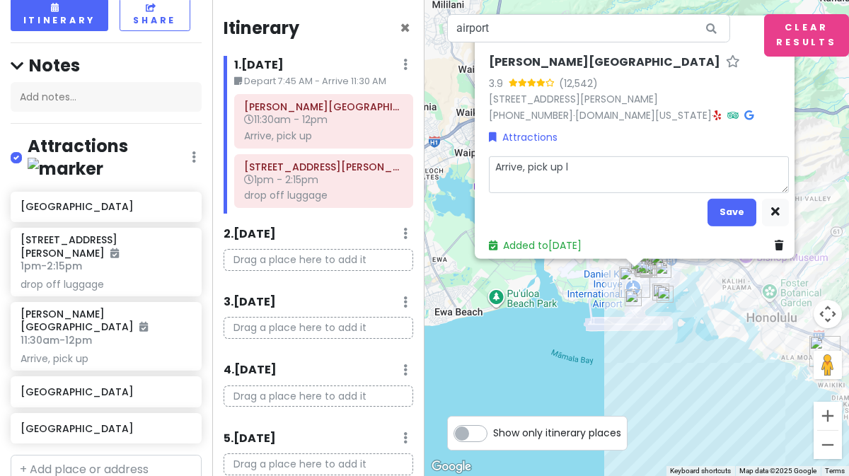
type textarea "x"
type textarea "Arrive, pick up lu"
type textarea "x"
type textarea "Arrive, pick up lug"
type textarea "x"
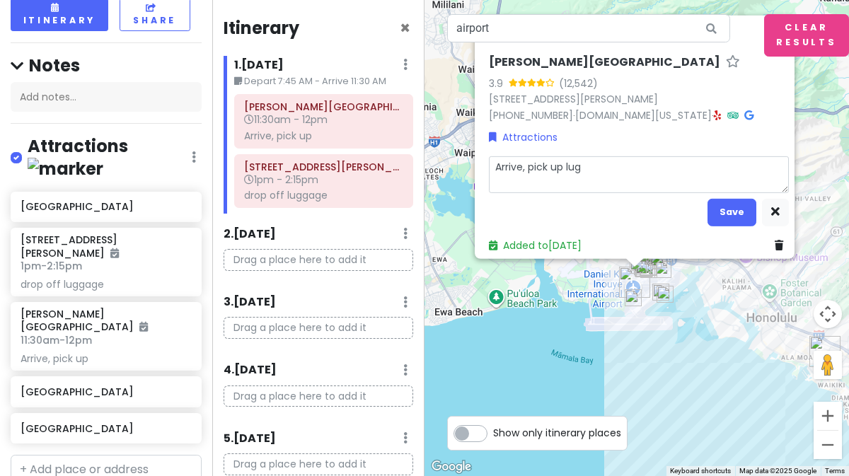
type textarea "Arrive, pick up [PERSON_NAME]"
type textarea "x"
type textarea "Arrive, pick up lugga"
type textarea "x"
type textarea "Arrive, pick up luggag"
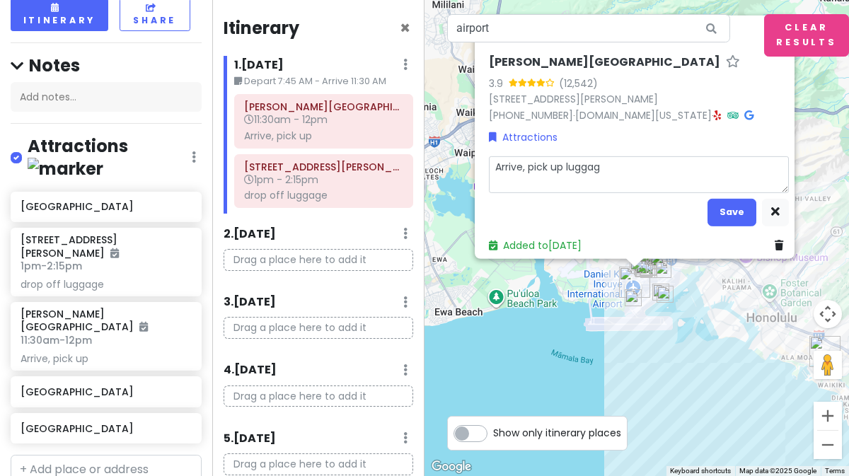
type textarea "x"
type textarea "Arrive, pick up luggage"
type textarea "x"
type textarea "Arrive, pick up luggage"
type textarea "x"
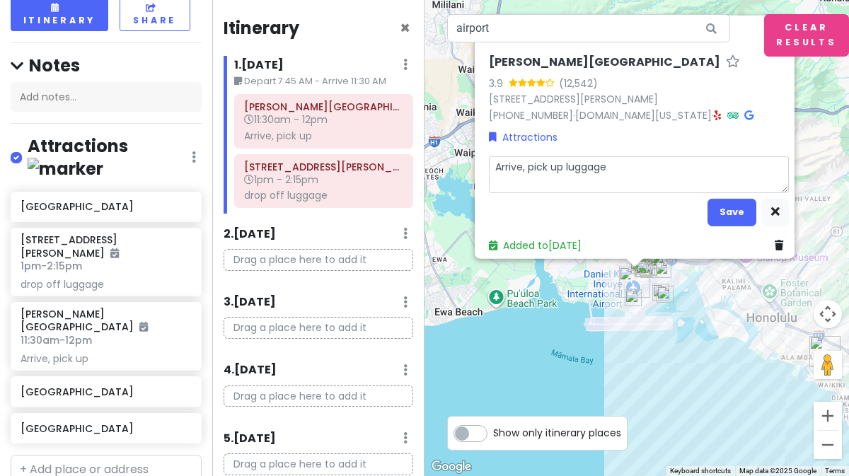
type textarea "Arrive, pick up luggage a"
type textarea "x"
type textarea "Arrive, pick up luggage ad"
type textarea "x"
type textarea "Arrive, pick up luggage adn"
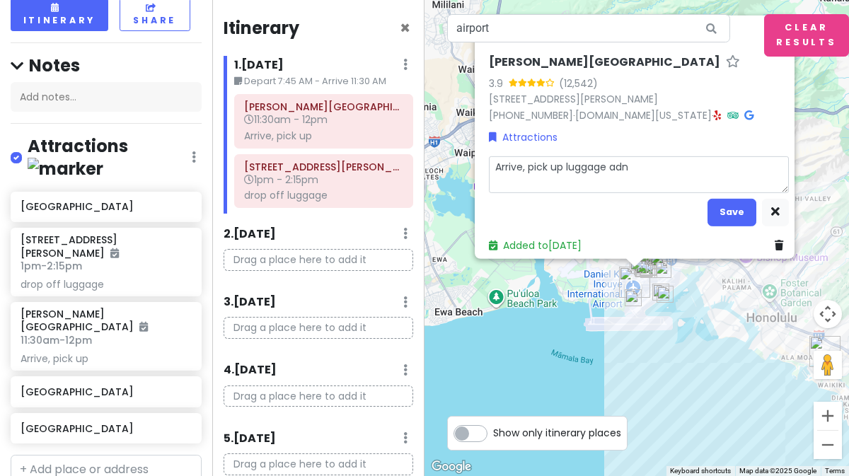
type textarea "x"
type textarea "Arrive, pick up luggage adn"
type textarea "x"
type textarea "Arrive, pick up luggage adn"
type textarea "x"
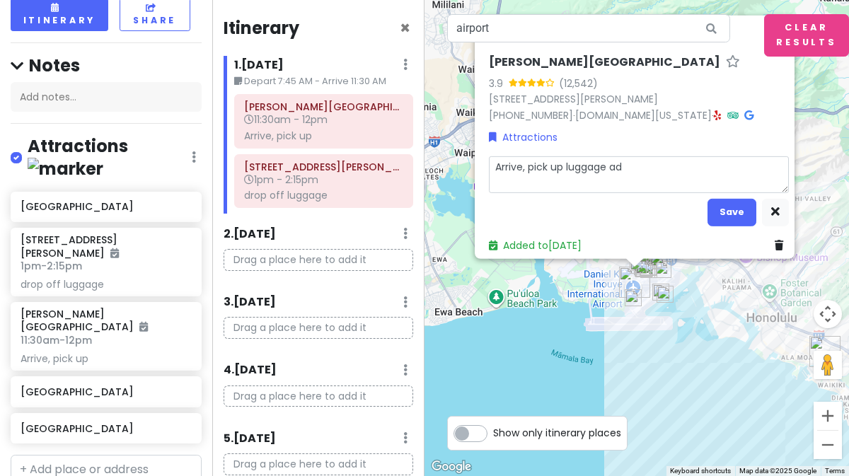
type textarea "Arrive, pick up luggage a"
type textarea "x"
type textarea "Arrive, pick up luggage an"
type textarea "x"
type textarea "Arrive, pick up luggage an"
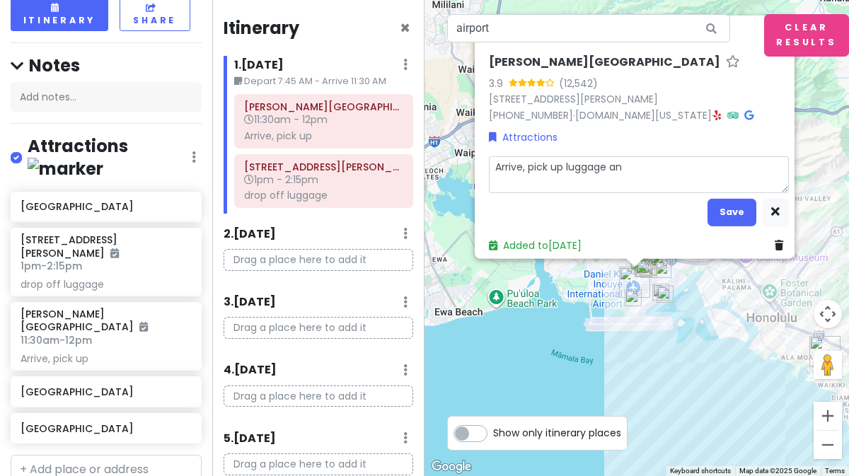
type textarea "x"
type textarea "Arrive, pick up luggage an d"
type textarea "x"
type textarea "Arrive, pick up luggage an"
type textarea "x"
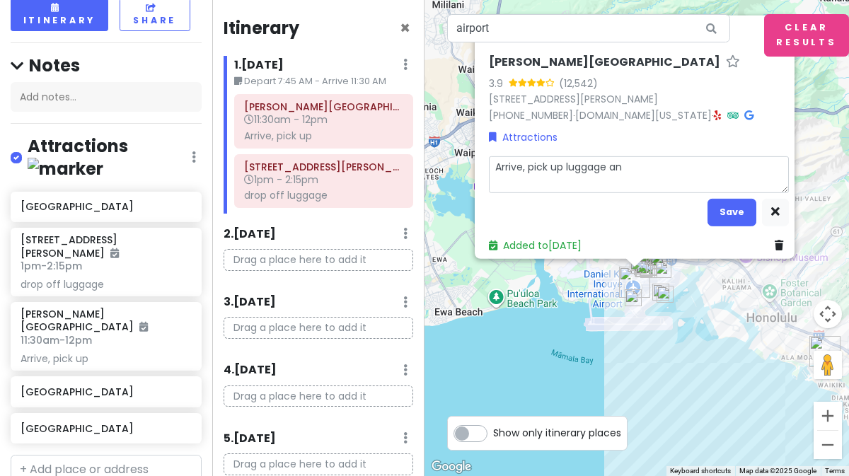
type textarea "Arrive, pick up luggage an"
type textarea "x"
type textarea "Arrive, pick up luggage and"
type textarea "x"
type textarea "Arrive, pick up luggage and"
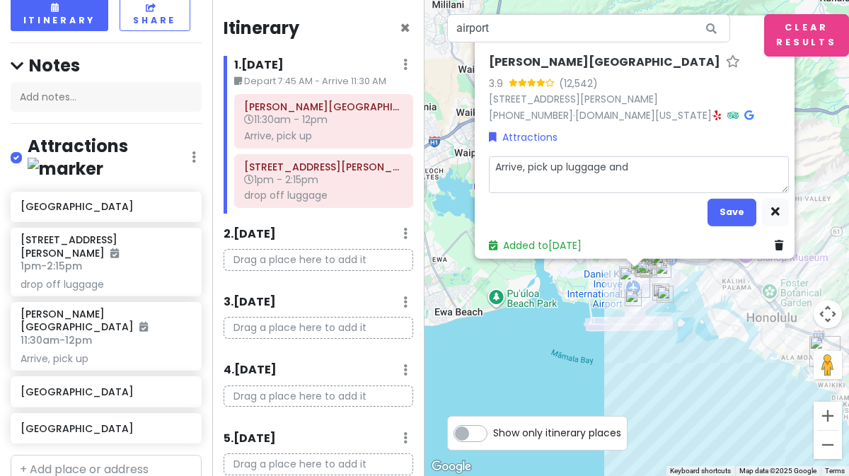
type textarea "x"
click at [579, 173] on textarea "Arrive, pick up luggage and" at bounding box center [639, 174] width 300 height 36
type textarea "Arrive, pick up luggoage and g"
type textarea "x"
type textarea "Arrive, pick up luggo age and g"
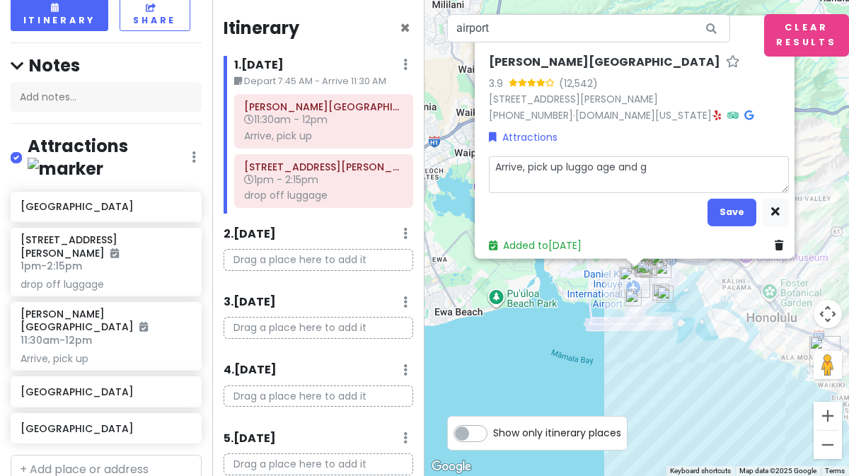
type textarea "x"
type textarea "Arrive, pick up luggo tage and g"
type textarea "x"
type textarea "Arrive, pick up luggo age and g"
click at [579, 173] on textarea "Arrive, pick up lugage and g" at bounding box center [639, 174] width 300 height 36
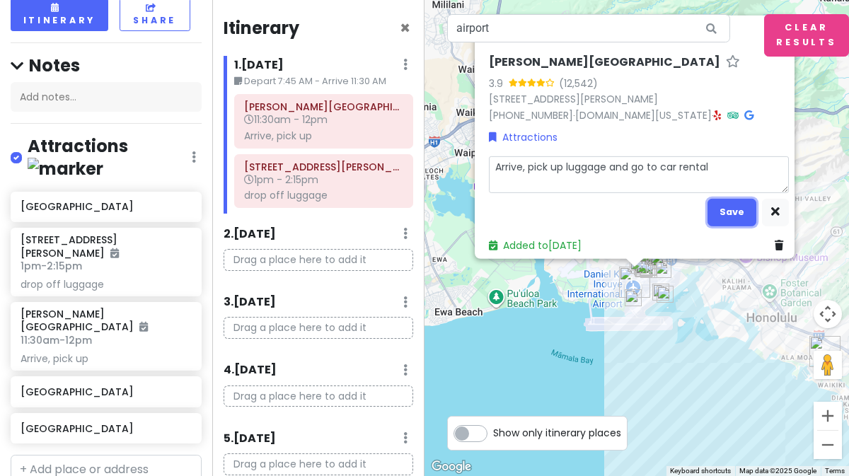
click at [716, 209] on button "Save" at bounding box center [732, 212] width 49 height 28
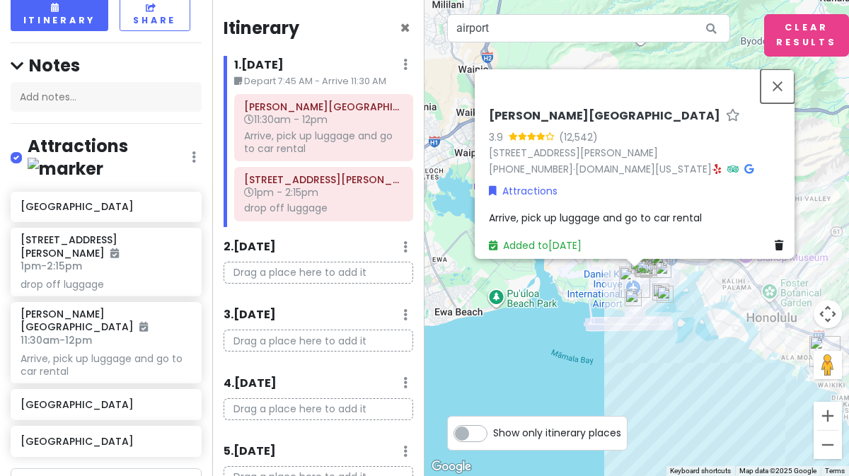
click at [783, 83] on button "Close" at bounding box center [778, 86] width 34 height 34
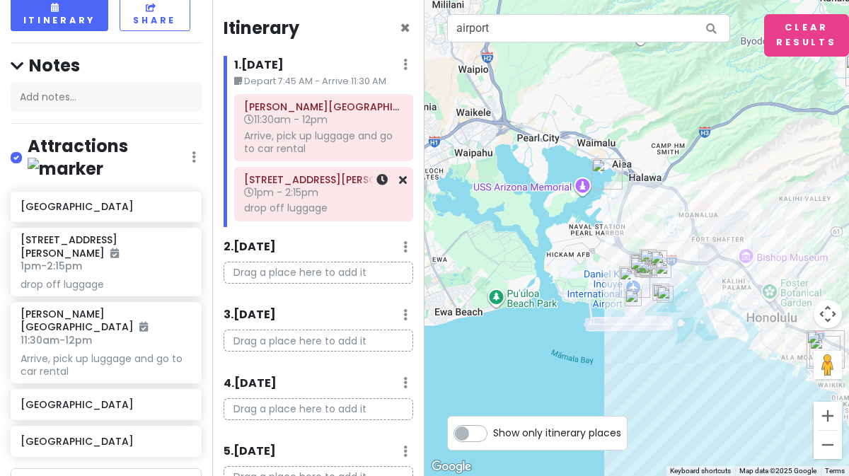
click at [318, 207] on div "drop off luggage" at bounding box center [323, 208] width 159 height 13
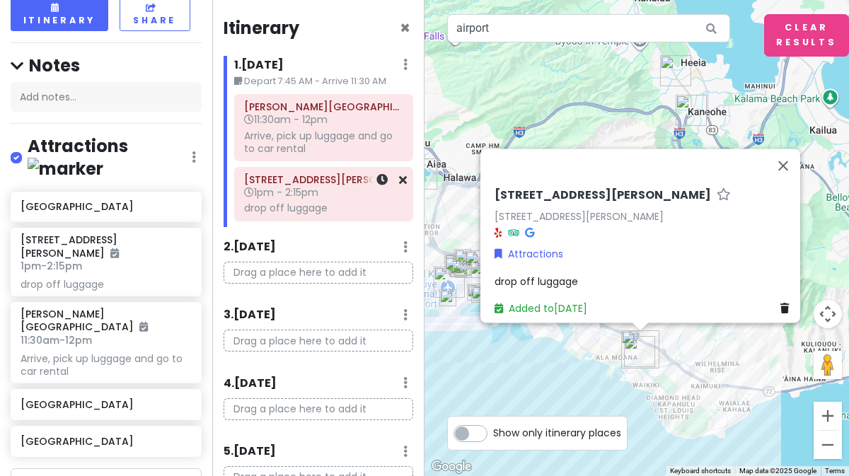
click at [376, 179] on icon at bounding box center [381, 179] width 11 height 11
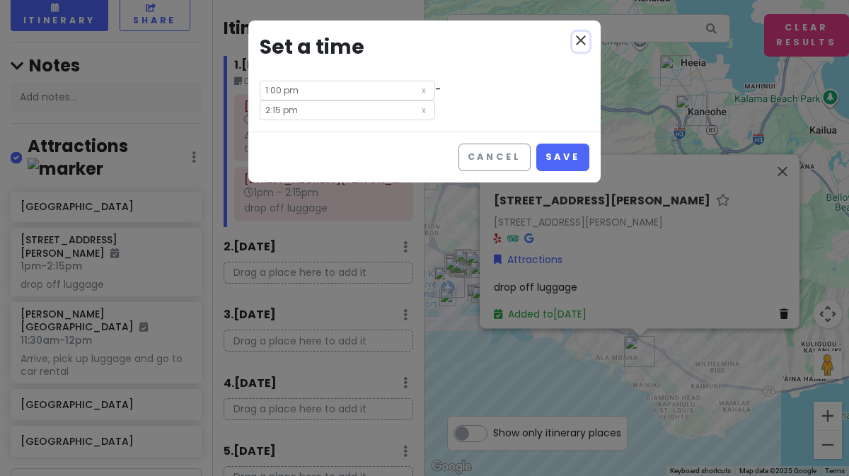
click at [580, 42] on icon "close" at bounding box center [580, 40] width 17 height 17
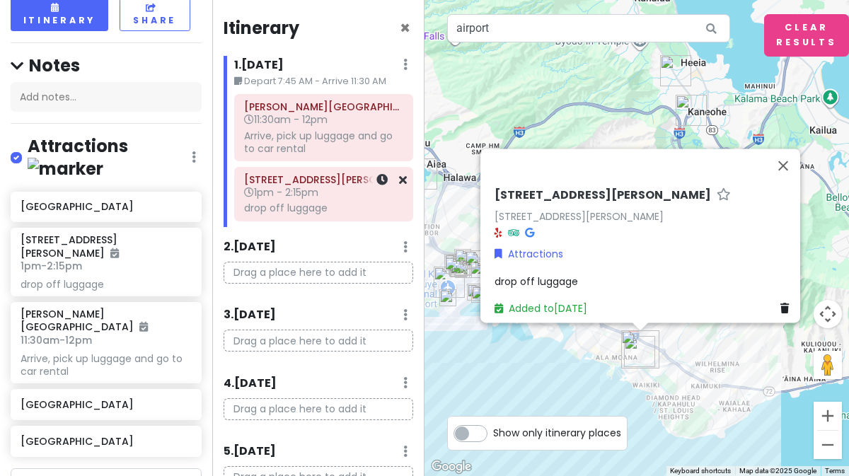
click at [313, 207] on div "drop off luggage" at bounding box center [323, 208] width 159 height 13
click at [376, 186] on link at bounding box center [381, 180] width 11 height 16
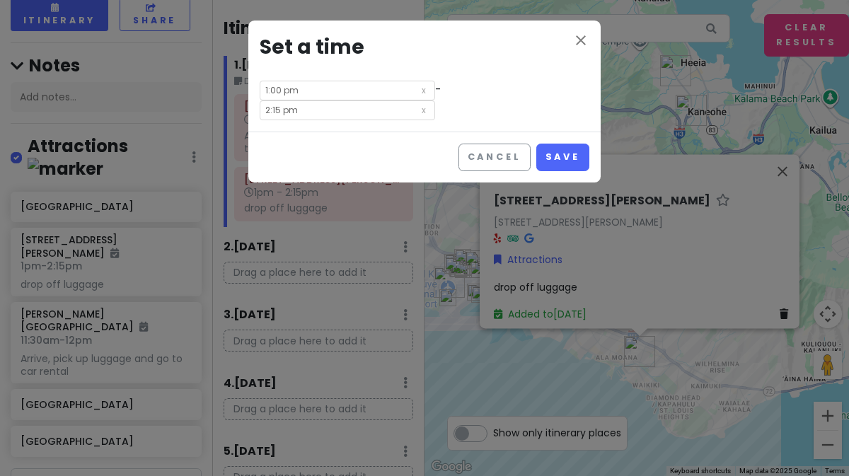
click at [429, 100] on input "2:15 pm" at bounding box center [347, 110] width 175 height 20
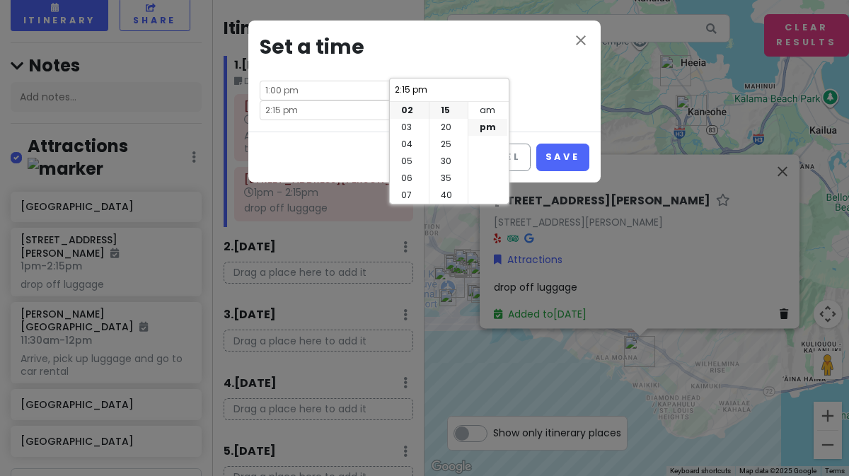
scroll to position [0, 0]
click at [442, 104] on li "00" at bounding box center [448, 110] width 38 height 17
click at [560, 144] on button "Save" at bounding box center [562, 158] width 53 height 28
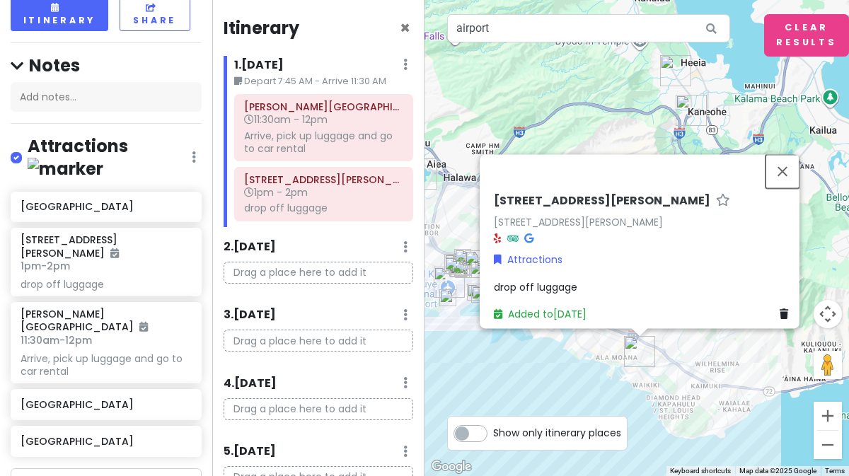
click at [788, 166] on button "Close" at bounding box center [783, 171] width 34 height 34
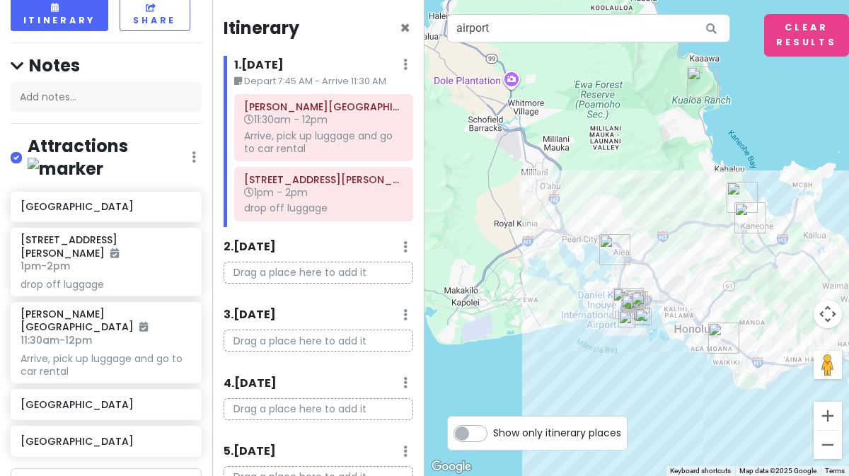
drag, startPoint x: 524, startPoint y: 264, endPoint x: 691, endPoint y: 270, distance: 167.8
click at [689, 270] on div at bounding box center [637, 238] width 425 height 476
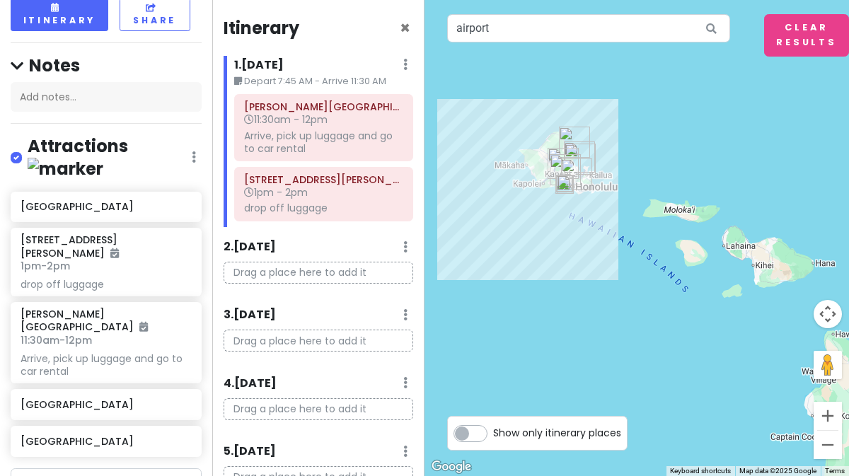
drag, startPoint x: 676, startPoint y: 339, endPoint x: 552, endPoint y: 251, distance: 152.3
click at [552, 251] on div at bounding box center [637, 238] width 425 height 476
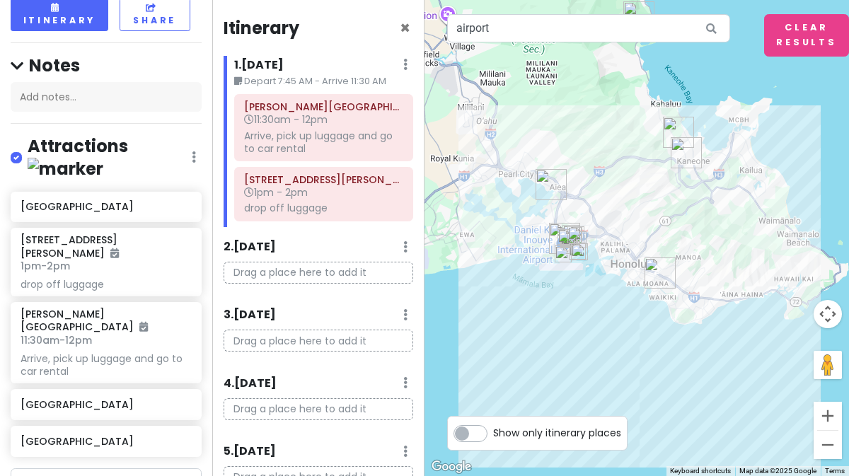
drag, startPoint x: 570, startPoint y: 260, endPoint x: 567, endPoint y: 199, distance: 61.6
click at [567, 199] on img "Pearl Harbor National Memorial" at bounding box center [551, 184] width 42 height 42
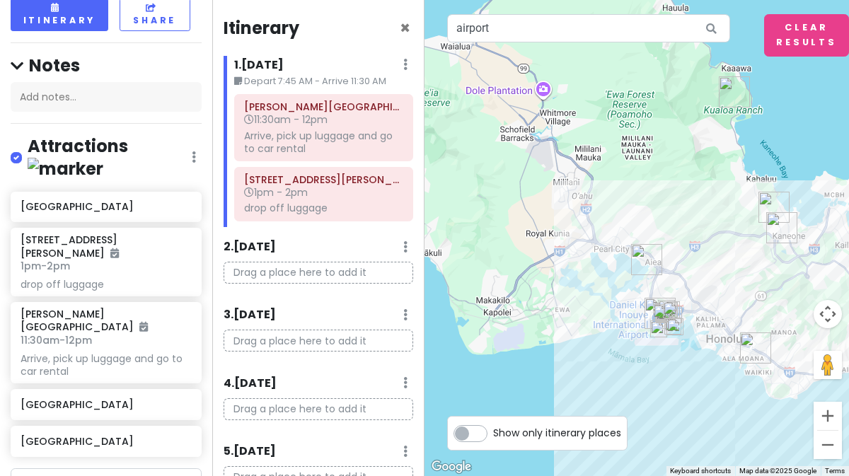
drag, startPoint x: 541, startPoint y: 168, endPoint x: 692, endPoint y: 238, distance: 167.1
click at [692, 238] on div at bounding box center [637, 238] width 425 height 476
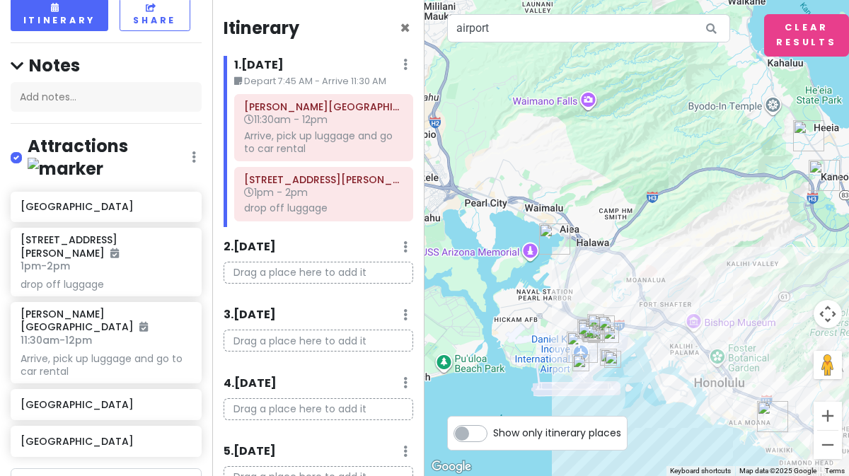
drag, startPoint x: 688, startPoint y: 259, endPoint x: 610, endPoint y: 211, distance: 92.1
click at [609, 214] on div at bounding box center [637, 238] width 425 height 476
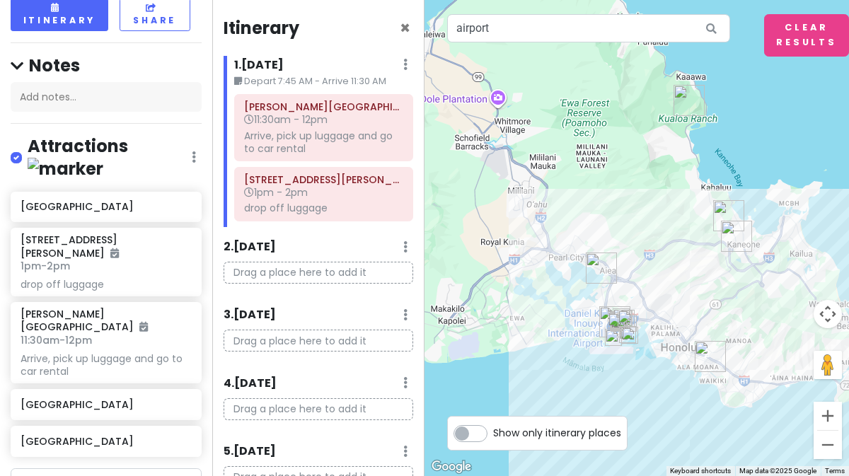
drag, startPoint x: 624, startPoint y: 168, endPoint x: 625, endPoint y: 211, distance: 42.5
click at [625, 211] on div at bounding box center [637, 238] width 425 height 476
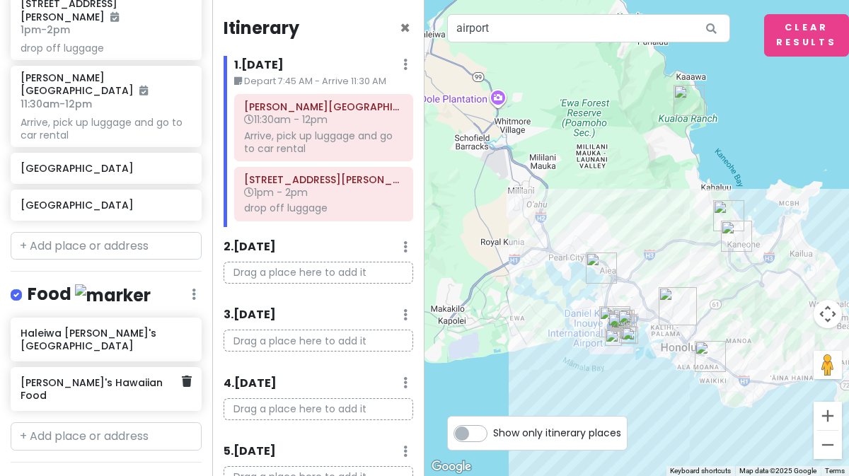
scroll to position [474, 0]
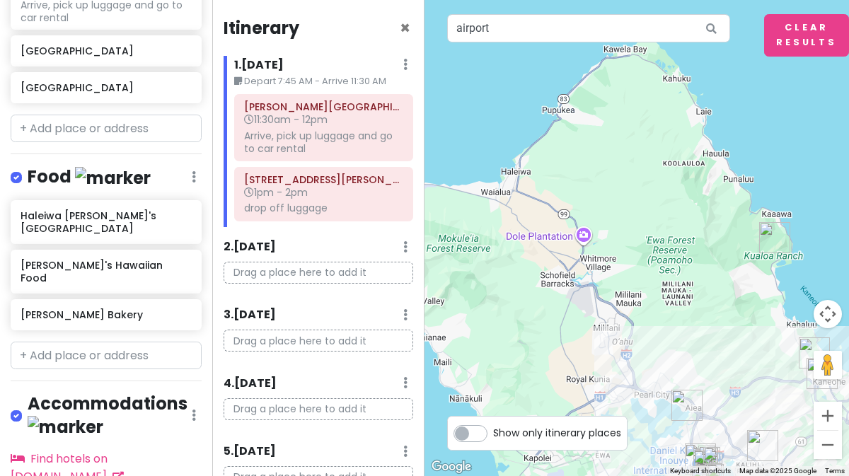
drag, startPoint x: 584, startPoint y: 161, endPoint x: 670, endPoint y: 299, distance: 163.0
click at [670, 299] on div at bounding box center [637, 238] width 425 height 476
click at [65, 342] on input "text" at bounding box center [106, 356] width 191 height 28
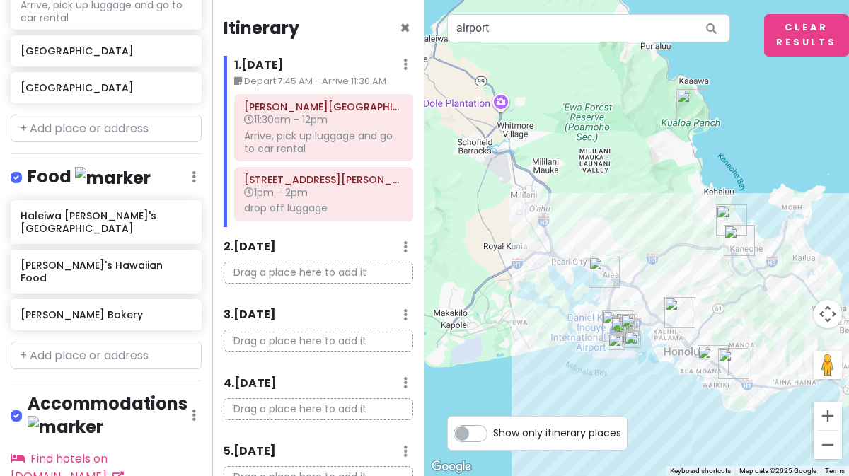
drag, startPoint x: 647, startPoint y: 325, endPoint x: 593, endPoint y: 212, distance: 125.6
click at [594, 214] on div at bounding box center [637, 238] width 425 height 476
click at [724, 357] on img "Leonard's Bakery" at bounding box center [731, 362] width 42 height 42
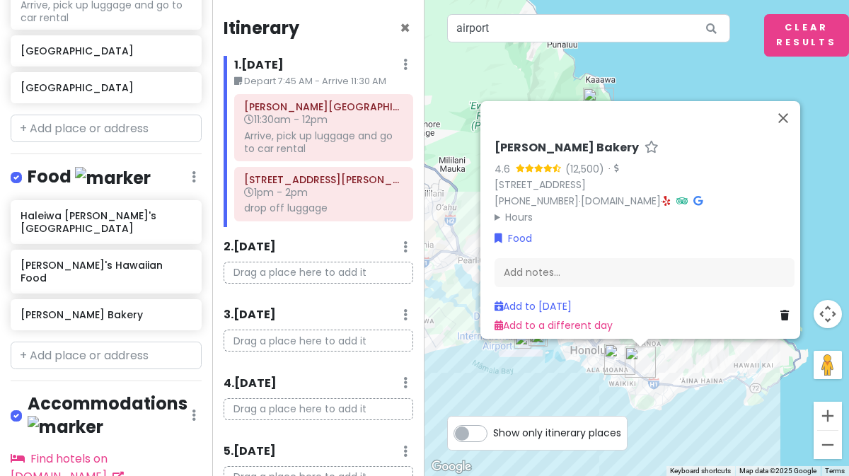
click at [610, 369] on img "1909 Ala Wai Blvd" at bounding box center [620, 359] width 42 height 42
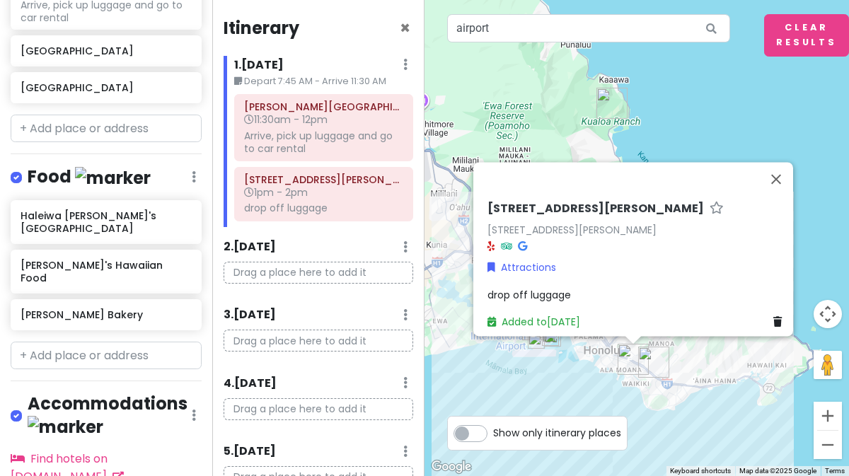
click at [655, 376] on img "Leonard's Bakery" at bounding box center [654, 362] width 42 height 42
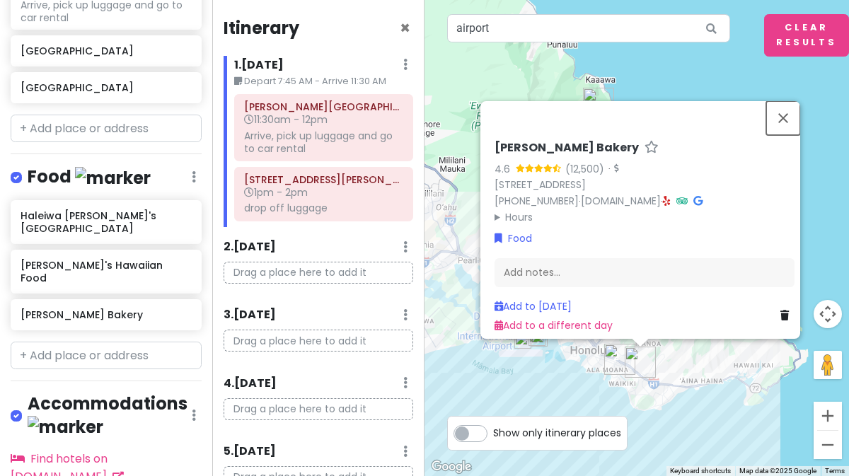
click at [793, 108] on button "Close" at bounding box center [783, 118] width 34 height 34
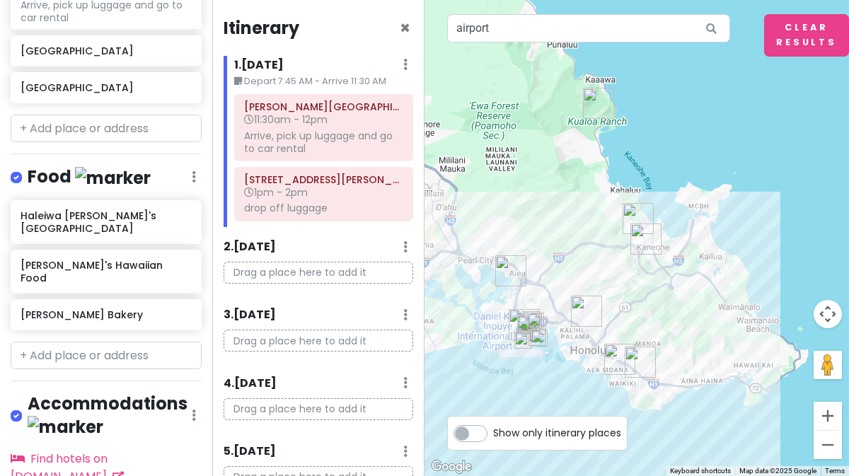
click at [793, 108] on div "To navigate, press the arrow keys." at bounding box center [637, 238] width 425 height 476
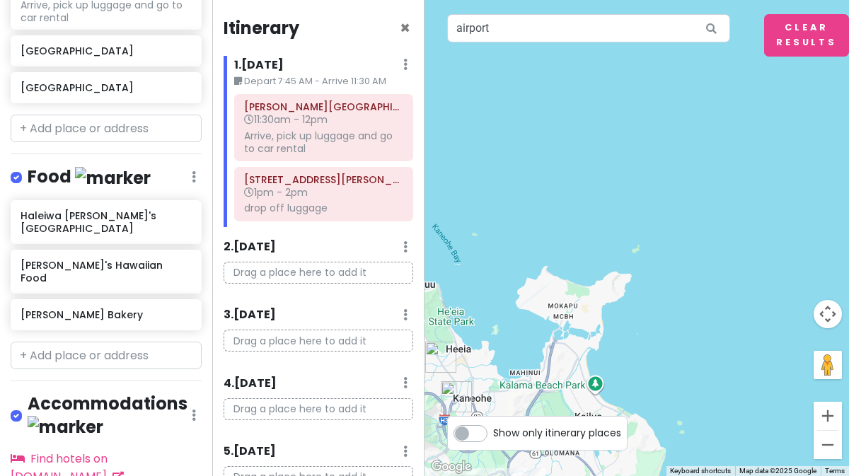
drag, startPoint x: 627, startPoint y: 230, endPoint x: 619, endPoint y: 234, distance: 8.9
click at [619, 234] on div at bounding box center [637, 238] width 425 height 476
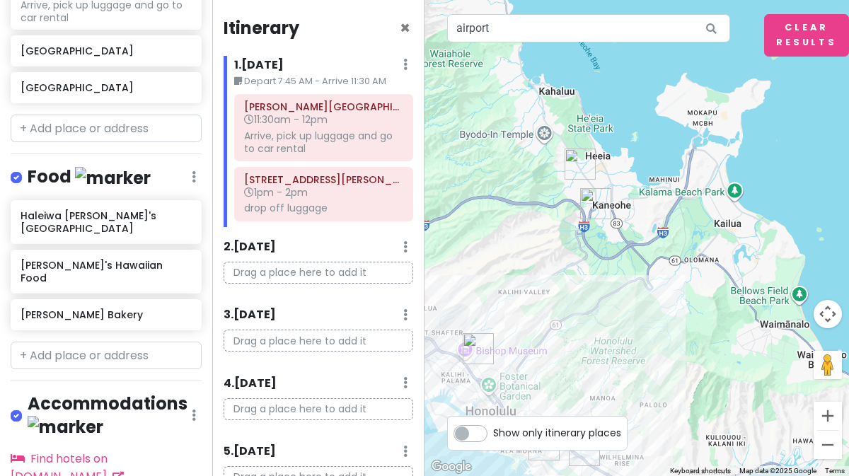
drag, startPoint x: 566, startPoint y: 247, endPoint x: 679, endPoint y: 88, distance: 194.9
click at [679, 88] on div at bounding box center [637, 238] width 425 height 476
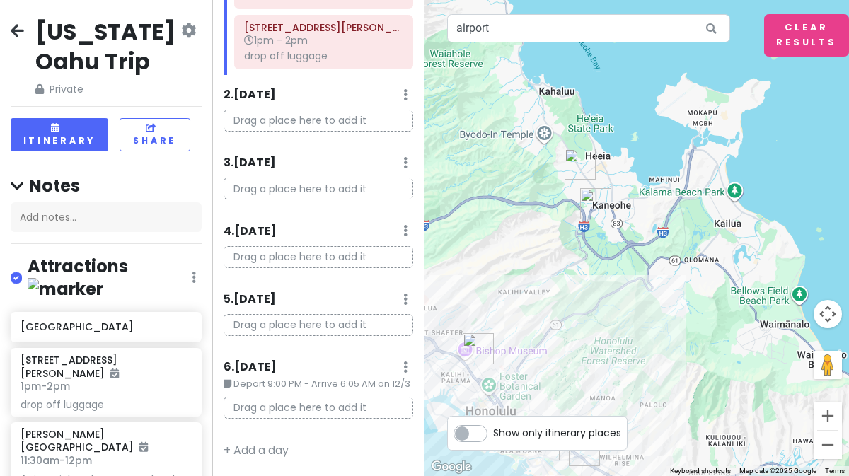
scroll to position [45, 0]
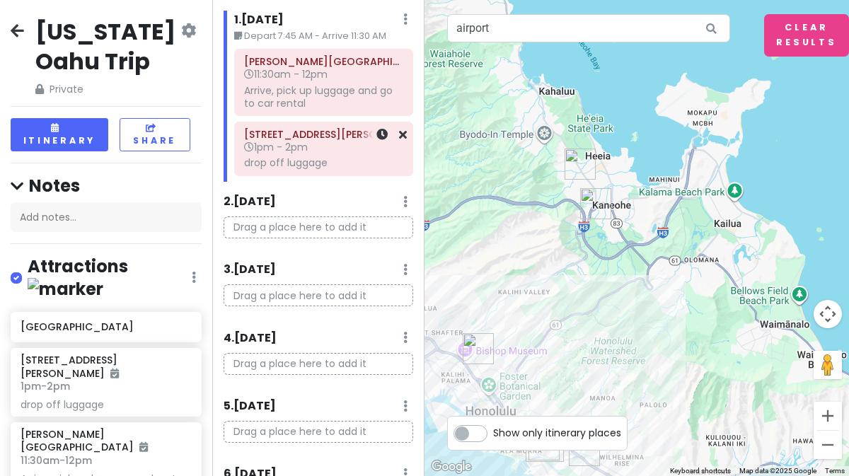
click at [316, 149] on h6 "1pm - 2pm" at bounding box center [323, 147] width 159 height 13
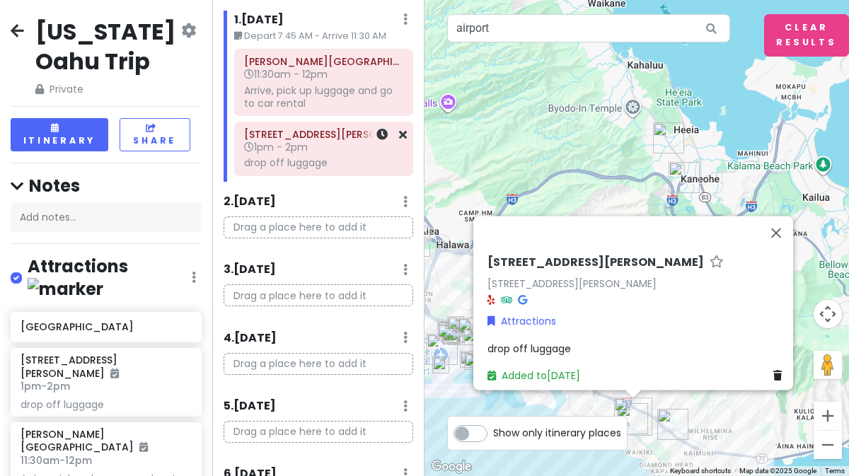
click at [376, 135] on icon at bounding box center [381, 134] width 11 height 11
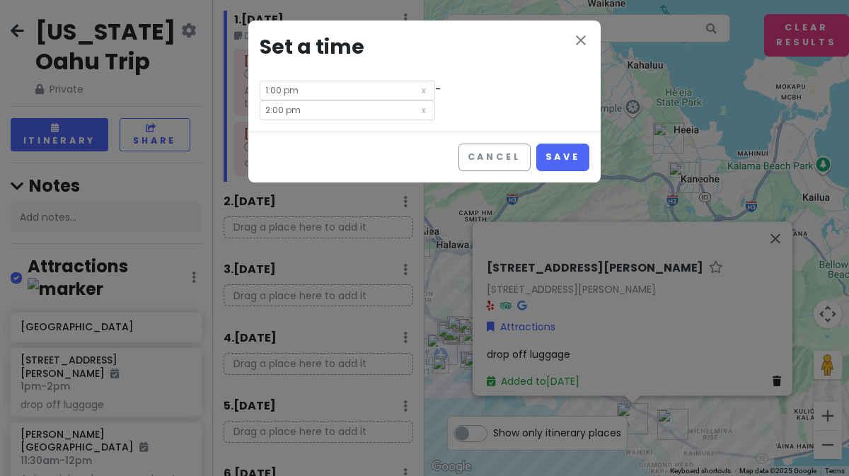
click at [417, 93] on icon at bounding box center [424, 89] width 14 height 16
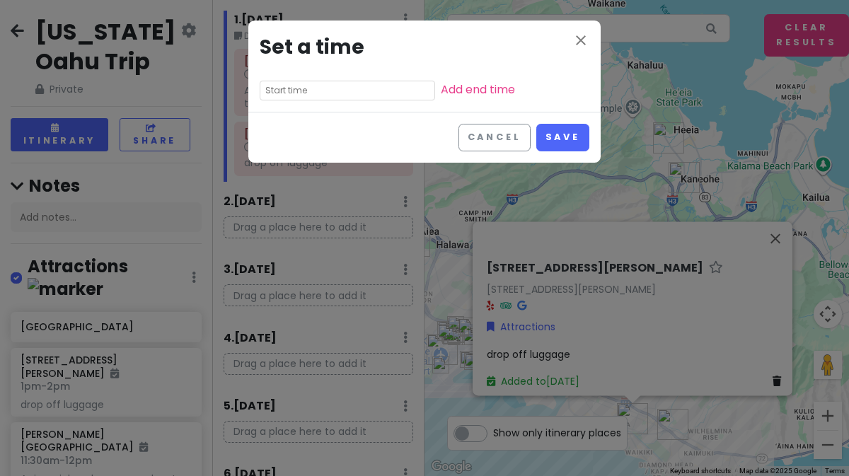
click at [311, 96] on input "text" at bounding box center [347, 91] width 175 height 20
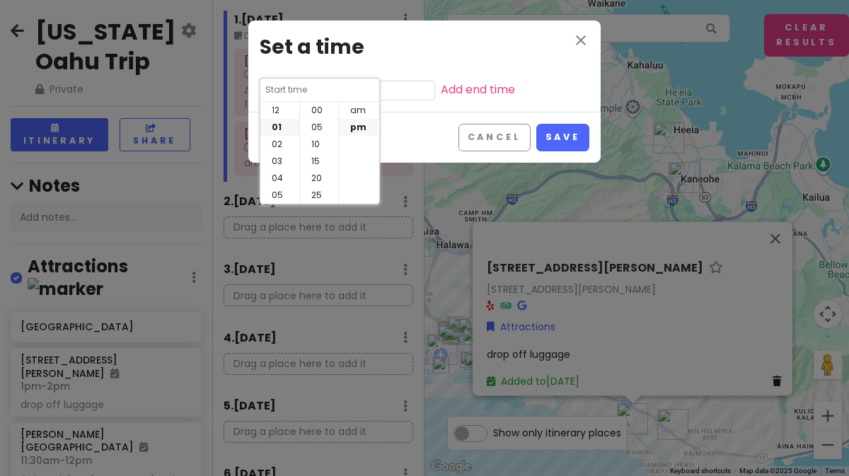
scroll to position [102, 0]
click at [275, 142] on li "03" at bounding box center [279, 144] width 39 height 17
click at [313, 108] on li "00" at bounding box center [319, 110] width 38 height 17
click at [558, 132] on button "Save" at bounding box center [562, 138] width 53 height 28
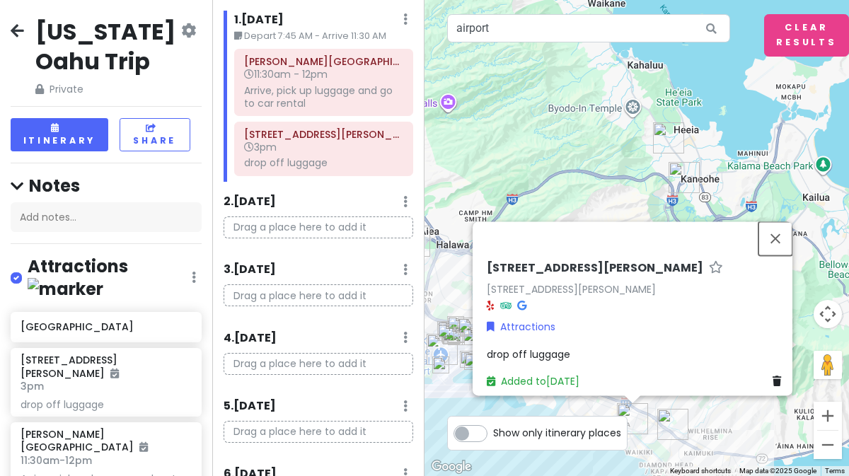
click at [781, 226] on button "Close" at bounding box center [776, 238] width 34 height 34
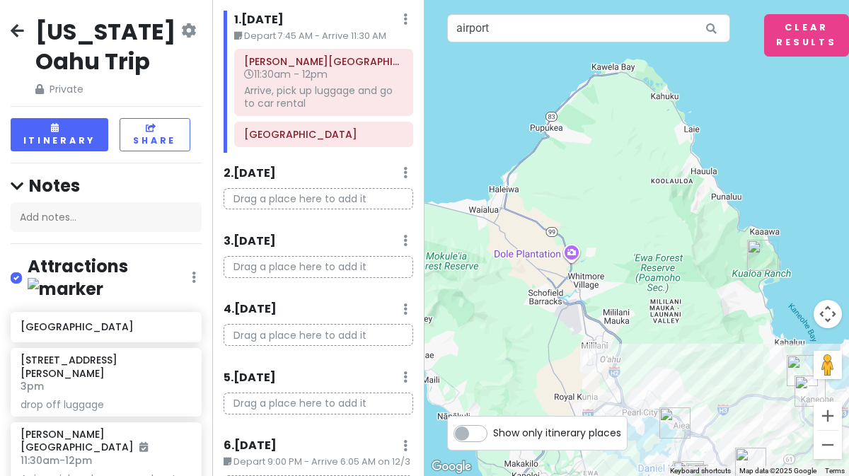
drag, startPoint x: 533, startPoint y: 122, endPoint x: 702, endPoint y: 370, distance: 299.9
click at [702, 370] on div at bounding box center [637, 238] width 425 height 476
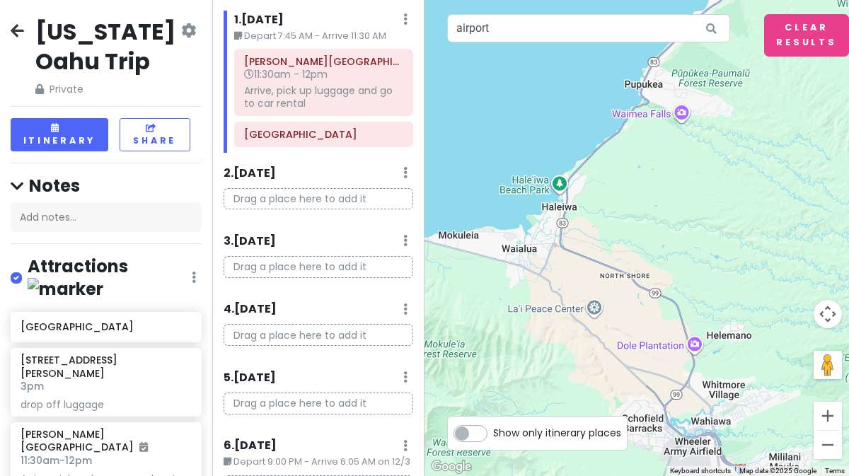
drag, startPoint x: 500, startPoint y: 195, endPoint x: 746, endPoint y: 214, distance: 246.3
click at [746, 214] on div at bounding box center [637, 238] width 425 height 476
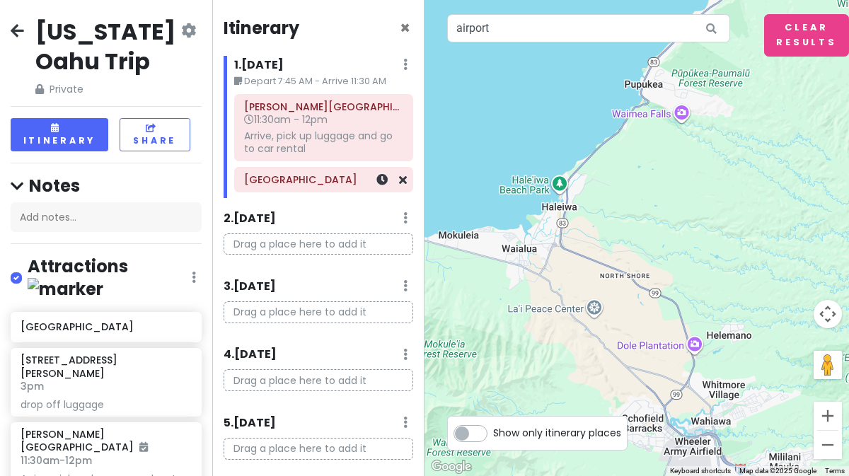
click at [289, 190] on div "[GEOGRAPHIC_DATA]" at bounding box center [324, 180] width 178 height 24
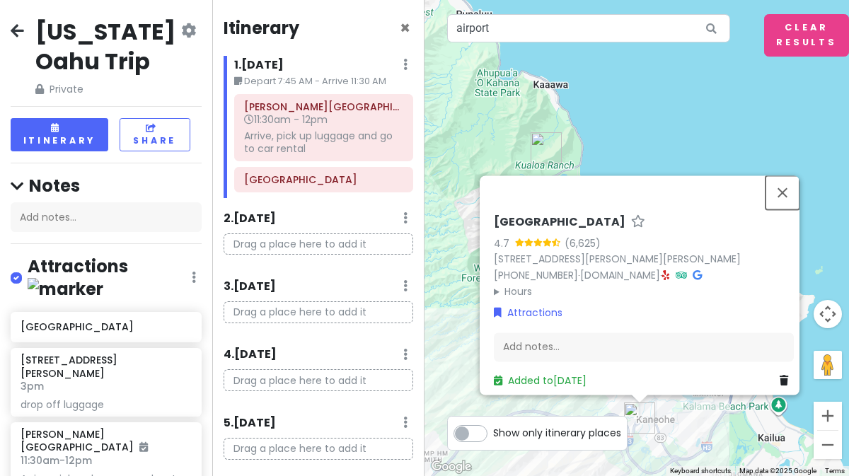
click at [777, 179] on button "Close" at bounding box center [783, 192] width 34 height 34
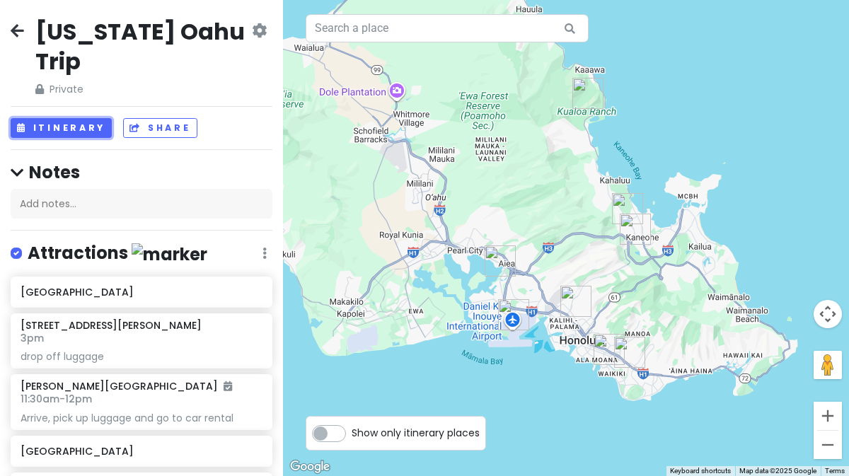
click at [60, 118] on button "Itinerary" at bounding box center [61, 128] width 101 height 21
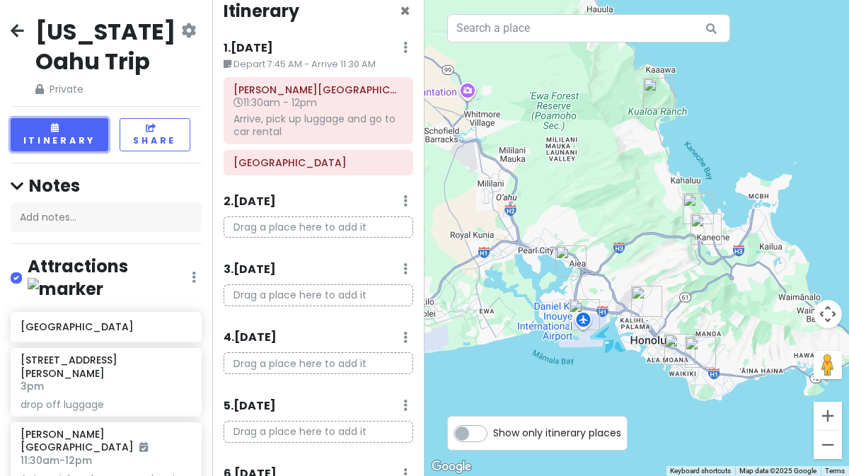
scroll to position [134, 0]
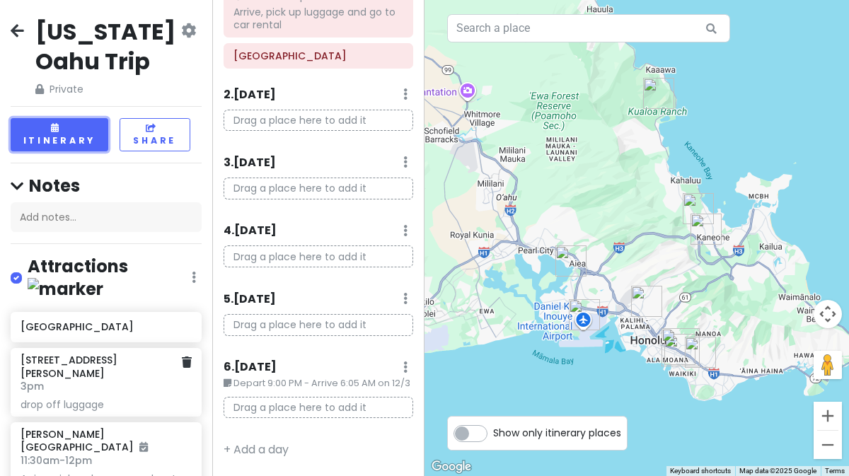
click at [44, 398] on div "drop off luggage" at bounding box center [106, 404] width 171 height 13
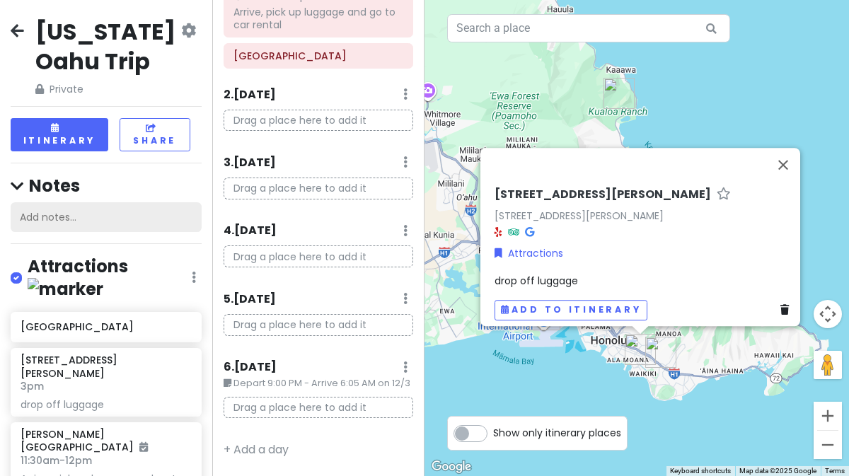
click at [62, 215] on div "Add notes..." at bounding box center [106, 217] width 191 height 30
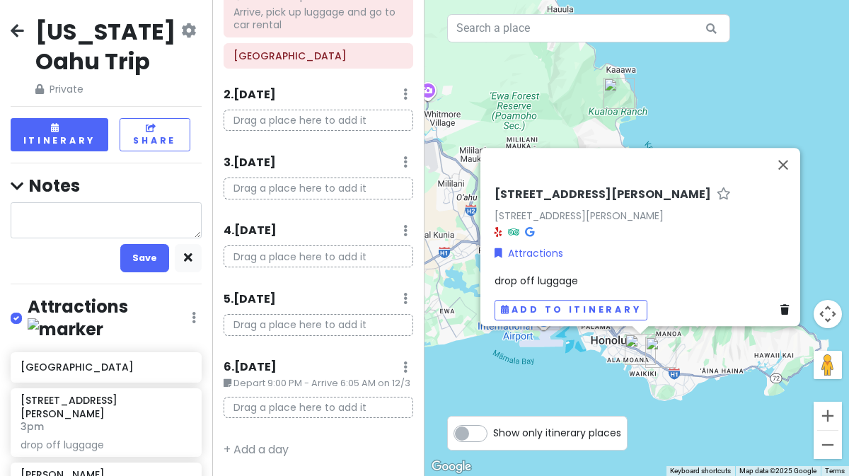
type textarea "x"
type textarea "w"
type textarea "x"
type textarea "wa"
type textarea "x"
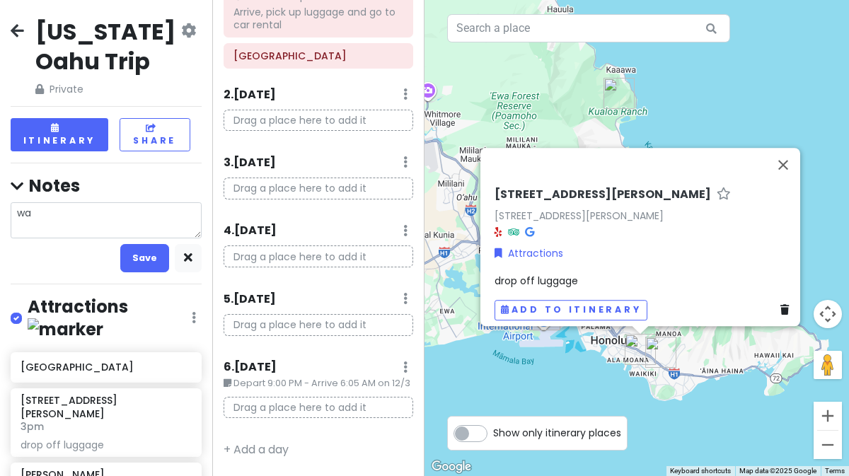
type textarea "wai"
type textarea "x"
type textarea "waik"
type textarea "x"
type textarea "waiki"
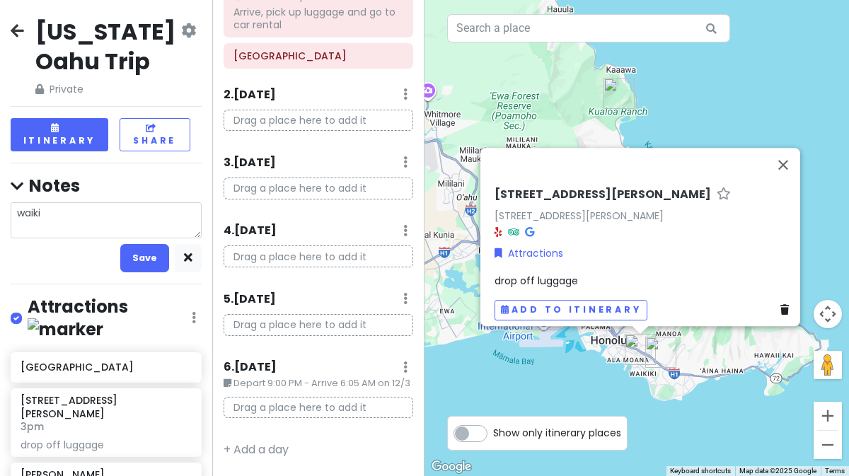
type textarea "x"
type textarea "waiki="
type textarea "x"
type textarea "waiki=="
type textarea "x"
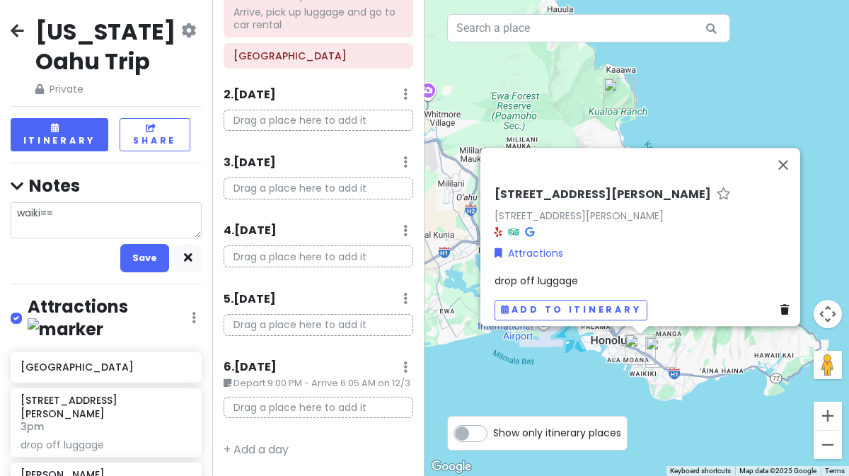
type textarea "waiki="
type textarea "x"
type textarea "waiki"
type textarea "x"
type textarea "waik"
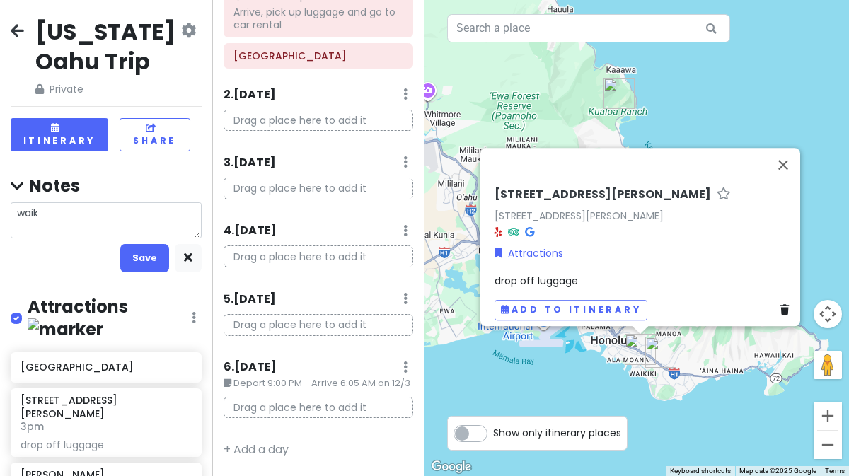
type textarea "x"
type textarea "wai"
type textarea "x"
type textarea "wa"
type textarea "x"
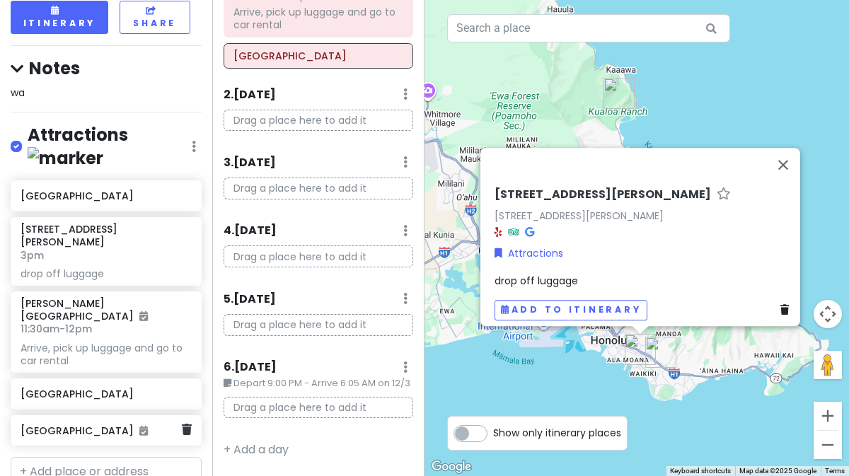
scroll to position [236, 0]
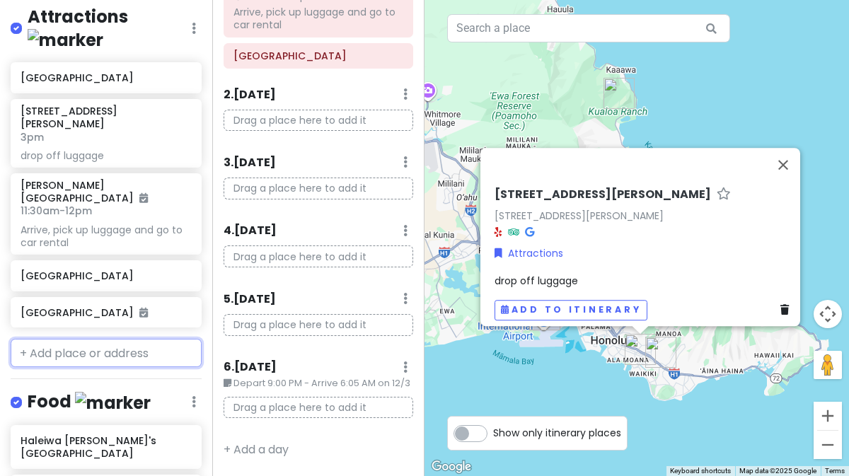
click at [52, 339] on input "text" at bounding box center [106, 353] width 191 height 28
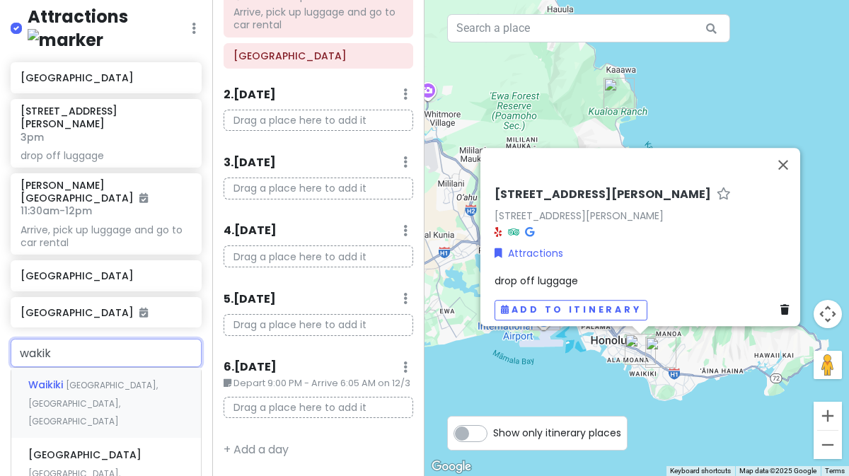
type input "wakiki"
click at [81, 438] on div "Waikīkī Beach Honolulu, HI, USA" at bounding box center [106, 482] width 190 height 88
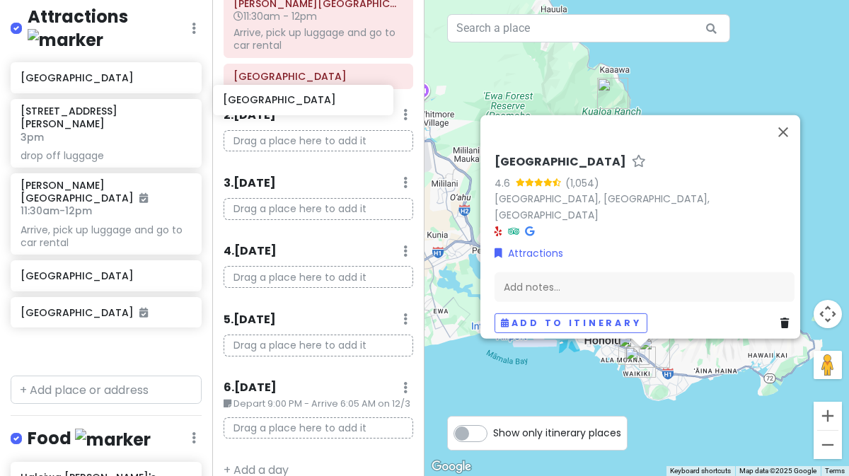
scroll to position [99, 0]
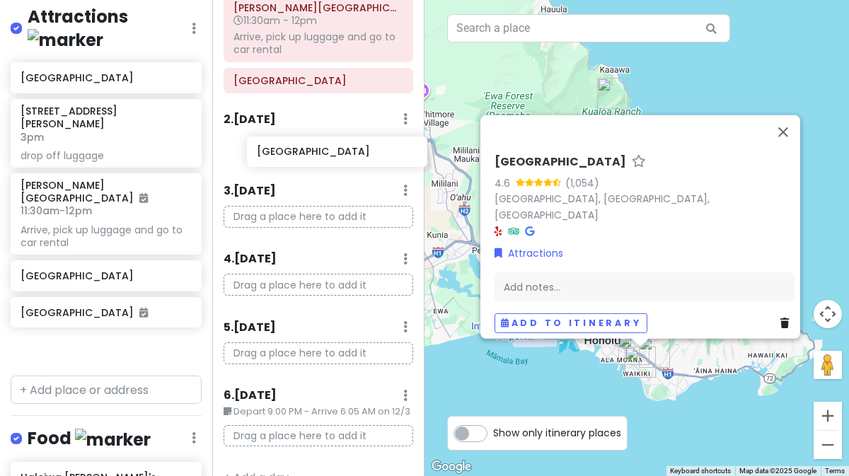
drag, startPoint x: 113, startPoint y: 333, endPoint x: 349, endPoint y: 161, distance: 292.1
click at [349, 161] on div "Hawaii Oahu Trip Private Change Dates Make a Copy Delete Trip Go Pro ⚡️ Give Fe…" at bounding box center [424, 238] width 849 height 476
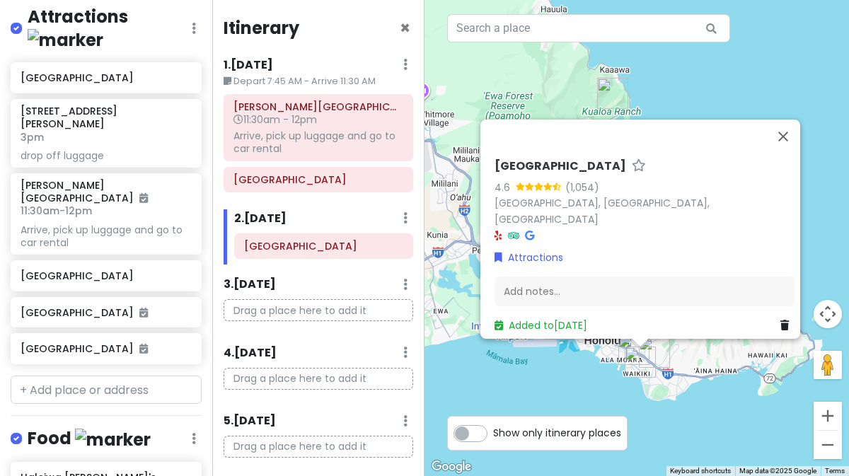
scroll to position [133, 0]
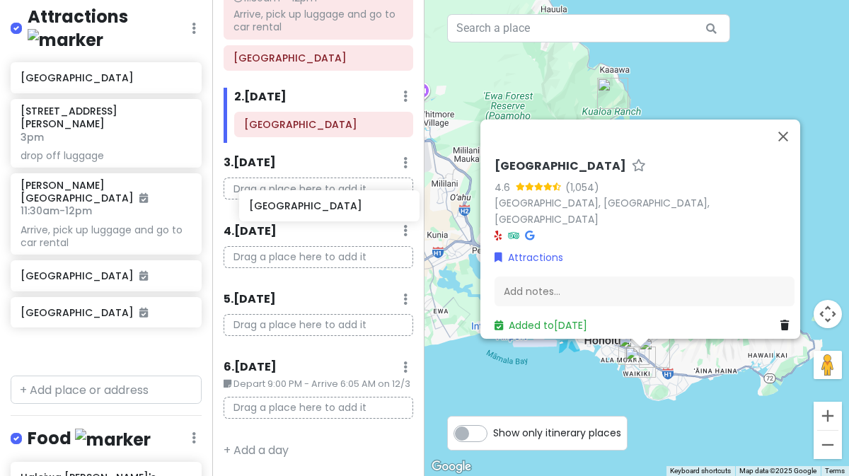
drag, startPoint x: 88, startPoint y: 239, endPoint x: 318, endPoint y: 207, distance: 232.2
click at [318, 207] on div "Hawaii Oahu Trip Private Change Dates Make a Copy Delete Trip Go Pro ⚡️ Give Fe…" at bounding box center [424, 238] width 849 height 476
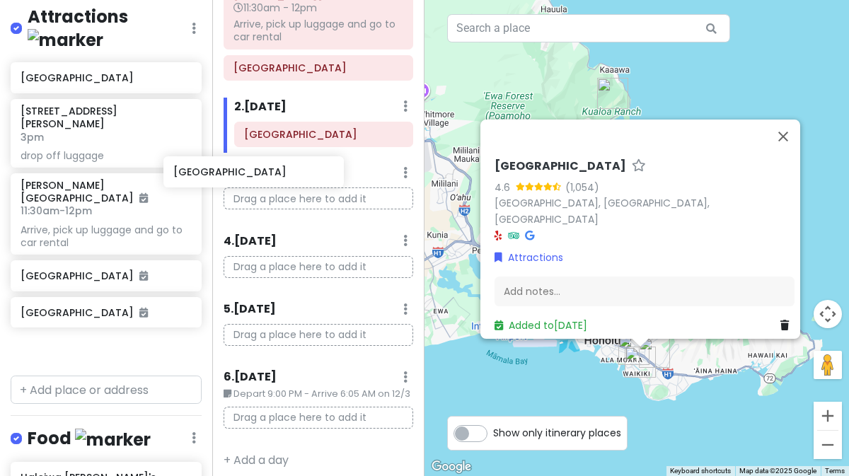
drag, startPoint x: 99, startPoint y: 248, endPoint x: 256, endPoint y: 182, distance: 170.6
click at [256, 182] on div "Hawaii Oahu Trip Private Change Dates Make a Copy Delete Trip Go Pro ⚡️ Give Fe…" at bounding box center [424, 238] width 849 height 476
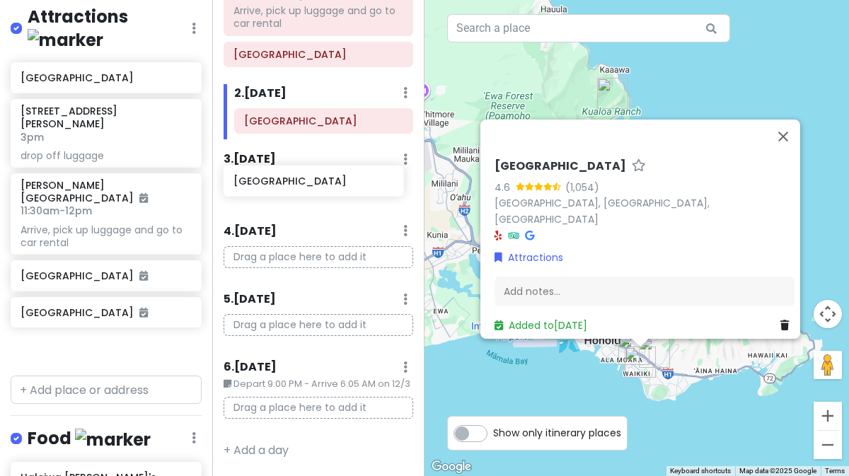
scroll to position [131, 0]
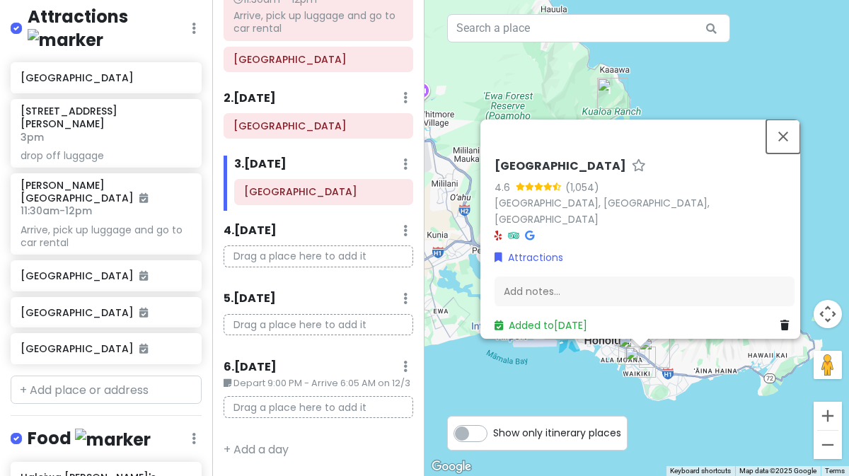
click at [797, 142] on button "Close" at bounding box center [783, 137] width 34 height 34
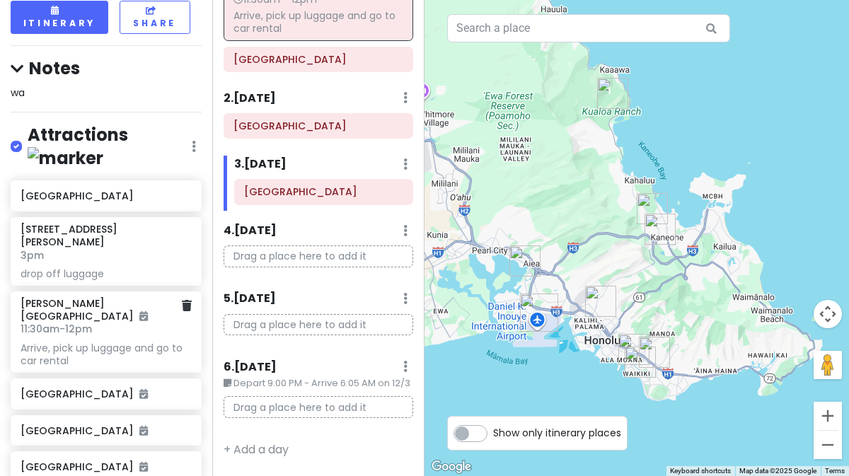
scroll to position [236, 0]
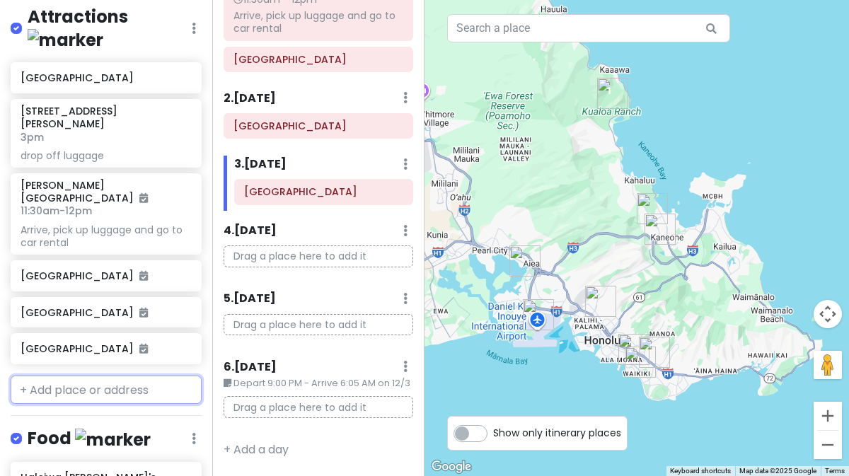
click at [74, 376] on input "text" at bounding box center [106, 390] width 191 height 28
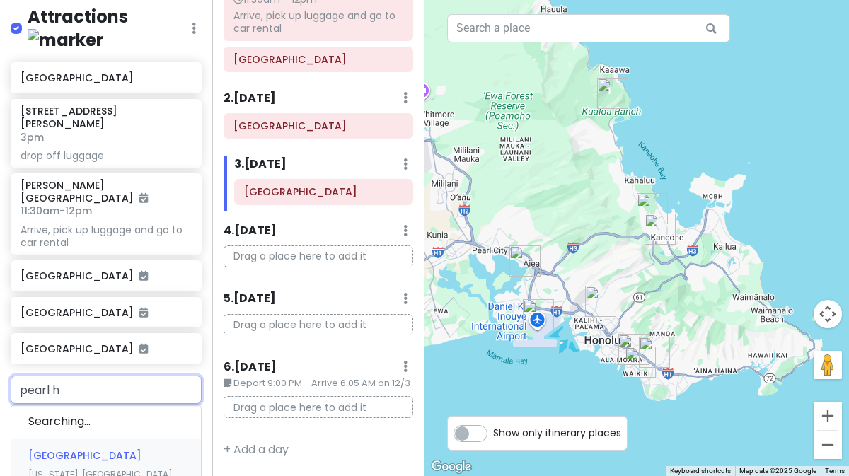
type input "pearl ha"
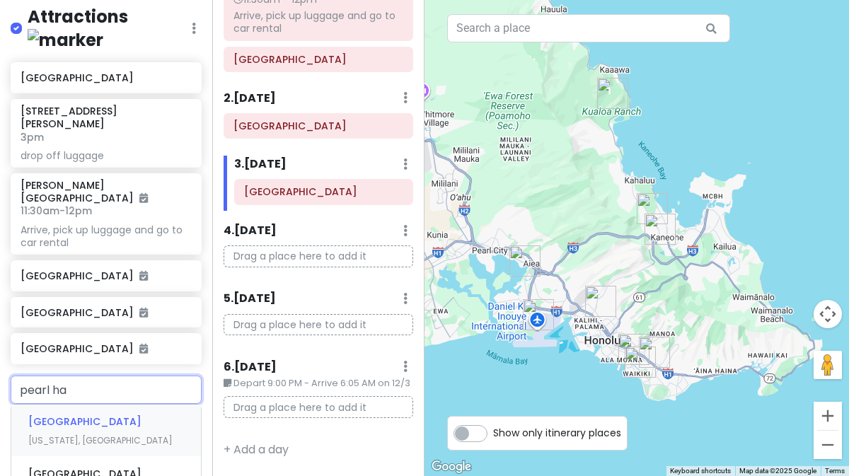
click at [83, 415] on span "Pearl Harbor" at bounding box center [84, 422] width 113 height 14
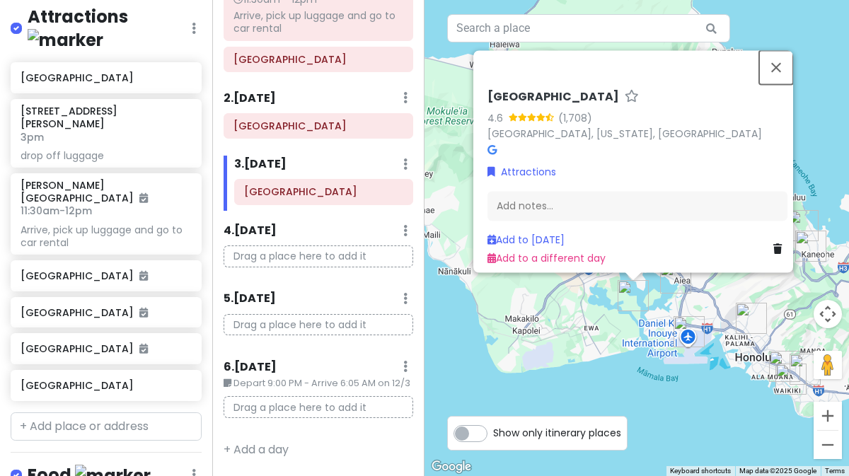
click at [791, 62] on button "Close" at bounding box center [776, 67] width 34 height 34
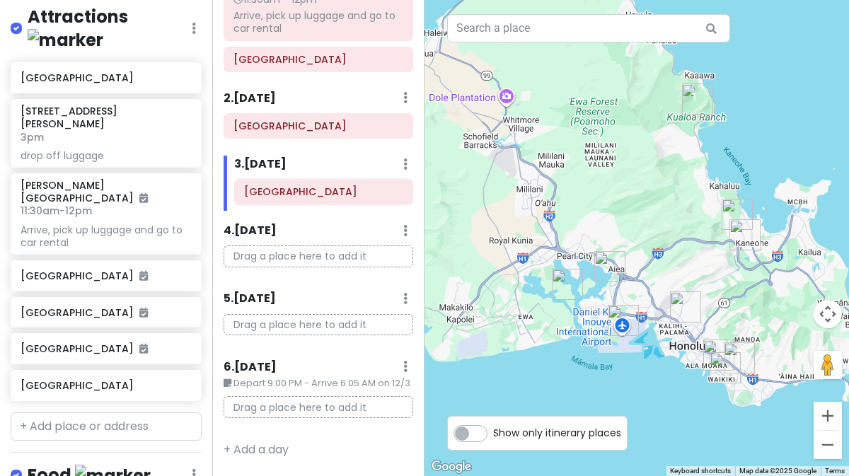
drag, startPoint x: 729, startPoint y: 170, endPoint x: 656, endPoint y: 158, distance: 73.8
click at [656, 158] on div at bounding box center [637, 238] width 425 height 476
click at [726, 366] on img "Waikīkī Beach" at bounding box center [725, 368] width 42 height 42
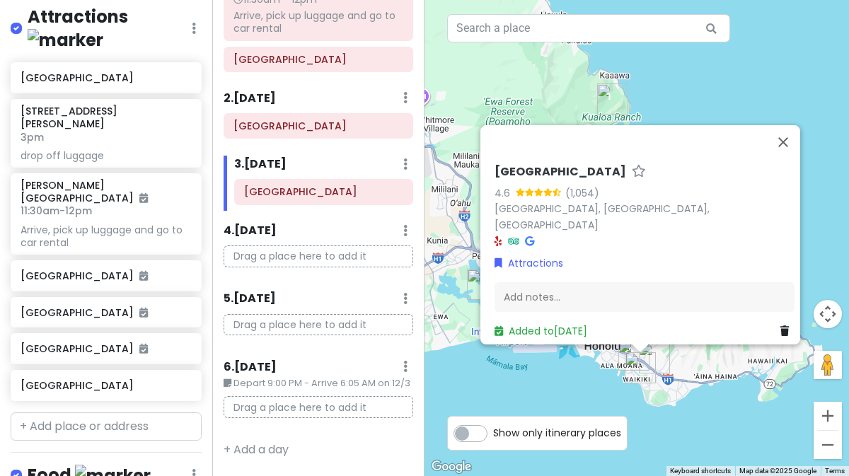
click at [570, 386] on div "Waikīkī Beach 4.6 (1,054) Waikīkī Beach, Honolulu, HI 96815, USA Attractions Ad…" at bounding box center [637, 238] width 425 height 476
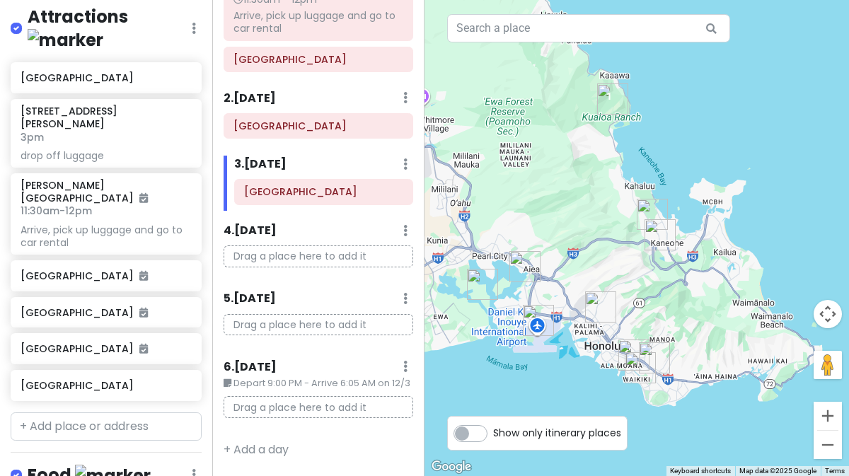
click at [632, 350] on img "Waikīkī Beach" at bounding box center [640, 368] width 42 height 42
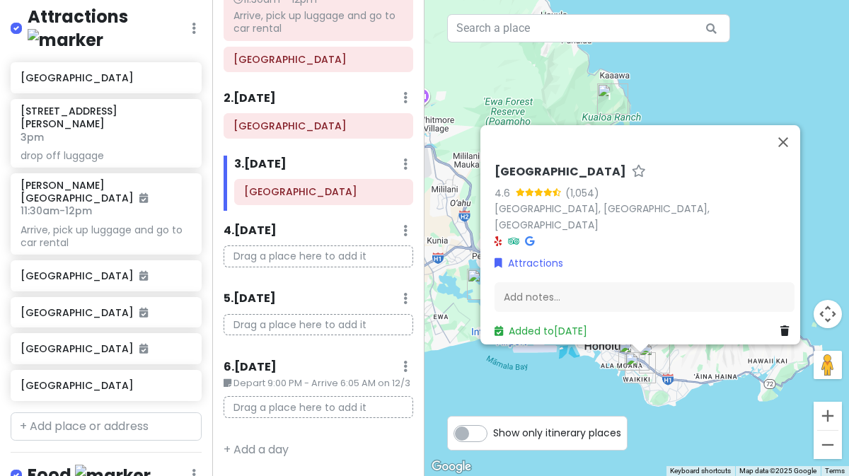
click at [642, 364] on img "Waikīkī Beach" at bounding box center [640, 368] width 42 height 42
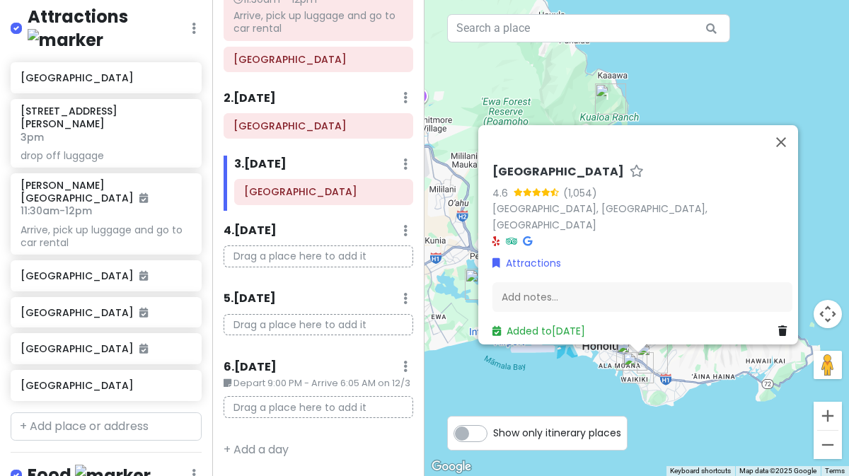
click at [636, 367] on img "Waikīkī Beach" at bounding box center [638, 368] width 42 height 42
click at [623, 347] on img "Waikīkī Beach" at bounding box center [638, 368] width 42 height 42
click at [622, 350] on img "Waikīkī Beach" at bounding box center [638, 368] width 42 height 42
click at [788, 148] on button "Close" at bounding box center [781, 142] width 34 height 34
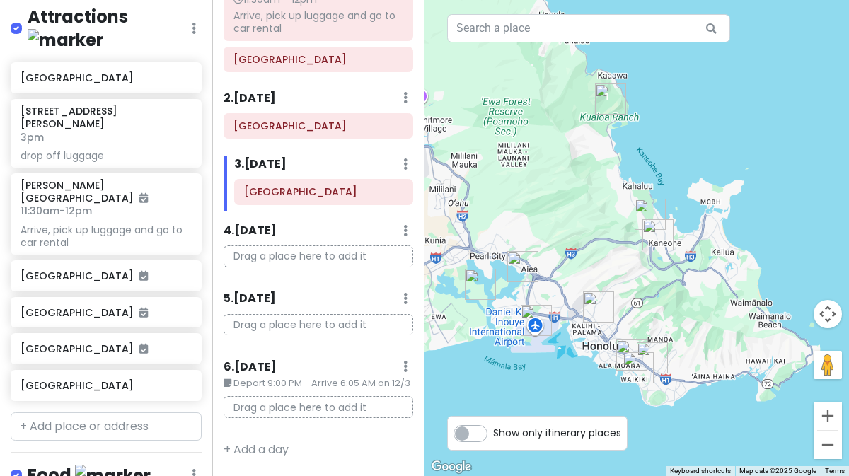
click at [624, 345] on img "1909 Ala Wai Blvd" at bounding box center [632, 355] width 42 height 42
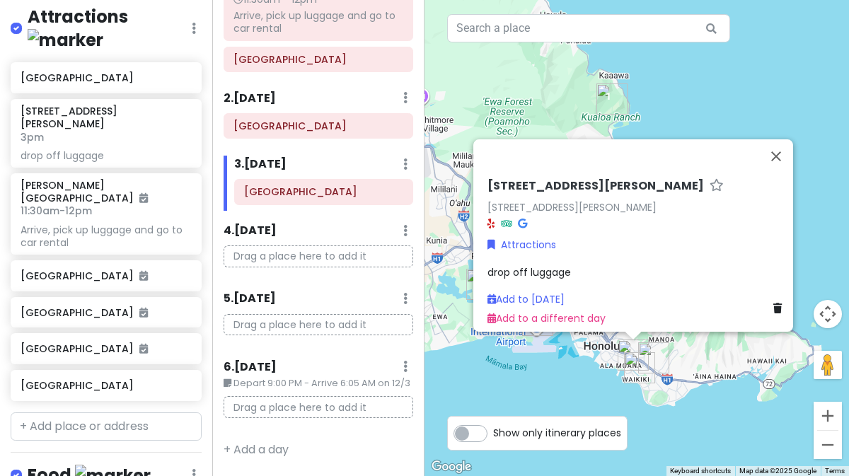
click at [559, 204] on link "[STREET_ADDRESS][PERSON_NAME]" at bounding box center [572, 207] width 169 height 14
